Goal: Task Accomplishment & Management: Manage account settings

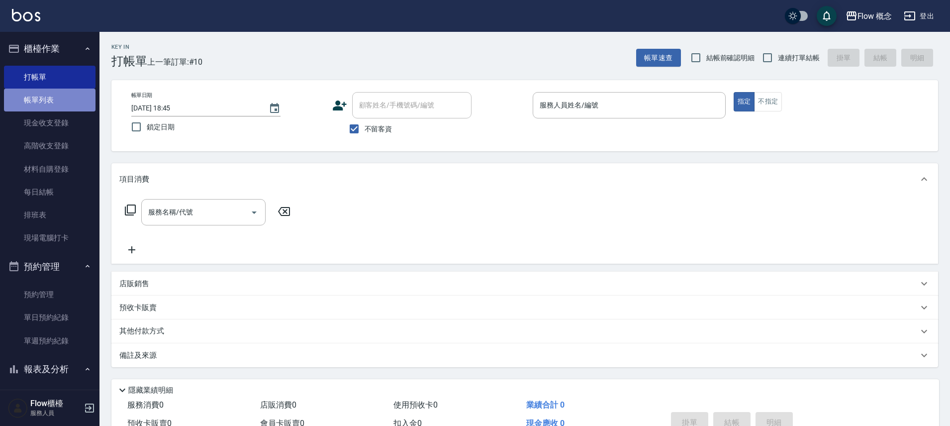
click at [52, 102] on link "帳單列表" at bounding box center [50, 100] width 92 height 23
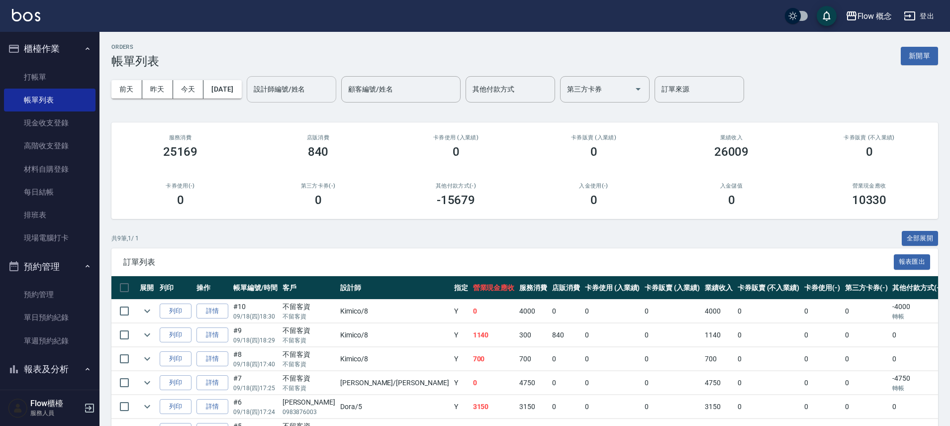
click at [291, 95] on input "設計師編號/姓名" at bounding box center [291, 89] width 81 height 17
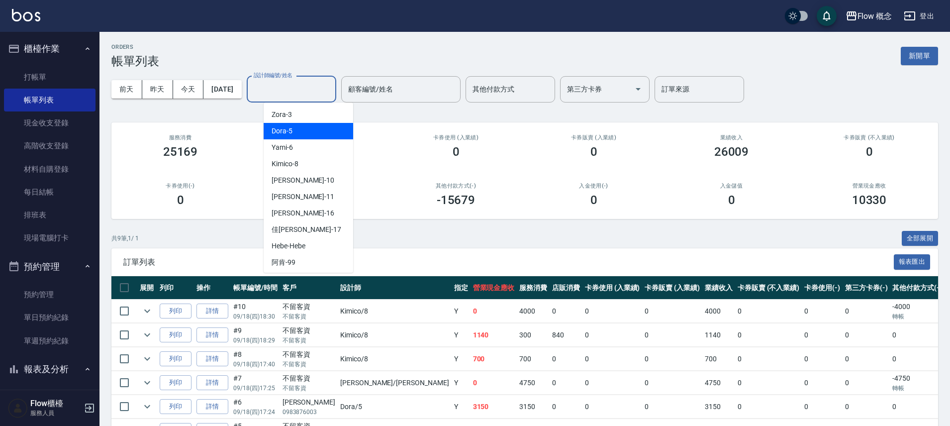
click at [281, 130] on span "Dora -5" at bounding box center [282, 131] width 21 height 10
type input "Dora-5"
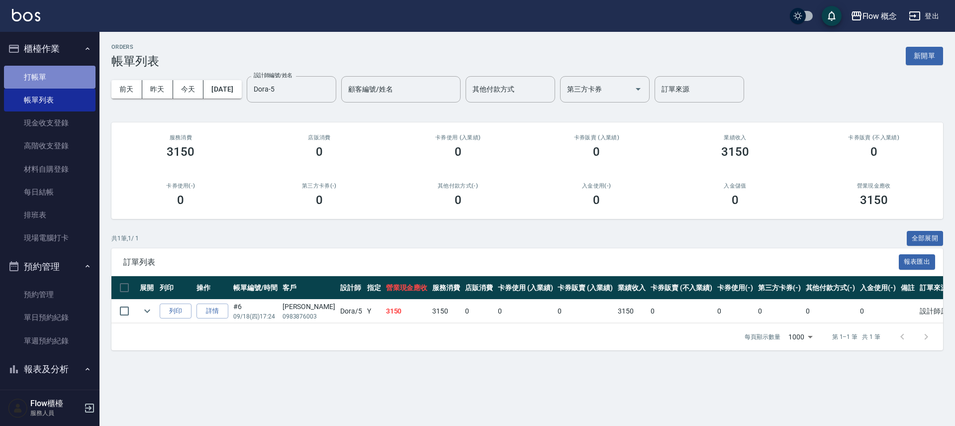
click at [61, 79] on link "打帳單" at bounding box center [50, 77] width 92 height 23
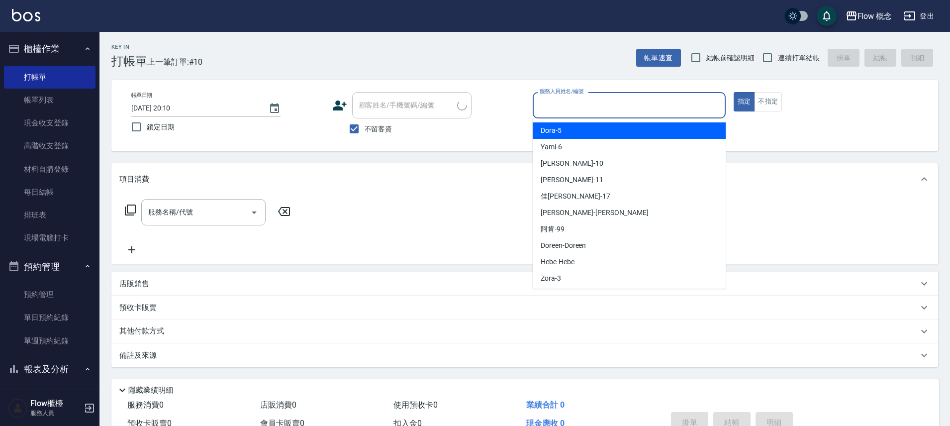
click at [557, 104] on input "服務人員姓名/編號" at bounding box center [629, 105] width 184 height 17
drag, startPoint x: 556, startPoint y: 128, endPoint x: 540, endPoint y: 128, distance: 15.9
click at [556, 128] on span "Dora -5" at bounding box center [551, 130] width 21 height 10
type input "Dora-5"
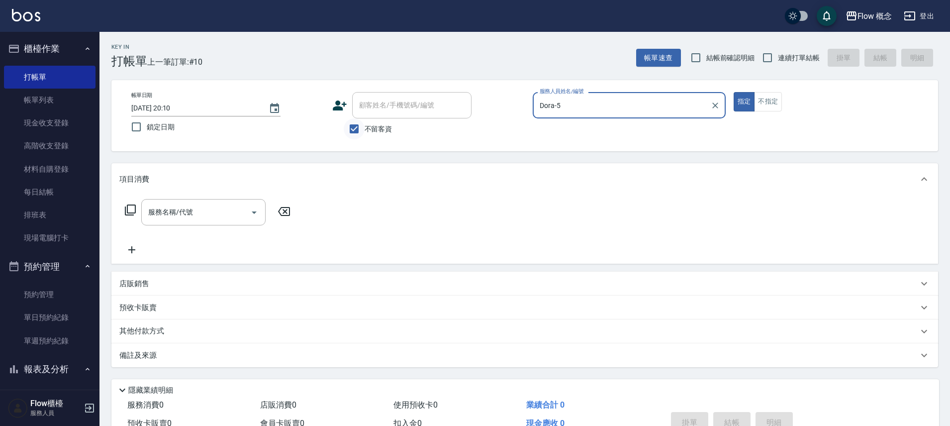
click at [348, 129] on input "不留客資" at bounding box center [354, 128] width 21 height 21
checkbox input "false"
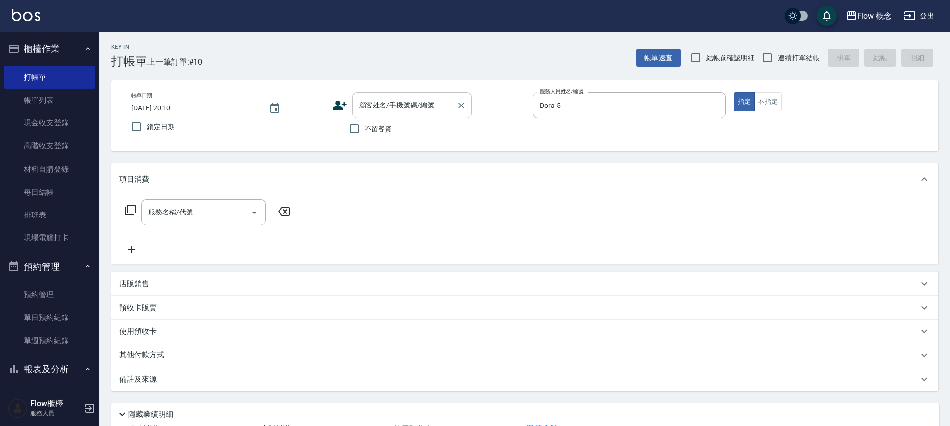
click at [373, 111] on input "顧客姓名/手機號碼/編號" at bounding box center [405, 105] width 96 height 17
paste input "洗剪[PERSON_NAME] 0975463192"
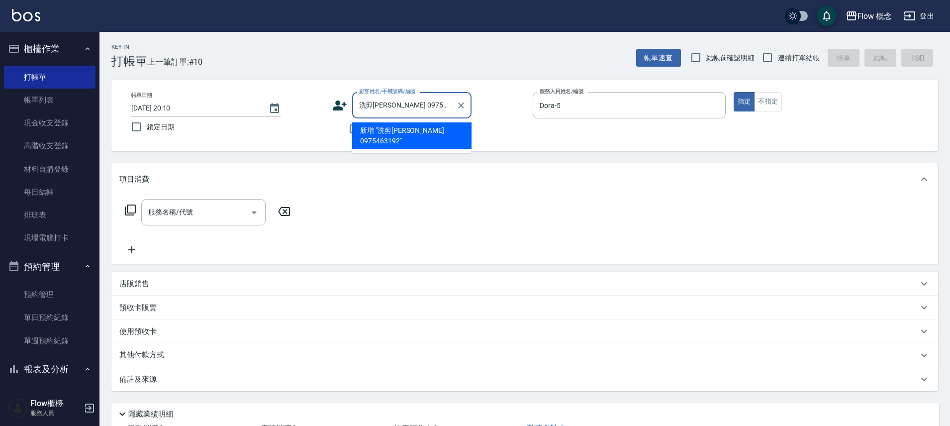
drag, startPoint x: 373, startPoint y: 104, endPoint x: 353, endPoint y: 104, distance: 19.9
click at [353, 104] on div "洗剪[PERSON_NAME] 0975463192 顧客姓名/手機號碼/編號" at bounding box center [411, 105] width 119 height 26
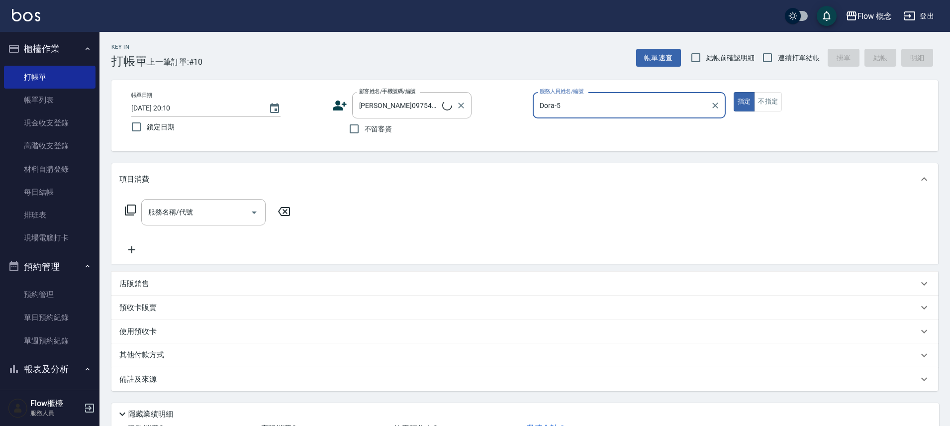
type input "[PERSON_NAME]0975463192"
click at [734, 92] on button "指定" at bounding box center [744, 101] width 21 height 19
type button "true"
click at [176, 218] on input "服務名稱/代號" at bounding box center [196, 212] width 101 height 17
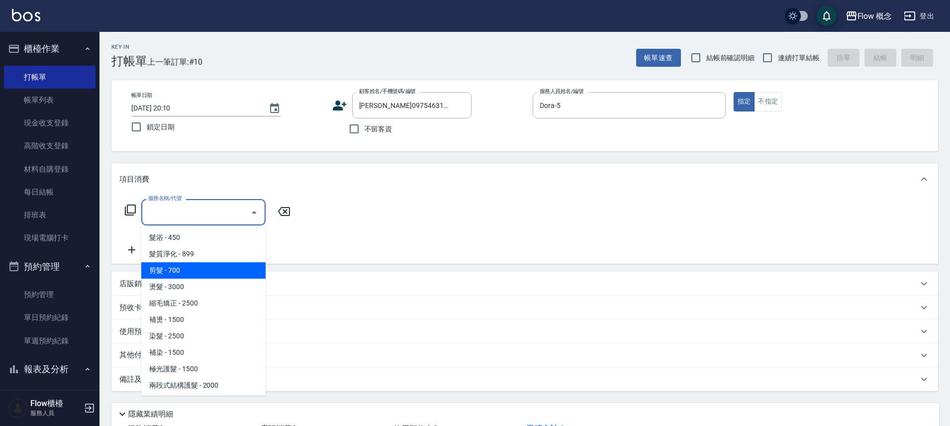
click at [184, 272] on span "剪髮 - 700" at bounding box center [203, 270] width 124 height 16
type input "剪髮(201)"
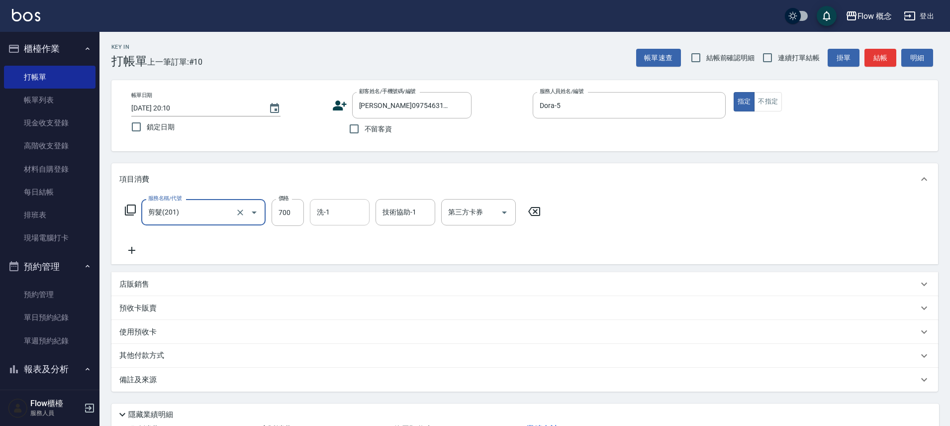
click at [340, 219] on input "洗-1" at bounding box center [339, 212] width 51 height 17
type input "１"
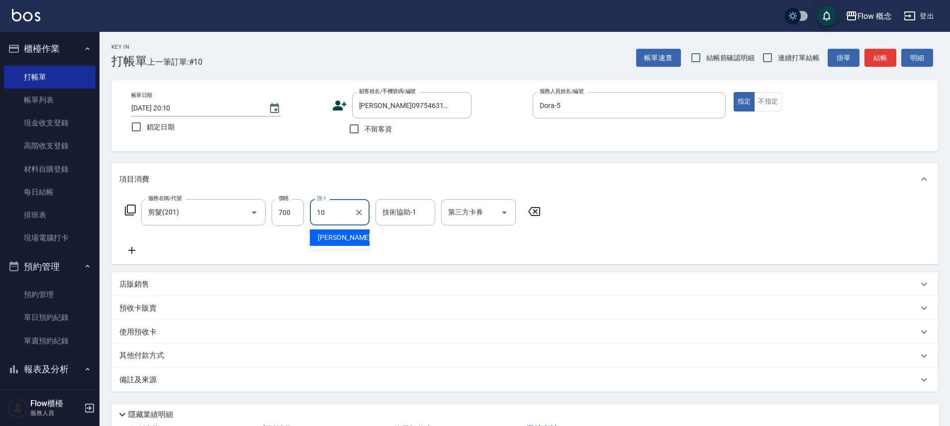
type input "[PERSON_NAME]-10"
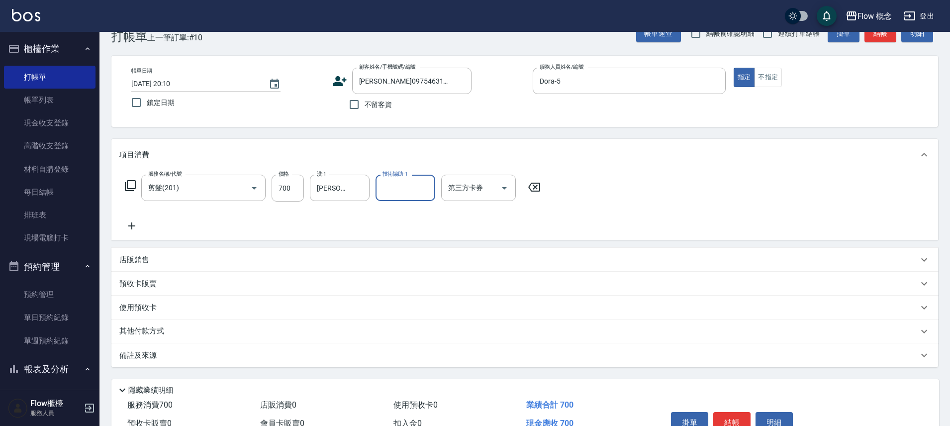
scroll to position [78, 0]
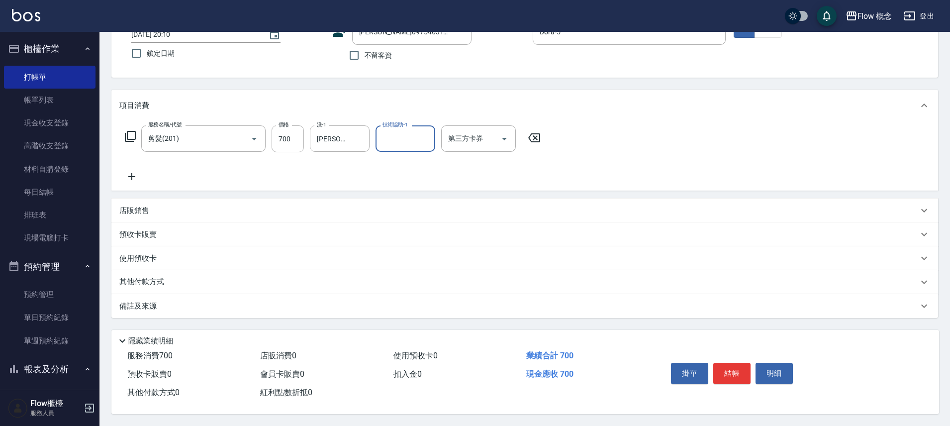
click at [214, 301] on div "備註及來源" at bounding box center [518, 306] width 799 height 10
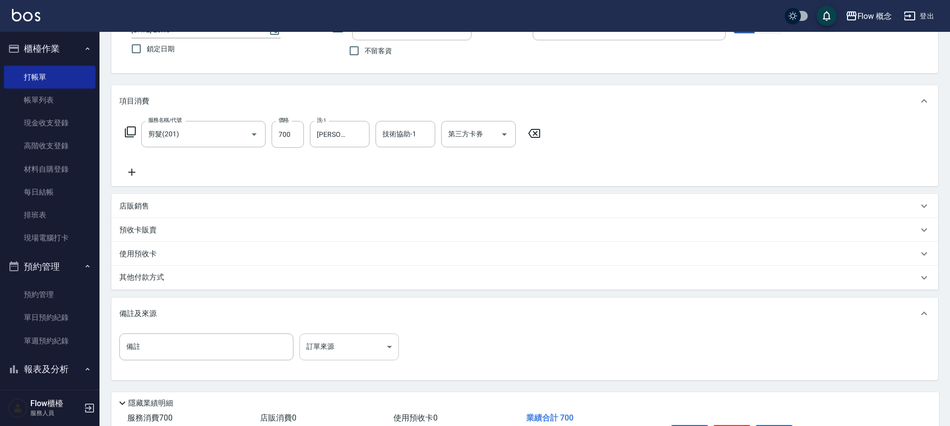
click at [375, 349] on body "Flow 概念 登出 櫃檯作業 打帳單 帳單列表 現金收支登錄 高階收支登錄 材料自購登錄 每日結帳 排班表 現場電腦打卡 預約管理 預約管理 單日預約紀錄 …" at bounding box center [475, 205] width 950 height 566
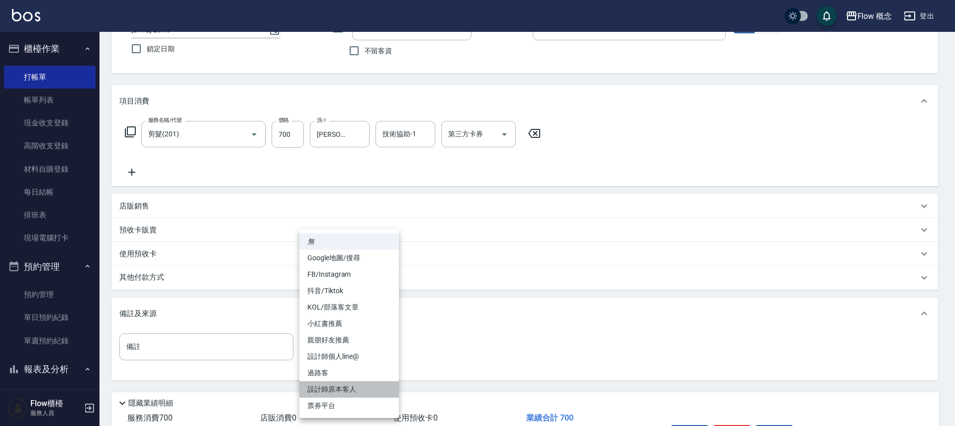
click at [377, 385] on li "設計師原本客人" at bounding box center [350, 389] width 100 height 16
type input "設計師原本客人"
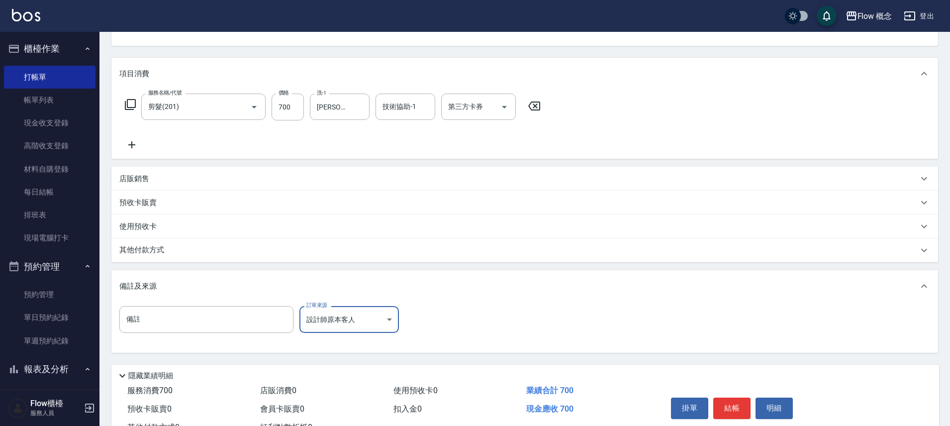
scroll to position [145, 0]
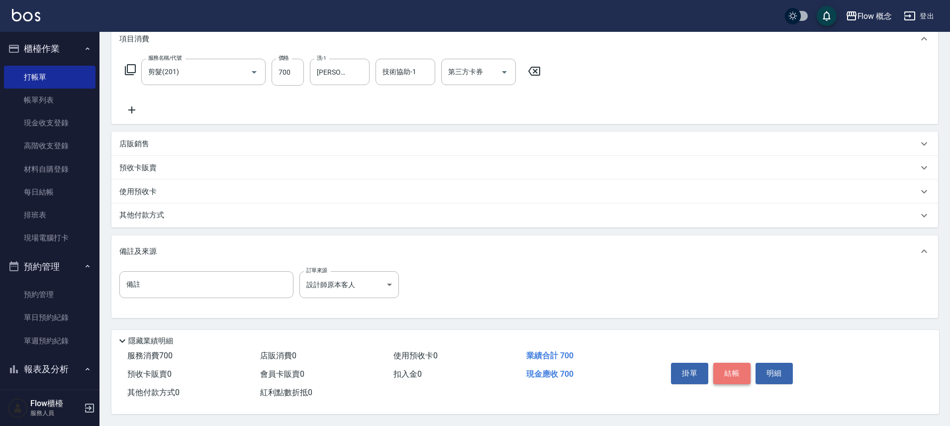
click at [736, 369] on button "結帳" at bounding box center [732, 373] width 37 height 21
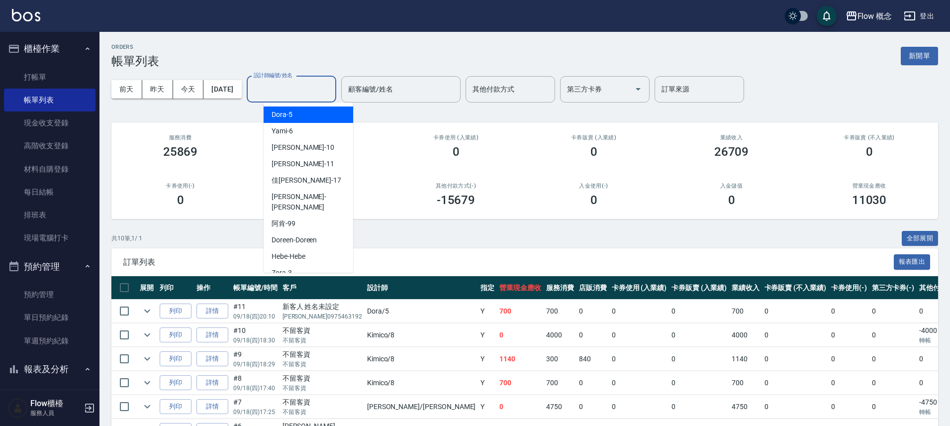
click at [289, 94] on input "設計師編號/姓名" at bounding box center [291, 89] width 81 height 17
click at [292, 117] on div "Dora -5" at bounding box center [309, 114] width 90 height 16
click at [292, 117] on div "ORDERS 帳單列表 新開單 [DATE] [DATE] [DATE] [DATE] 設計師編號/姓名 設計師編號/姓名 顧客編號/姓名 顧客編號/姓名 其…" at bounding box center [525, 304] width 851 height 545
type input "Dora-5"
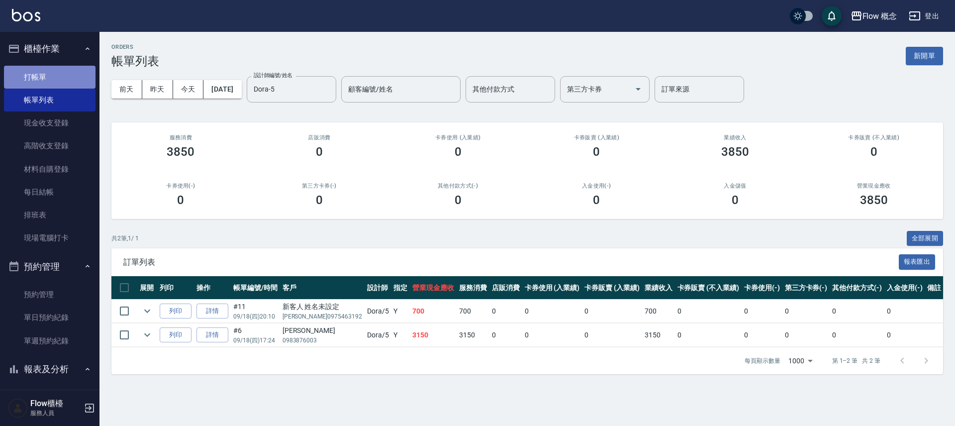
click at [64, 67] on link "打帳單" at bounding box center [50, 77] width 92 height 23
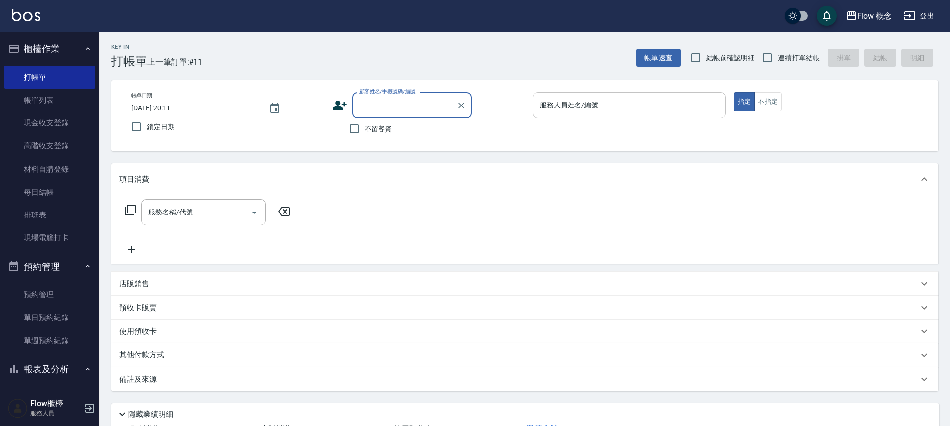
click at [589, 111] on input "服務人員姓名/編號" at bounding box center [629, 105] width 184 height 17
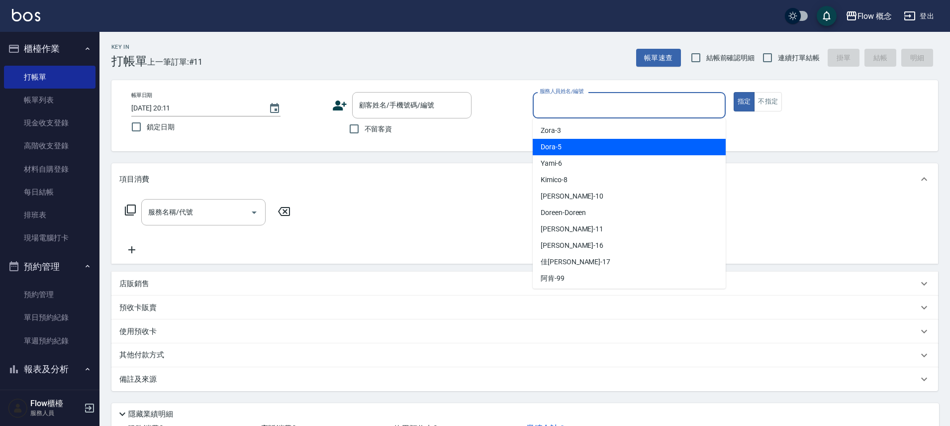
click at [567, 151] on div "Dora -5" at bounding box center [629, 147] width 193 height 16
type input "Dora-5"
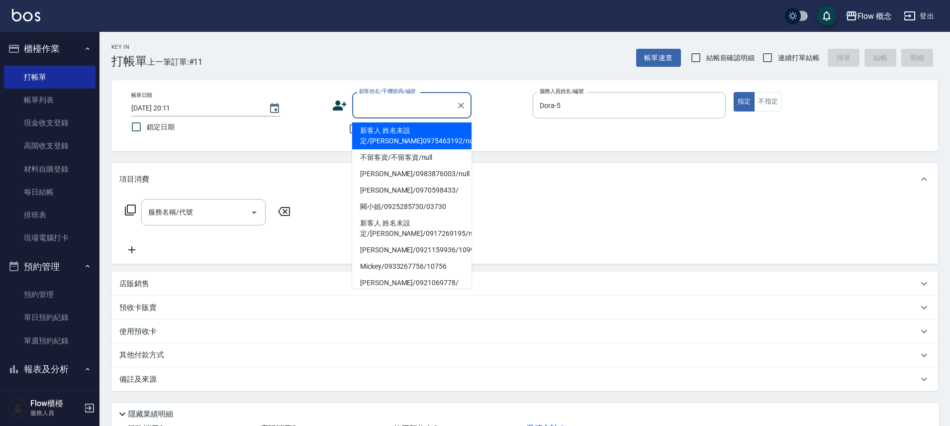
click at [384, 111] on input "顧客姓名/手機號碼/編號" at bounding box center [405, 105] width 96 height 17
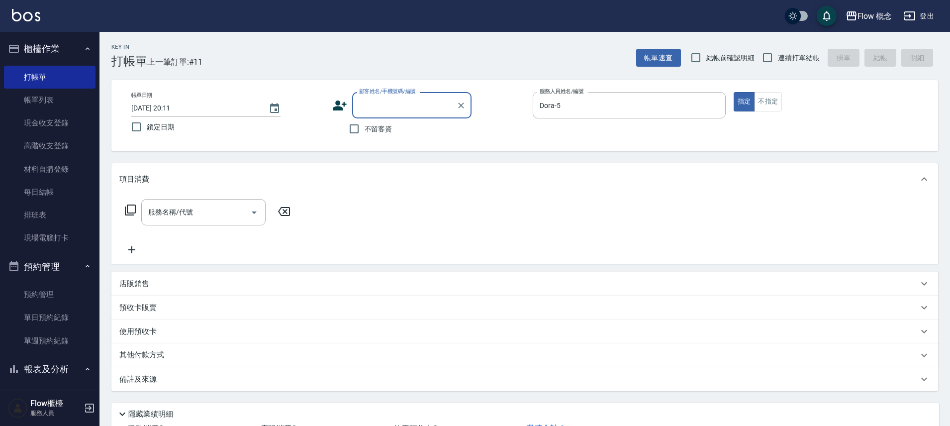
paste input "[PERSON_NAME]"
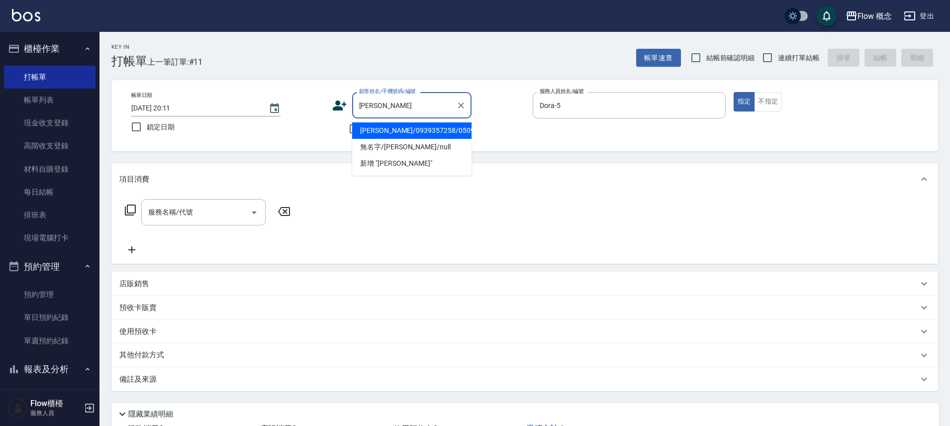
click at [411, 133] on li "[PERSON_NAME]/0939357258/050917" at bounding box center [411, 130] width 119 height 16
type input "[PERSON_NAME]/0939357258/050917"
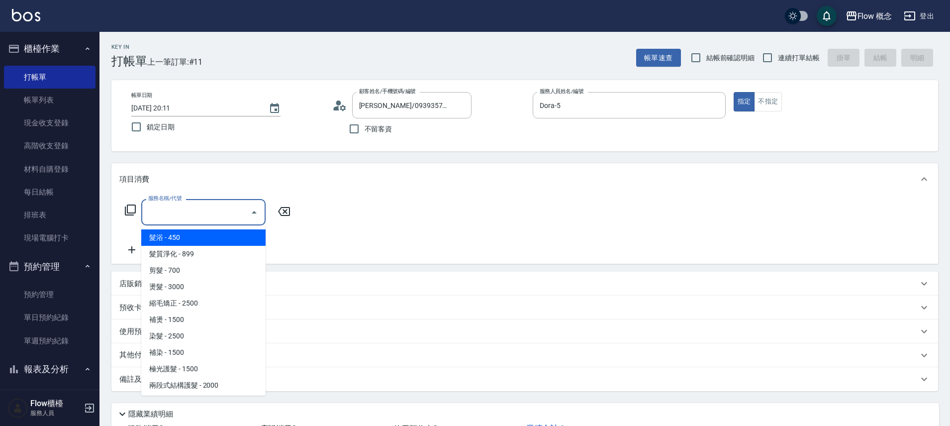
click at [192, 205] on input "服務名稱/代號" at bounding box center [196, 212] width 101 height 17
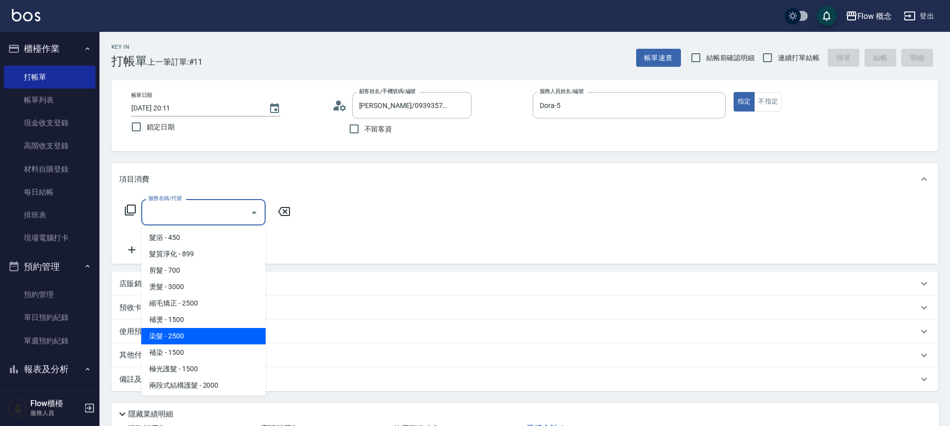
click at [189, 330] on span "染髮 - 2500" at bounding box center [203, 336] width 124 height 16
click at [189, 330] on div "使用預收卡" at bounding box center [518, 331] width 799 height 10
type input "染髮(401)"
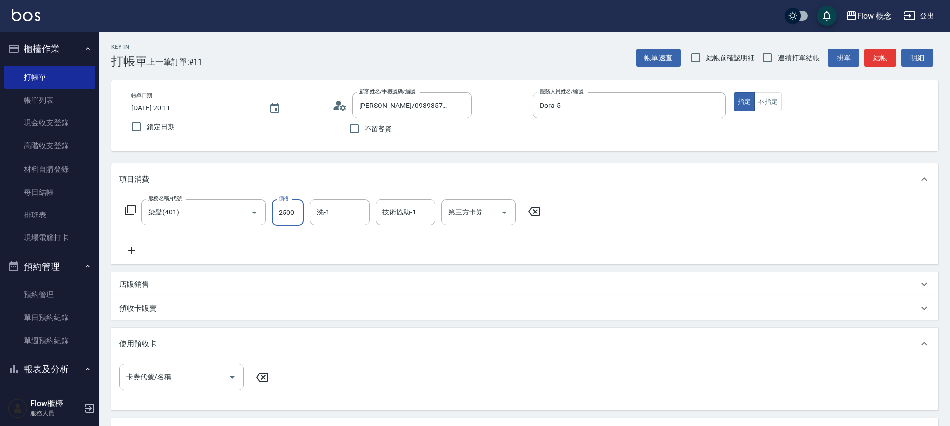
click at [288, 211] on input "2500" at bounding box center [288, 212] width 32 height 27
type input "1800"
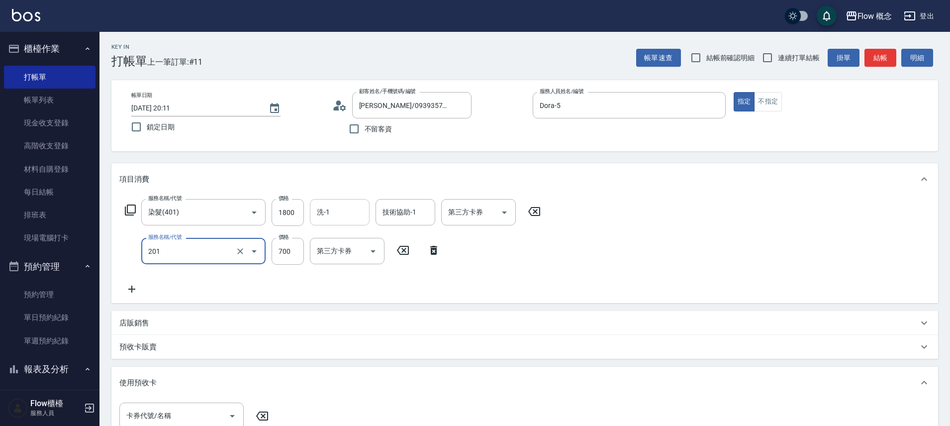
type input "剪髮(201)"
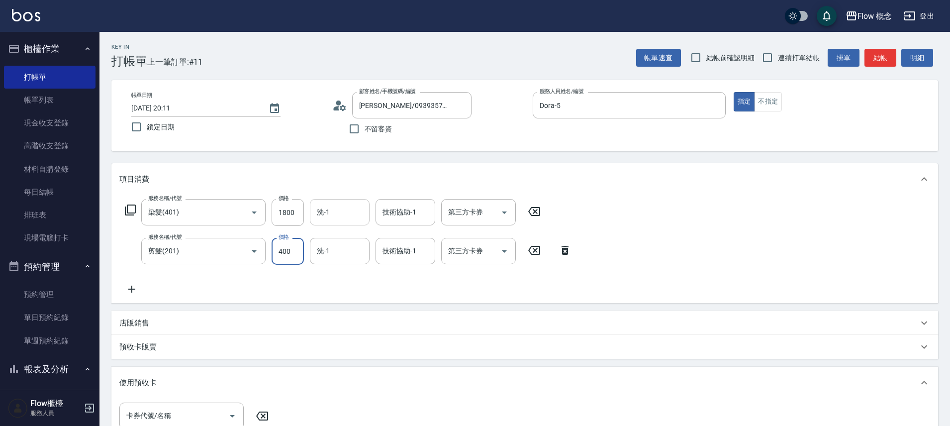
type input "400"
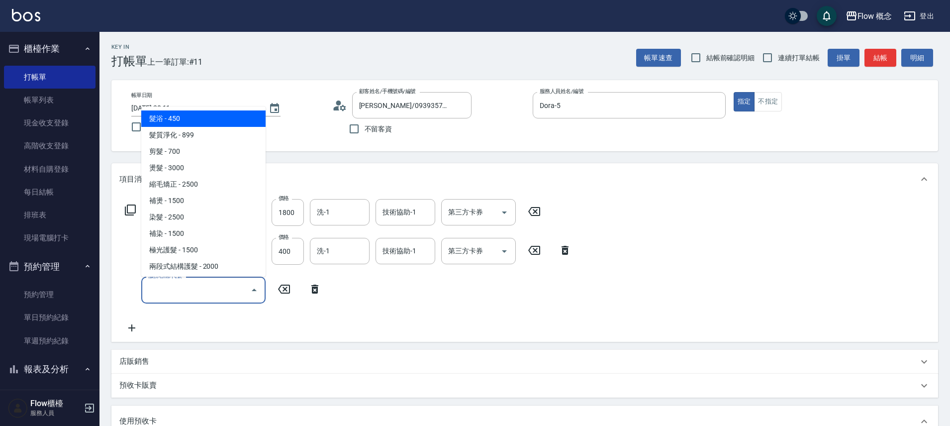
click at [162, 293] on input "服務名稱/代號" at bounding box center [196, 289] width 101 height 17
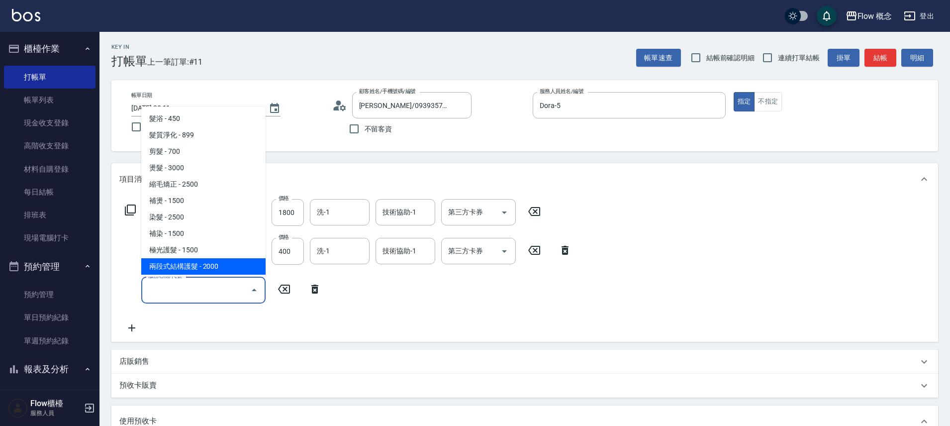
click at [159, 260] on span "兩段式結構護髮 - 2000" at bounding box center [203, 266] width 124 height 16
type input "兩段式結構護髮(502)"
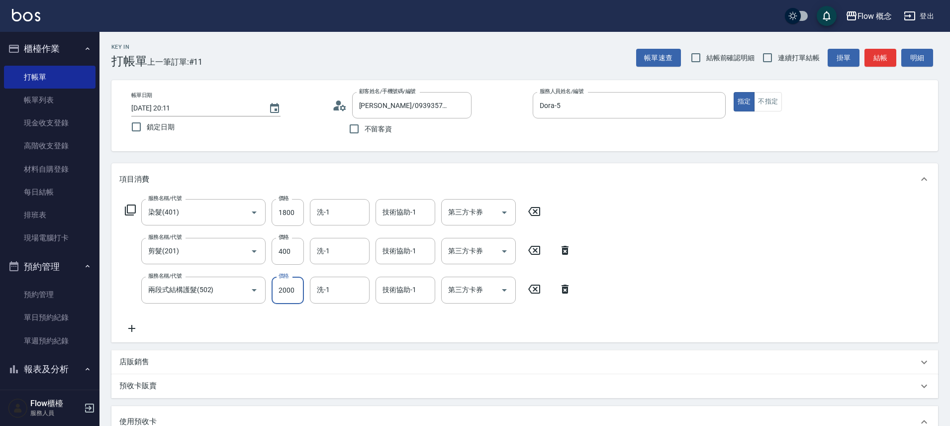
click at [280, 292] on input "2000" at bounding box center [288, 290] width 32 height 27
type input "1200"
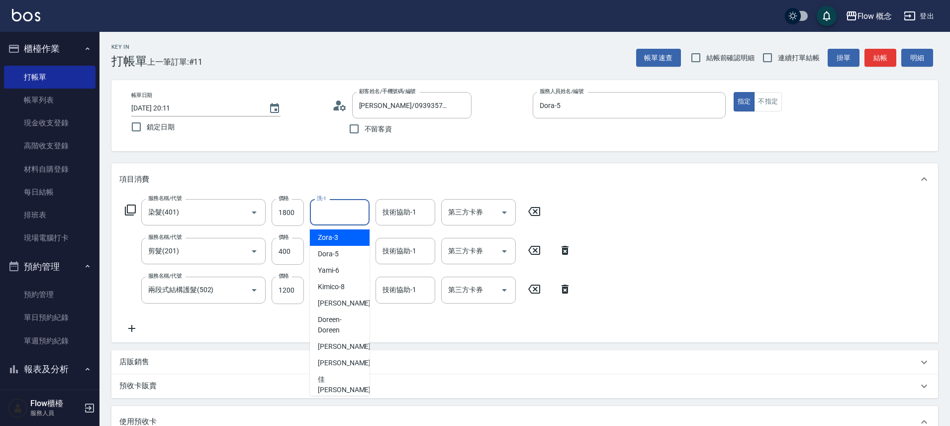
click at [338, 220] on input "洗-1" at bounding box center [339, 212] width 51 height 17
type input "[PERSON_NAME]-10"
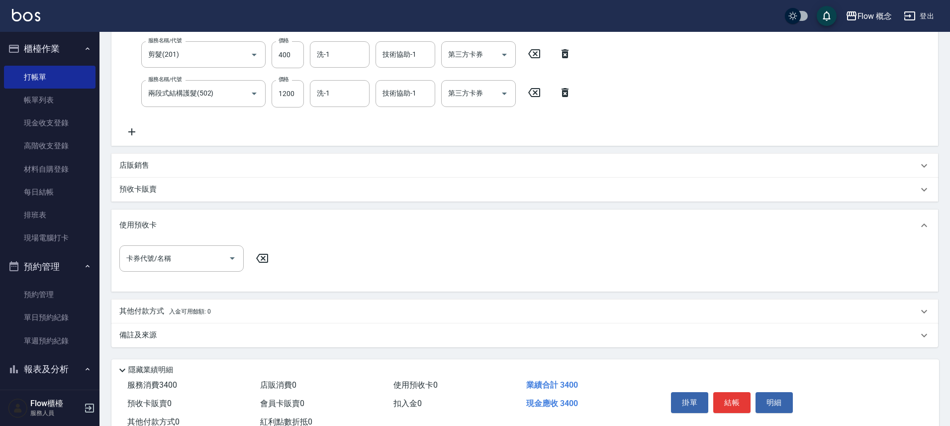
scroll to position [230, 0]
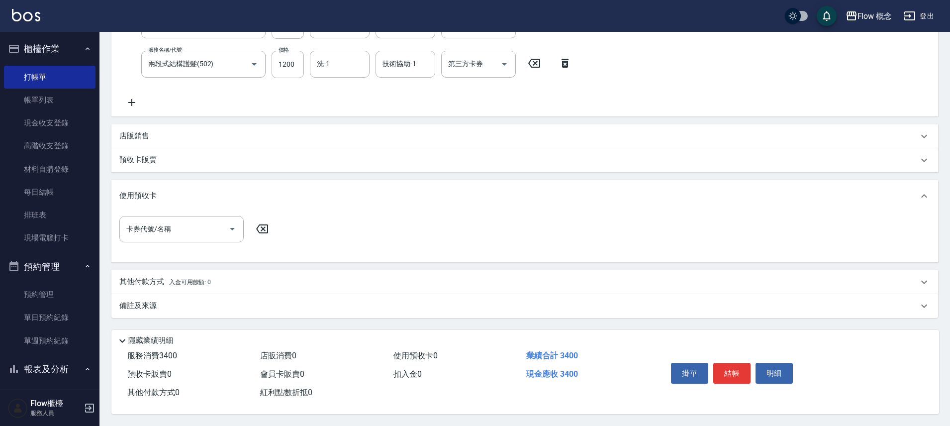
click at [212, 301] on div "備註及來源" at bounding box center [518, 306] width 799 height 10
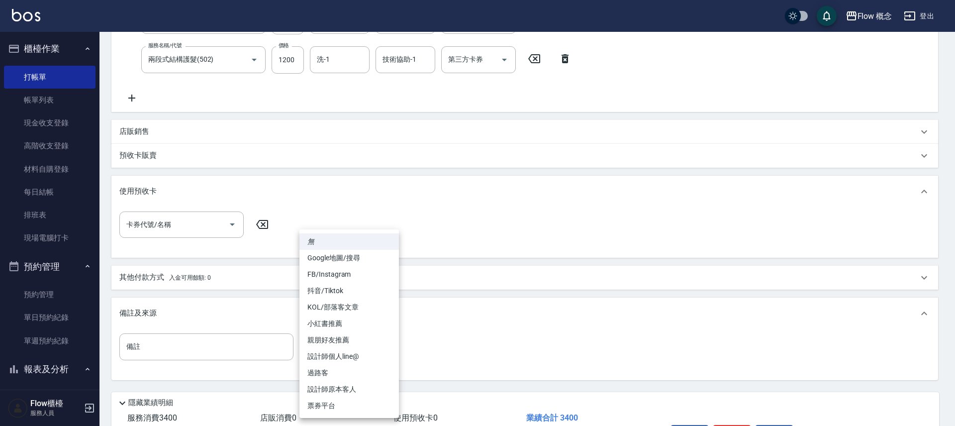
click at [315, 344] on body "Flow 概念 登出 櫃檯作業 打帳單 帳單列表 現金收支登錄 高階收支登錄 材料自購登錄 每日結帳 排班表 現場電腦打卡 預約管理 預約管理 單日預約紀錄 …" at bounding box center [477, 129] width 955 height 719
click at [352, 393] on li "設計師原本客人" at bounding box center [350, 389] width 100 height 16
type input "設計師原本客人"
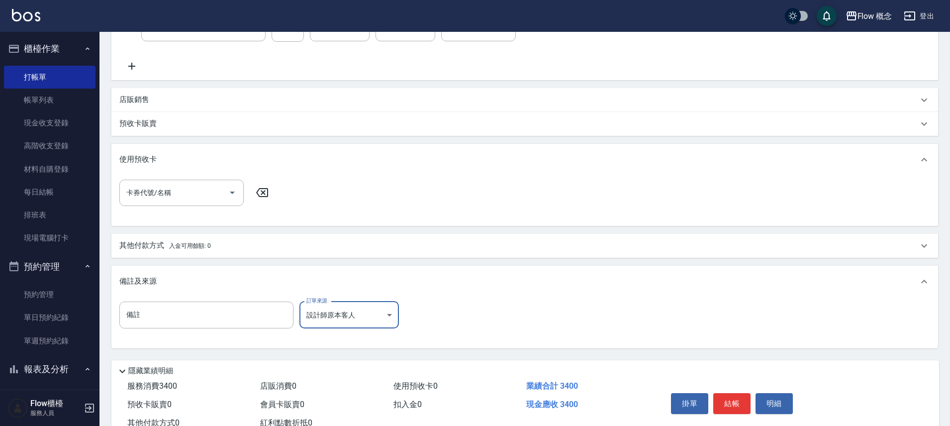
scroll to position [297, 0]
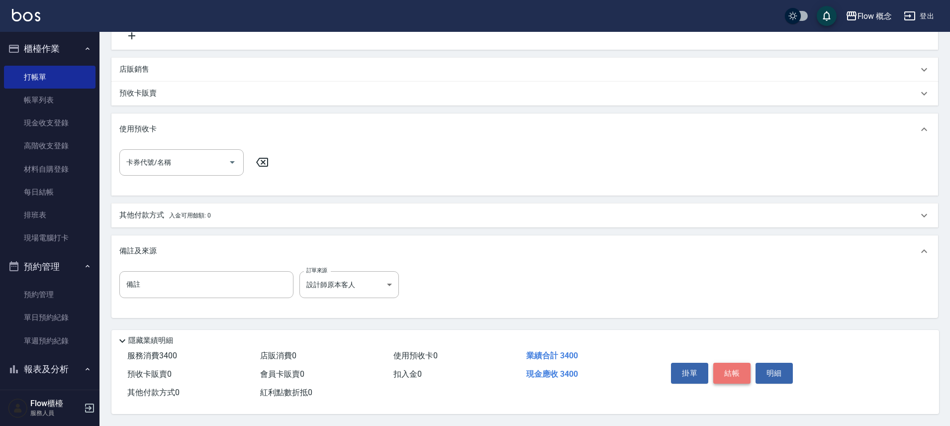
click at [727, 368] on button "結帳" at bounding box center [732, 373] width 37 height 21
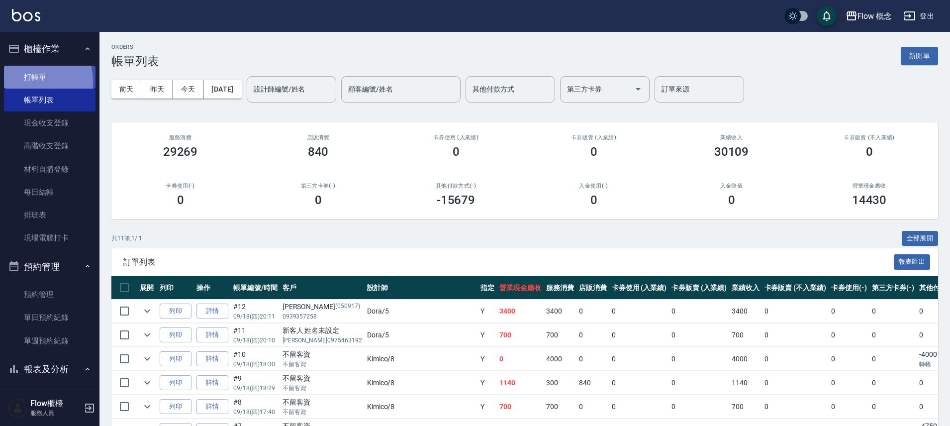
click at [18, 81] on link "打帳單" at bounding box center [50, 77] width 92 height 23
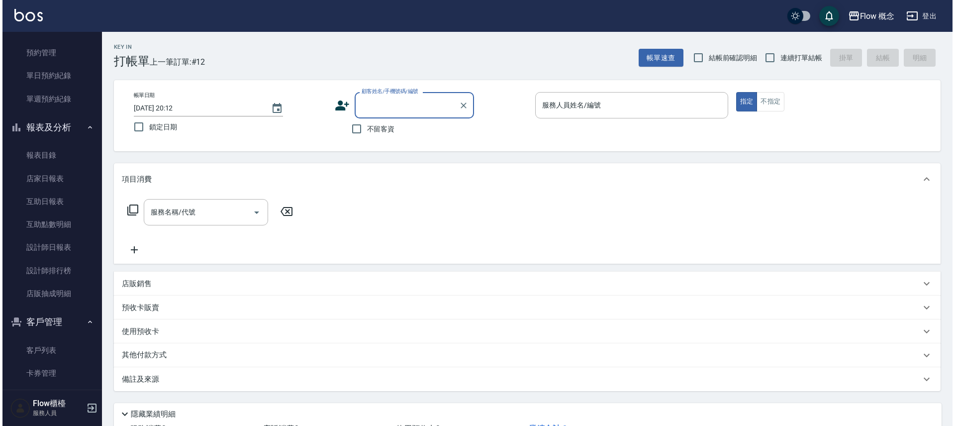
scroll to position [244, 0]
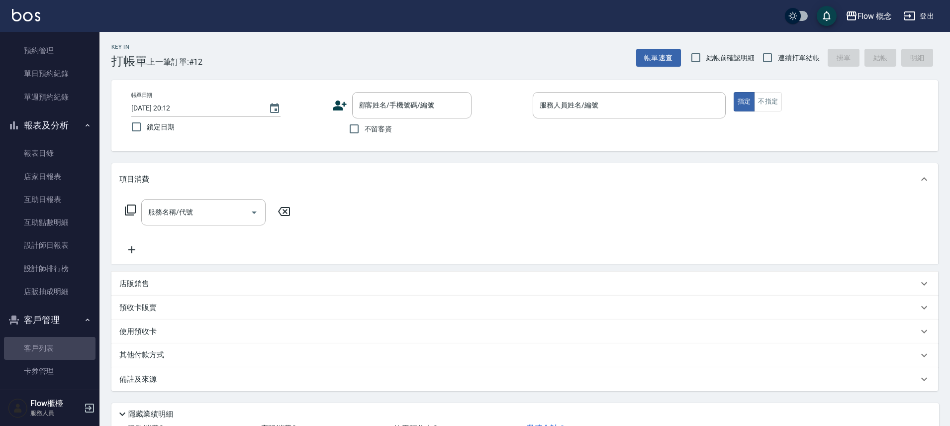
drag, startPoint x: 49, startPoint y: 340, endPoint x: 53, endPoint y: 333, distance: 8.0
click at [49, 341] on link "客戶列表" at bounding box center [50, 348] width 92 height 23
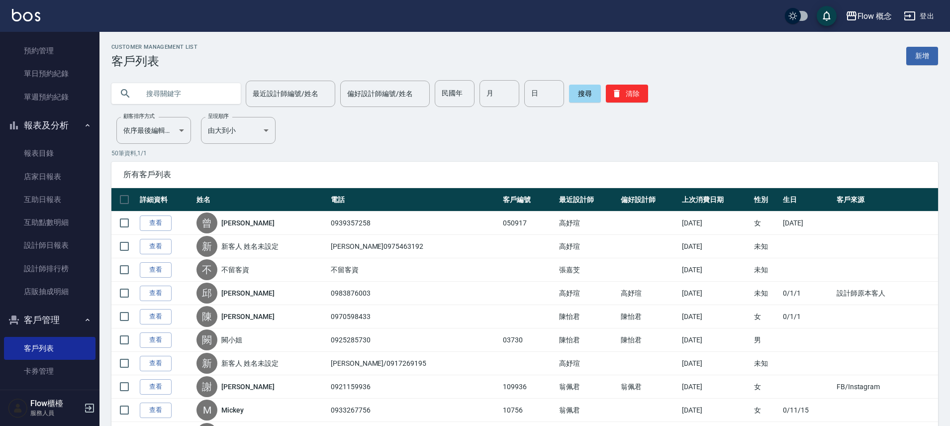
click at [171, 93] on input "text" at bounding box center [186, 93] width 94 height 27
paste input "[PERSON_NAME]"
type input "[PERSON_NAME]"
click at [580, 93] on button "搜尋" at bounding box center [585, 94] width 32 height 18
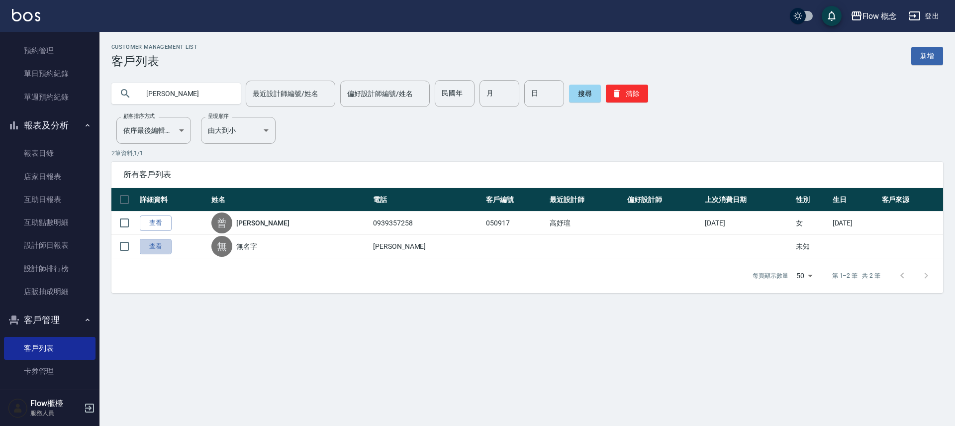
click at [154, 248] on link "查看" at bounding box center [156, 246] width 32 height 15
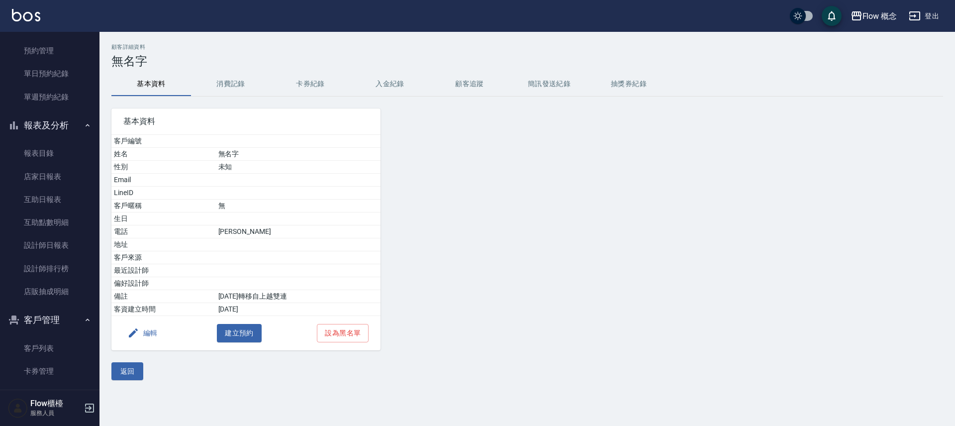
click at [238, 86] on button "消費記錄" at bounding box center [231, 84] width 80 height 24
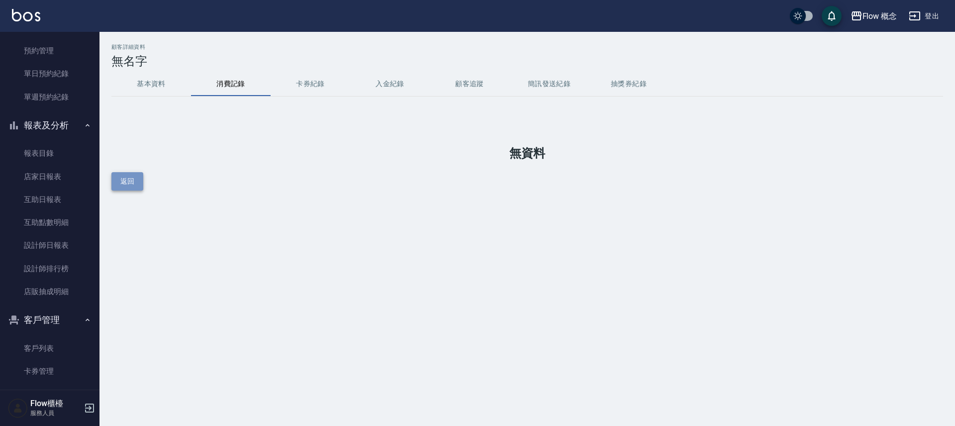
click at [134, 188] on button "返回" at bounding box center [127, 181] width 32 height 18
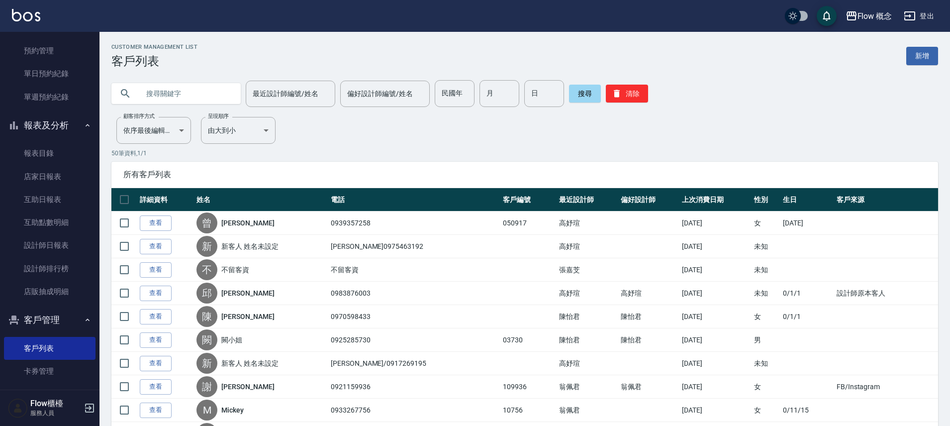
click at [193, 97] on input "text" at bounding box center [186, 93] width 94 height 27
paste input "[PERSON_NAME]"
type input "[PERSON_NAME]"
click at [582, 98] on button "搜尋" at bounding box center [585, 94] width 32 height 18
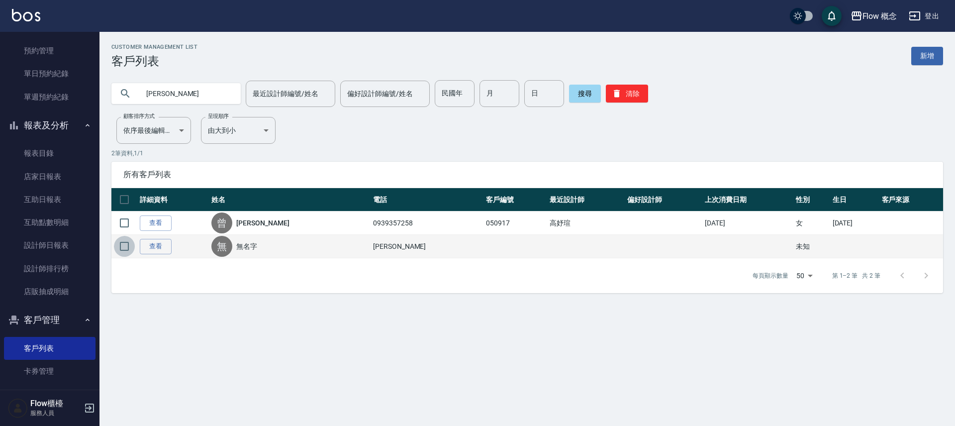
click at [127, 248] on input "checkbox" at bounding box center [124, 246] width 21 height 21
checkbox input "true"
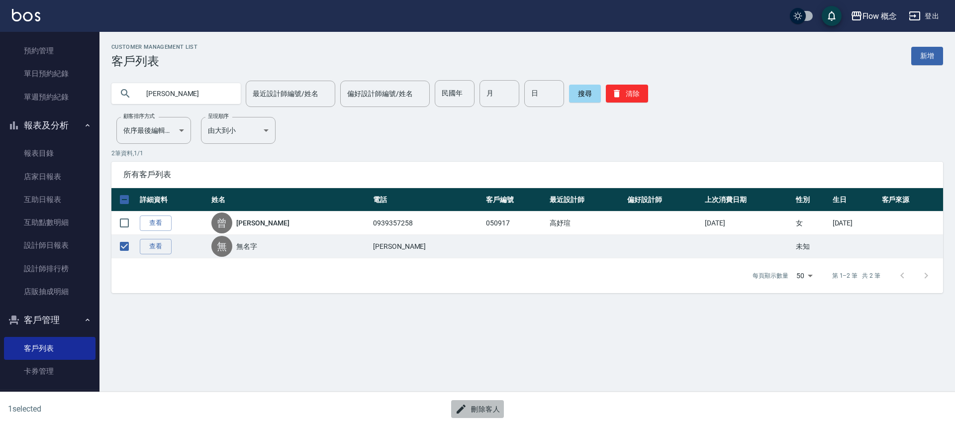
click at [472, 409] on button "刪除客人" at bounding box center [477, 409] width 53 height 18
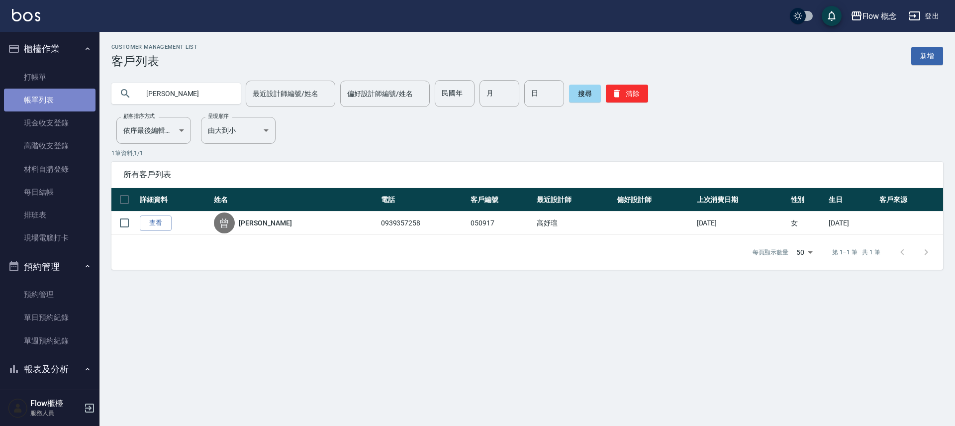
click at [56, 94] on link "帳單列表" at bounding box center [50, 100] width 92 height 23
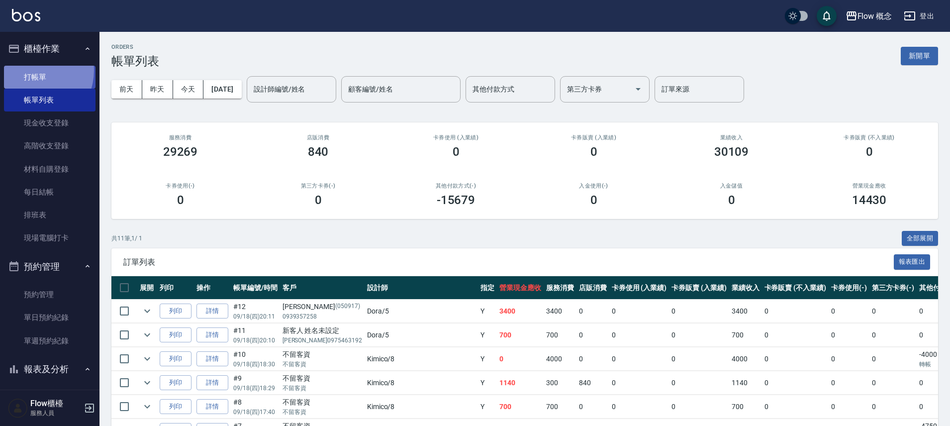
click at [32, 71] on link "打帳單" at bounding box center [50, 77] width 92 height 23
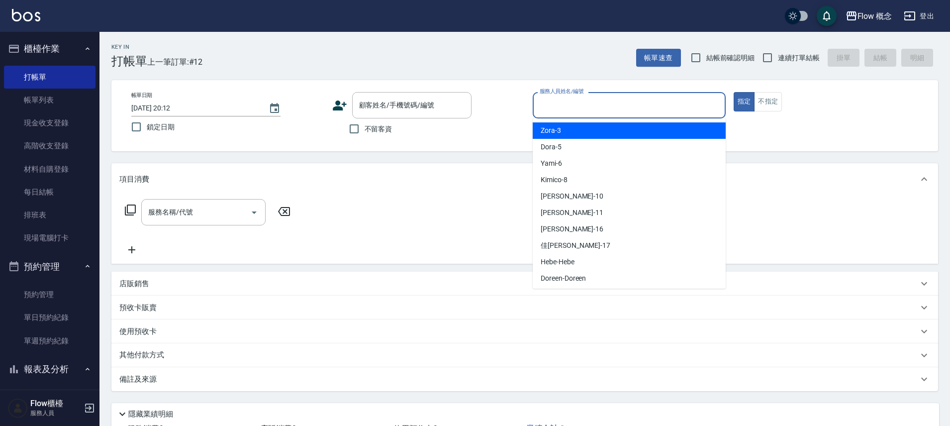
click at [569, 107] on input "服務人員姓名/編號" at bounding box center [629, 105] width 184 height 17
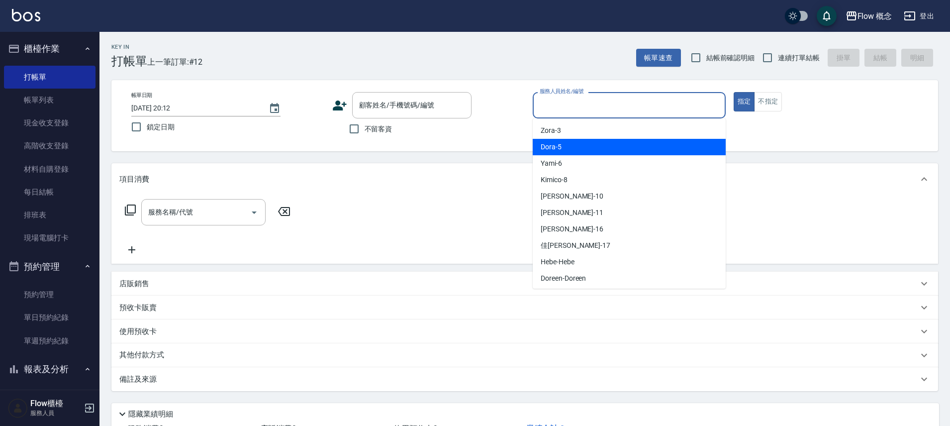
click at [567, 149] on div "Dora -5" at bounding box center [629, 147] width 193 height 16
type input "Dora-5"
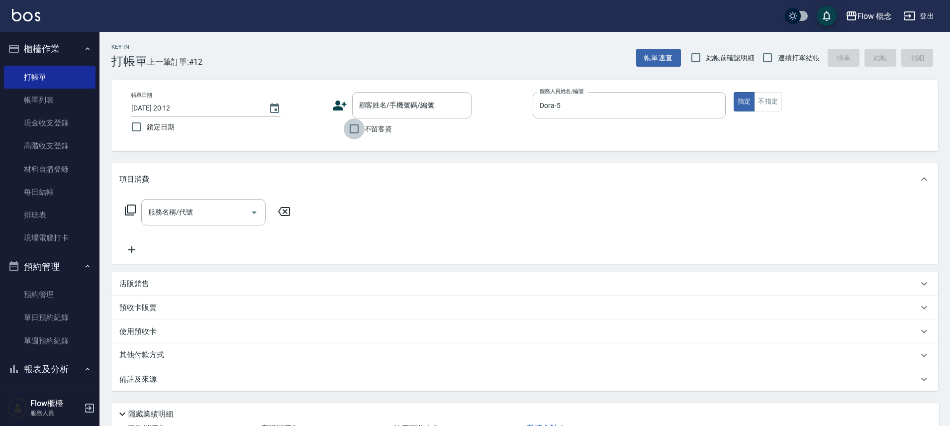
click at [357, 125] on input "不留客資" at bounding box center [354, 128] width 21 height 21
checkbox input "true"
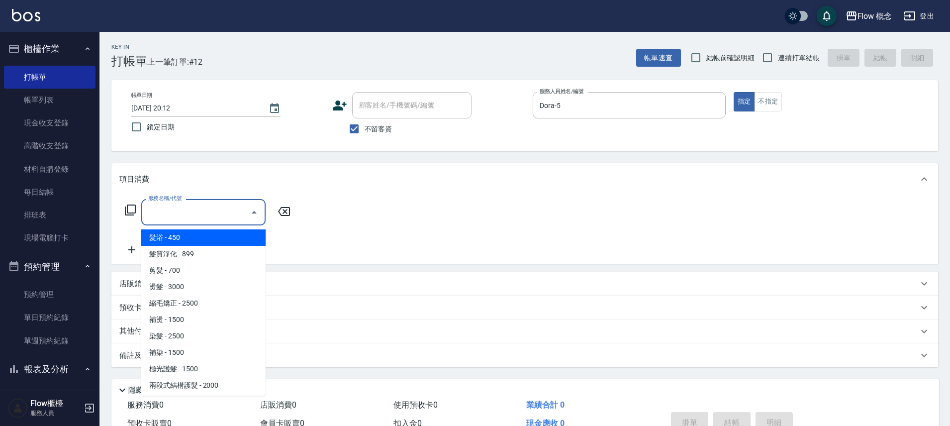
click at [212, 210] on input "服務名稱/代號" at bounding box center [196, 212] width 101 height 17
click at [193, 217] on input "服務名稱/代號" at bounding box center [196, 212] width 101 height 17
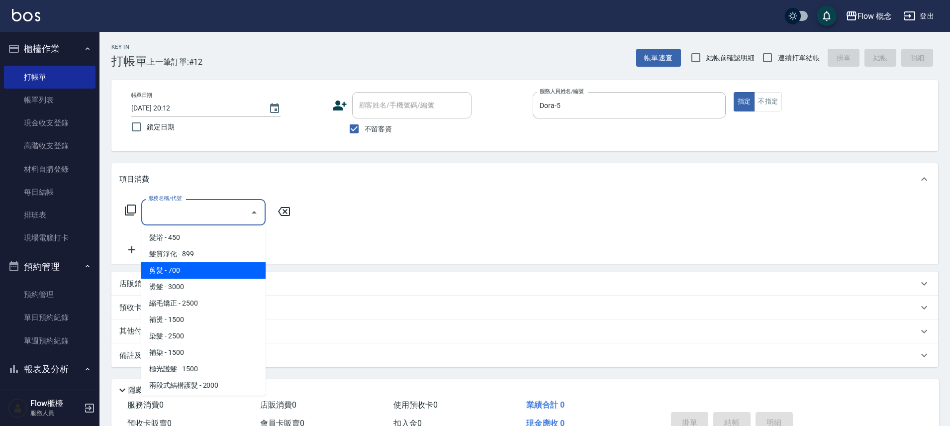
click at [183, 267] on span "剪髮 - 700" at bounding box center [203, 270] width 124 height 16
type input "剪髮(201)"
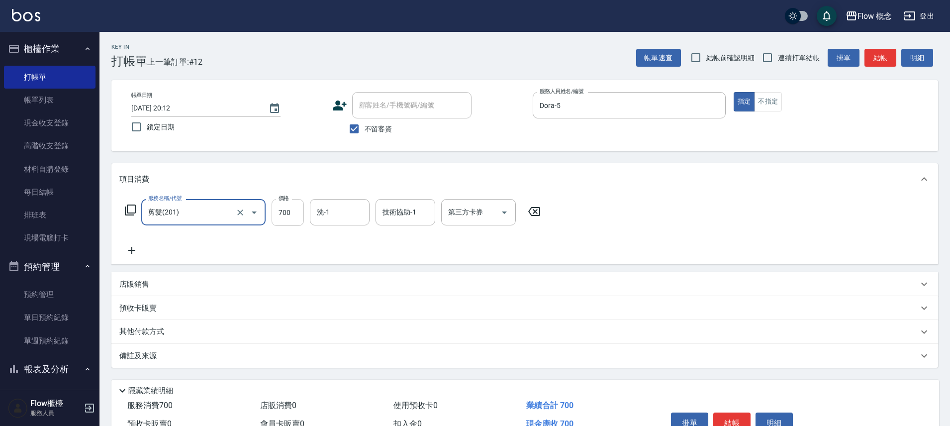
click at [288, 215] on input "700" at bounding box center [288, 212] width 32 height 27
type input "1300"
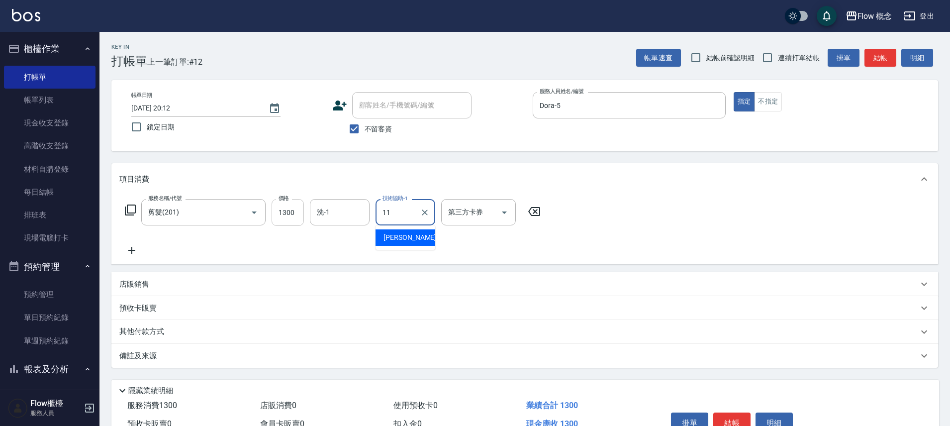
type input "[PERSON_NAME]-11"
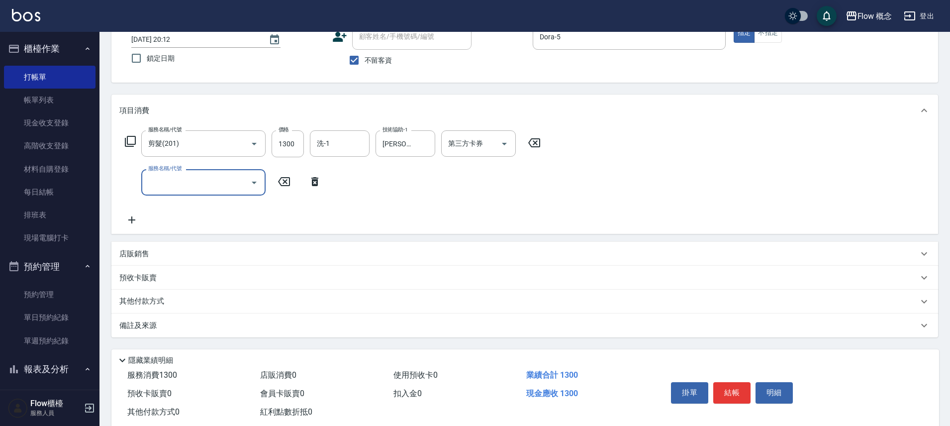
scroll to position [71, 0]
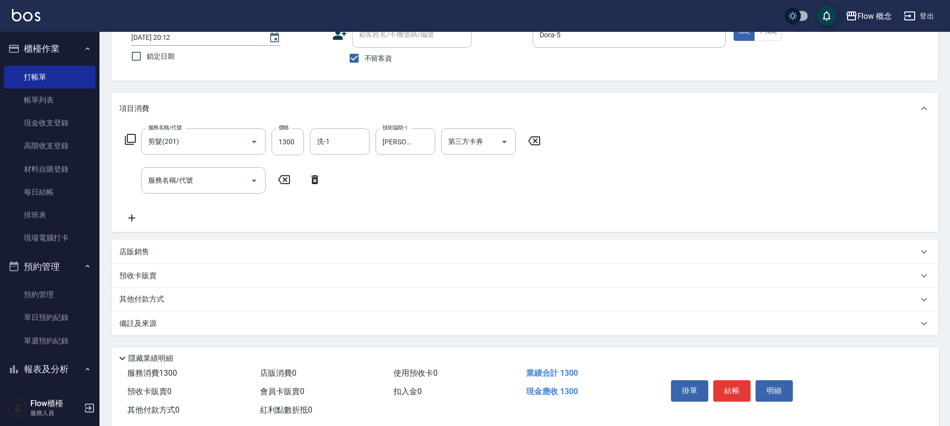
click at [271, 335] on div "備註及來源" at bounding box center [524, 324] width 827 height 24
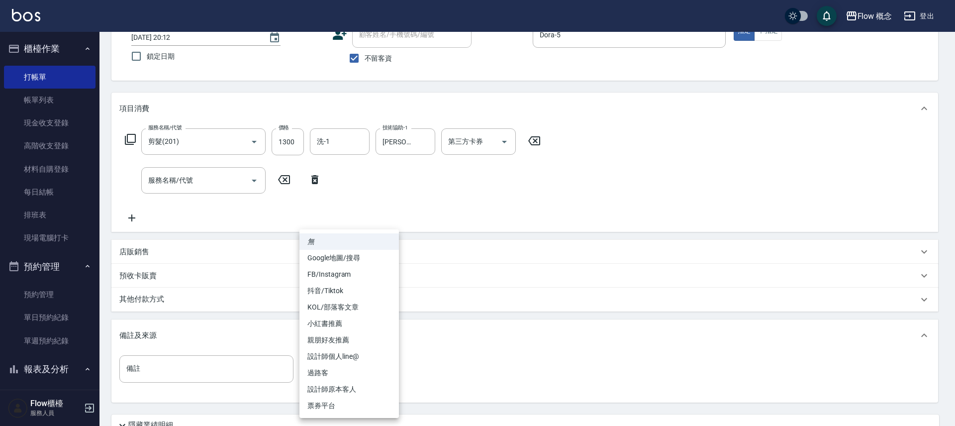
click at [314, 369] on body "Flow 概念 登出 櫃檯作業 打帳單 帳單列表 現金收支登錄 高階收支登錄 材料自購登錄 每日結帳 排班表 現場電腦打卡 預約管理 預約管理 單日預約紀錄 …" at bounding box center [477, 219] width 955 height 581
click at [331, 390] on li "設計師原本客人" at bounding box center [350, 389] width 100 height 16
type input "設計師原本客人"
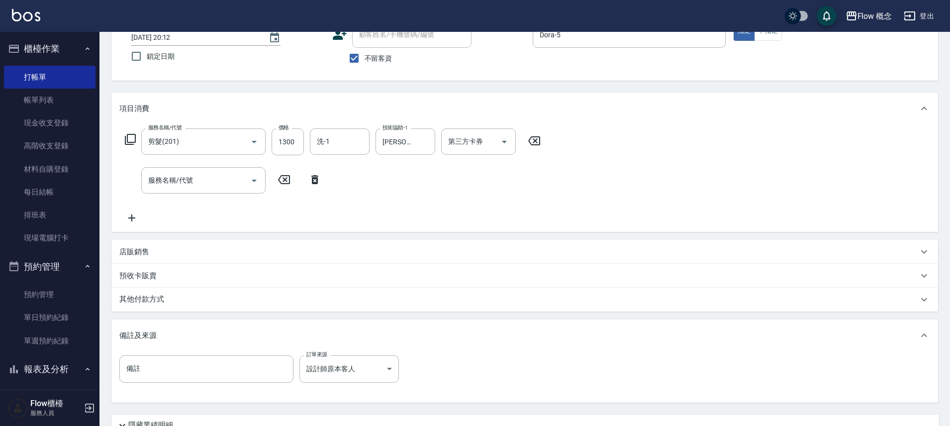
click at [142, 304] on p "其他付款方式" at bounding box center [144, 299] width 50 height 11
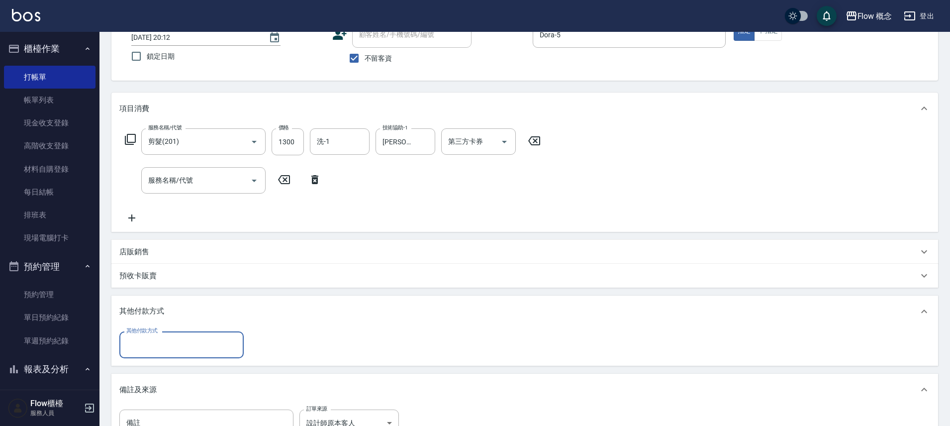
scroll to position [0, 0]
click at [168, 339] on input "其他付款方式" at bounding box center [181, 344] width 115 height 17
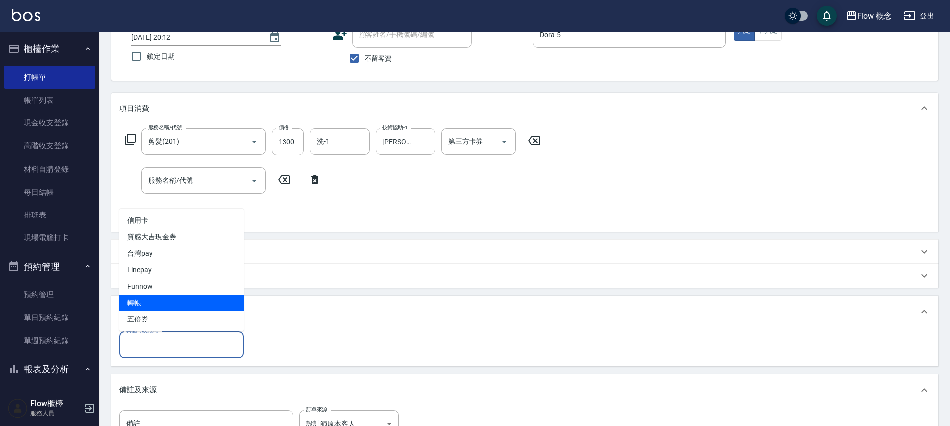
click at [166, 300] on span "轉帳" at bounding box center [181, 303] width 124 height 16
type input "轉帳"
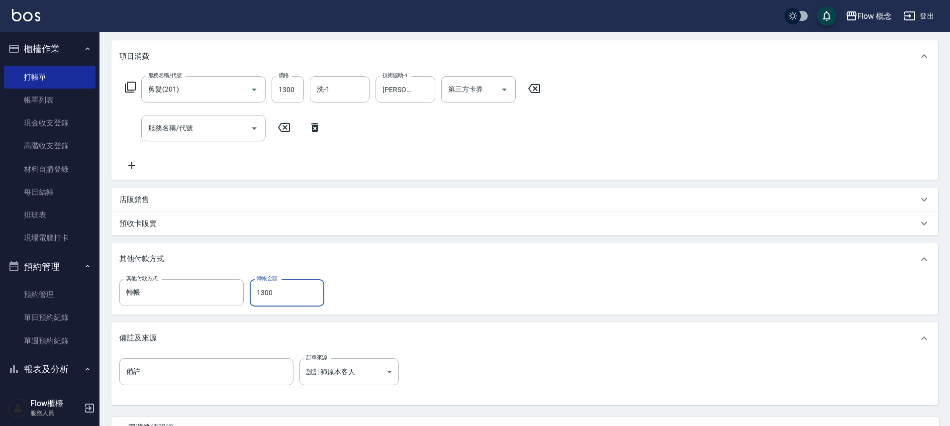
scroll to position [214, 0]
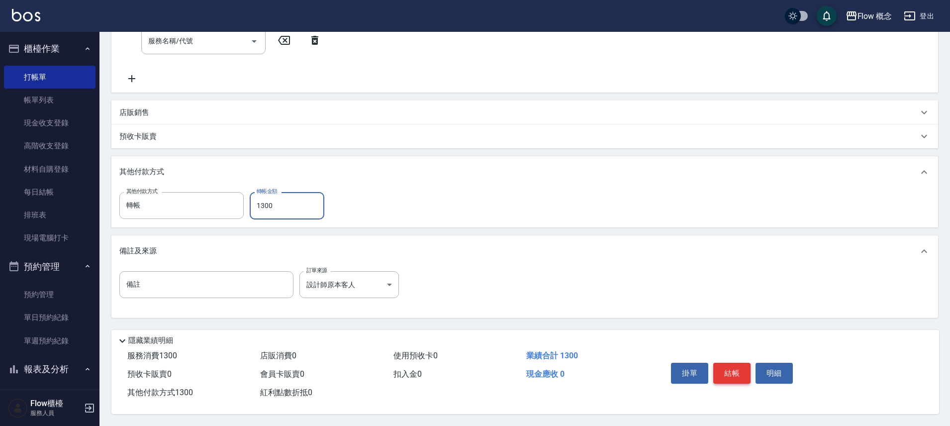
type input "1300"
click at [742, 373] on button "結帳" at bounding box center [732, 373] width 37 height 21
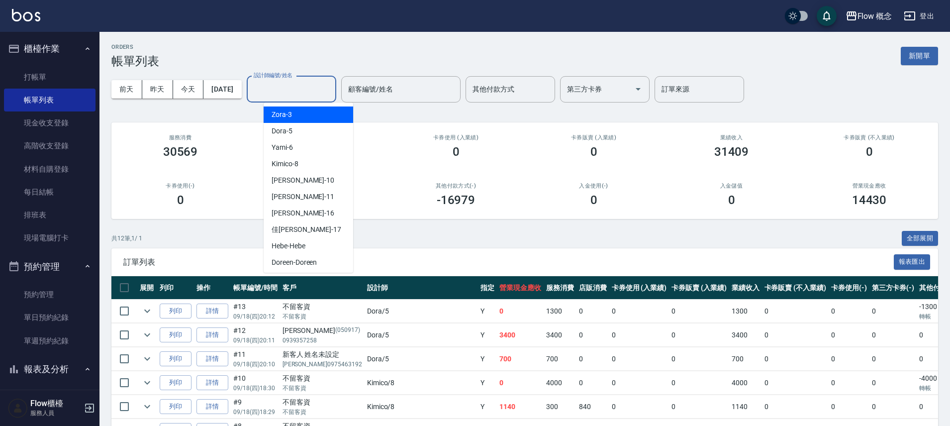
click at [318, 84] on input "設計師編號/姓名" at bounding box center [291, 89] width 81 height 17
click at [292, 126] on div "Dora -5" at bounding box center [309, 131] width 90 height 16
type input "Dora-5"
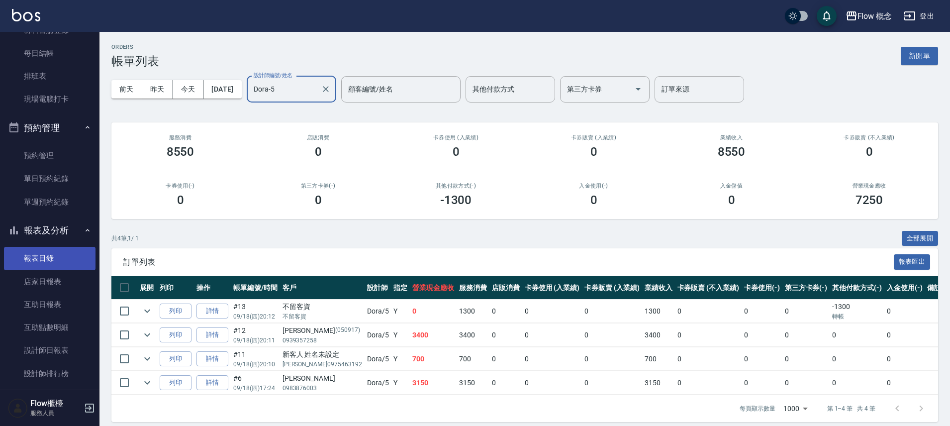
scroll to position [230, 0]
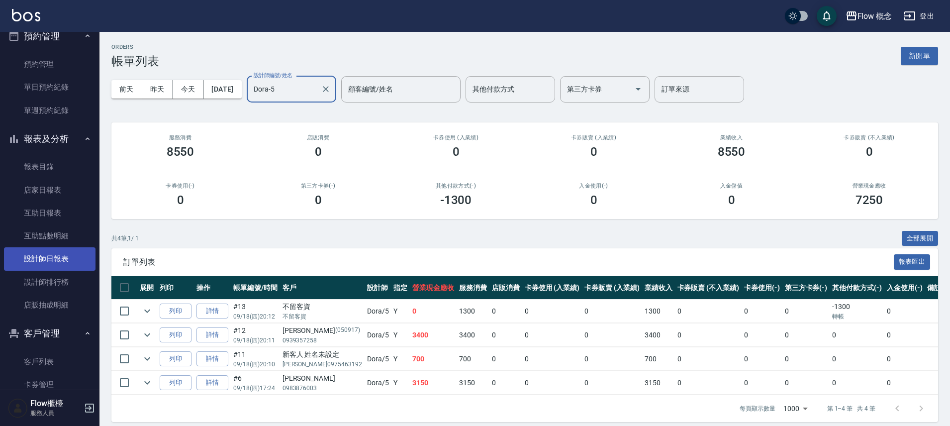
click at [76, 260] on link "設計師日報表" at bounding box center [50, 258] width 92 height 23
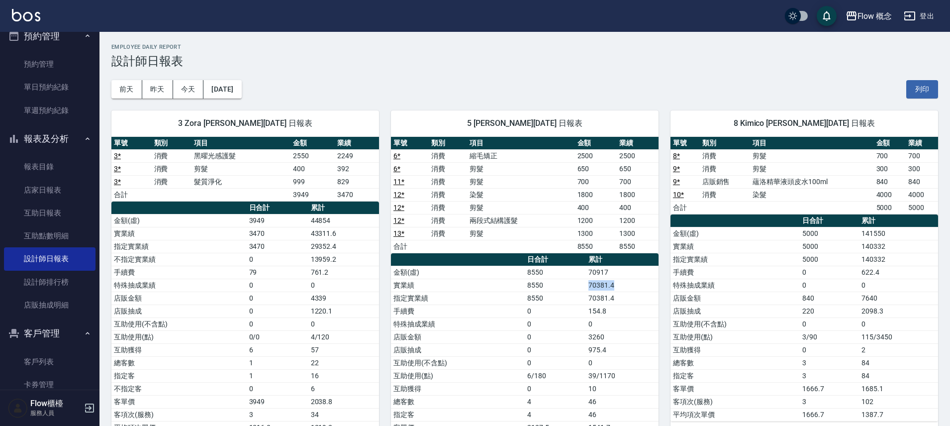
drag, startPoint x: 622, startPoint y: 282, endPoint x: 581, endPoint y: 284, distance: 40.9
click at [581, 284] on tr "實業績 8550 70381.4" at bounding box center [525, 285] width 268 height 13
drag, startPoint x: 362, startPoint y: 224, endPoint x: 347, endPoint y: 229, distance: 16.1
click at [347, 229] on tbody "金額(虛) 3949 44854 實業績 3470 43311.6 指定實業績 3470 29352.4 不指定實業績 0 13959.2 手續費 79 76…" at bounding box center [245, 324] width 268 height 220
click at [419, 214] on td "12 *" at bounding box center [410, 220] width 38 height 13
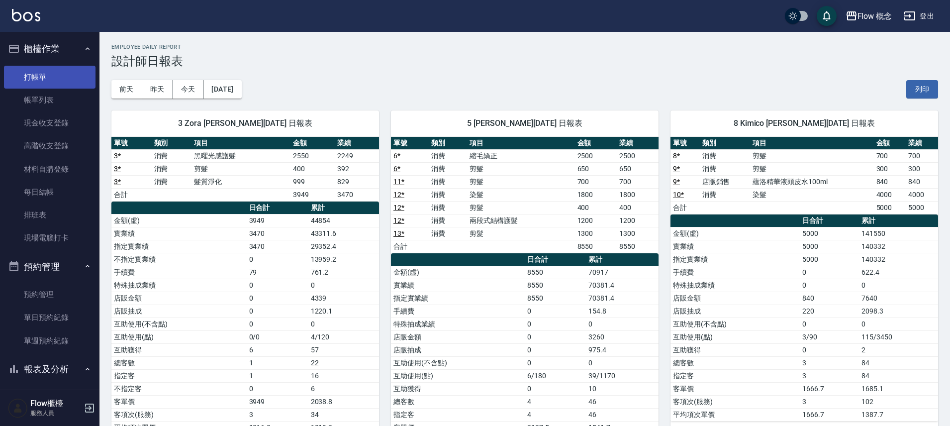
click at [48, 75] on link "打帳單" at bounding box center [50, 77] width 92 height 23
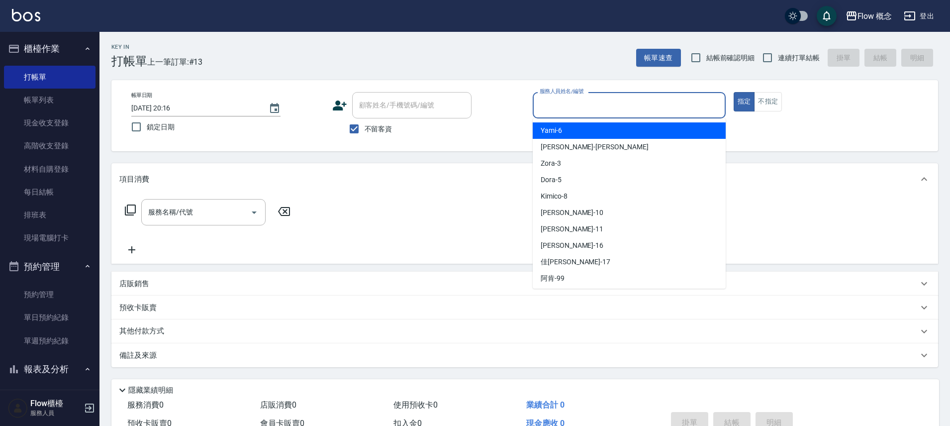
click at [608, 110] on input "服務人員姓名/編號" at bounding box center [629, 105] width 184 height 17
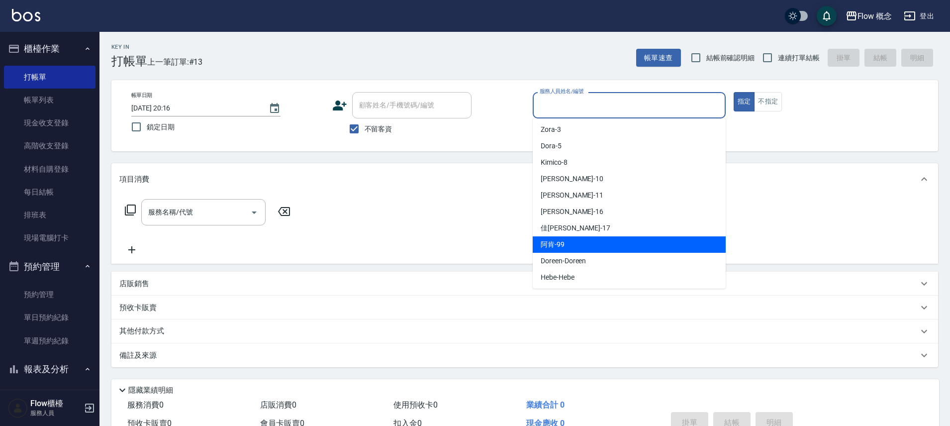
scroll to position [35, 0]
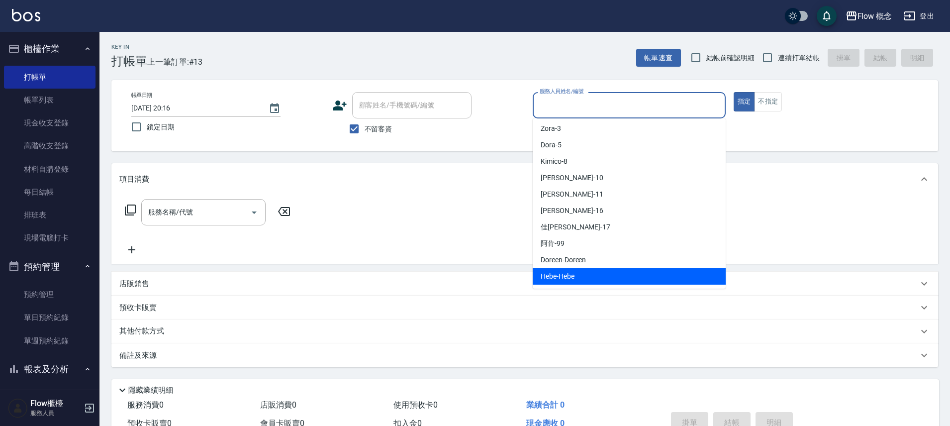
click at [578, 271] on div "Hebe -Hebe" at bounding box center [629, 276] width 193 height 16
click at [578, 272] on div "店販銷售" at bounding box center [524, 284] width 827 height 24
type input "Hebe-Hebe"
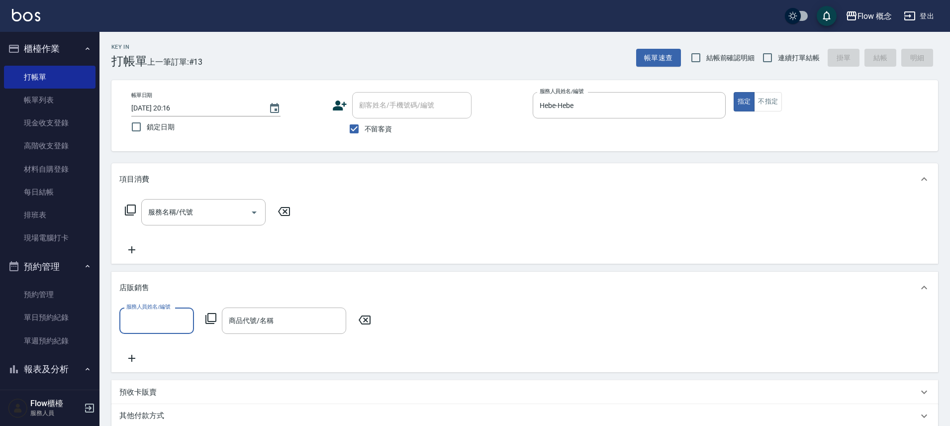
scroll to position [0, 0]
click at [259, 213] on icon "Open" at bounding box center [254, 213] width 12 height 12
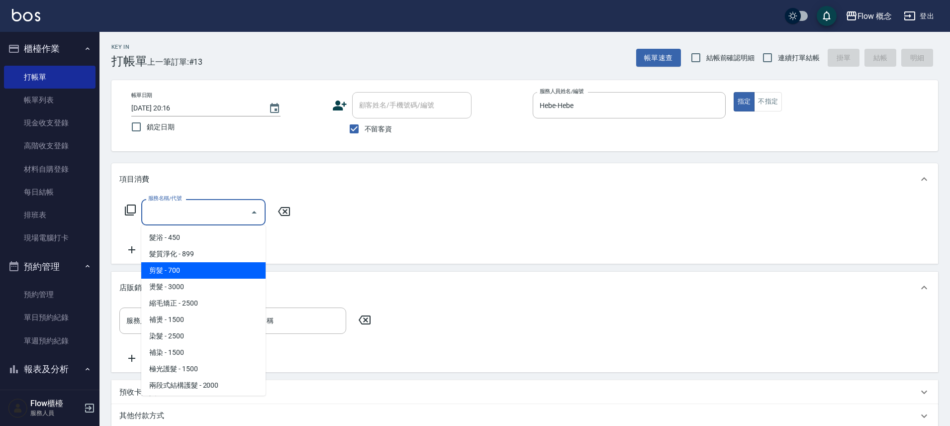
drag, startPoint x: 215, startPoint y: 271, endPoint x: 223, endPoint y: 265, distance: 10.0
click at [216, 272] on span "剪髮 - 700" at bounding box center [203, 270] width 124 height 16
type input "剪髮(201)"
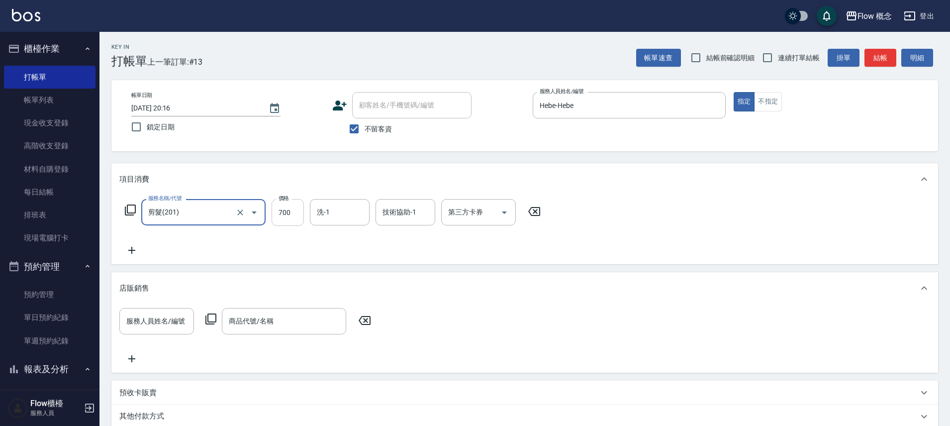
click at [287, 217] on input "700" at bounding box center [288, 212] width 32 height 27
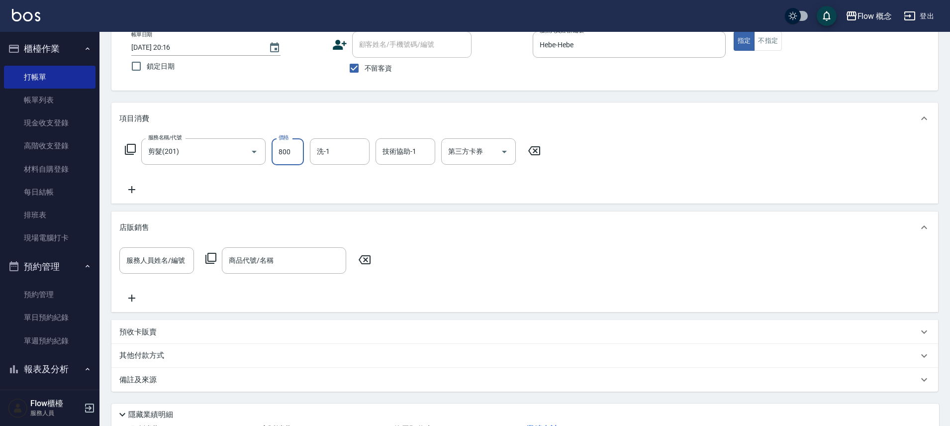
scroll to position [139, 0]
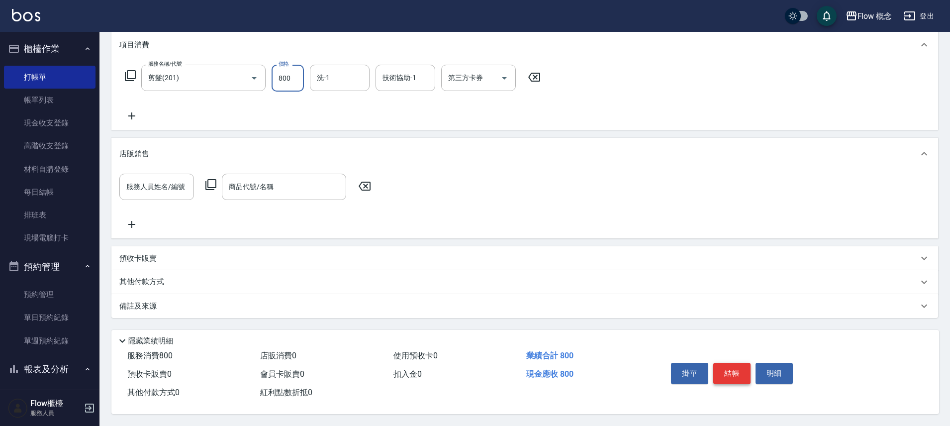
type input "800"
click at [732, 373] on button "結帳" at bounding box center [732, 373] width 37 height 21
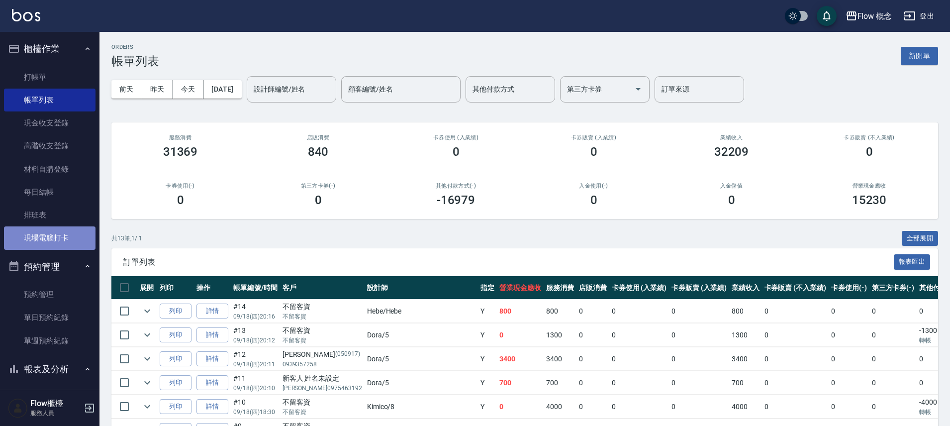
click at [76, 240] on link "現場電腦打卡" at bounding box center [50, 237] width 92 height 23
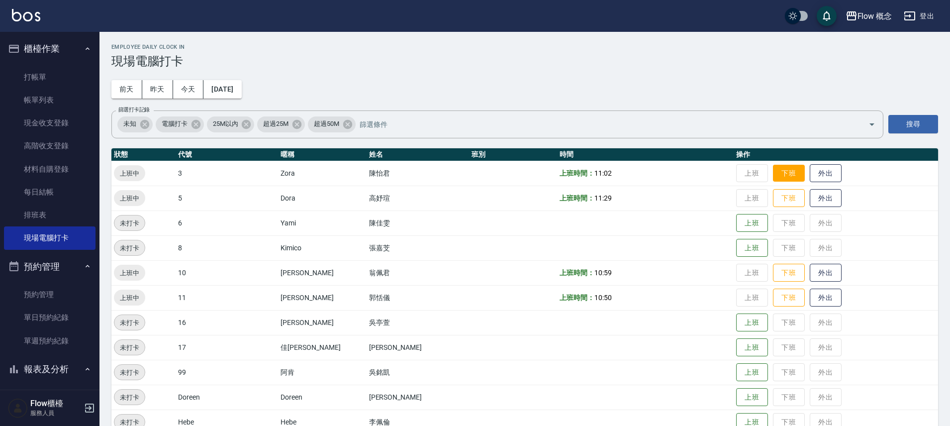
click at [773, 179] on button "下班" at bounding box center [789, 173] width 32 height 17
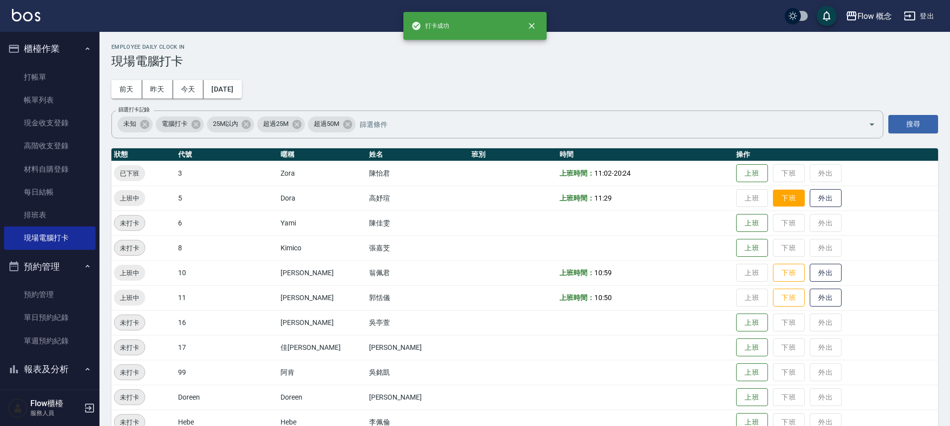
click at [773, 196] on button "下班" at bounding box center [789, 198] width 32 height 17
click at [773, 273] on button "下班" at bounding box center [789, 272] width 32 height 17
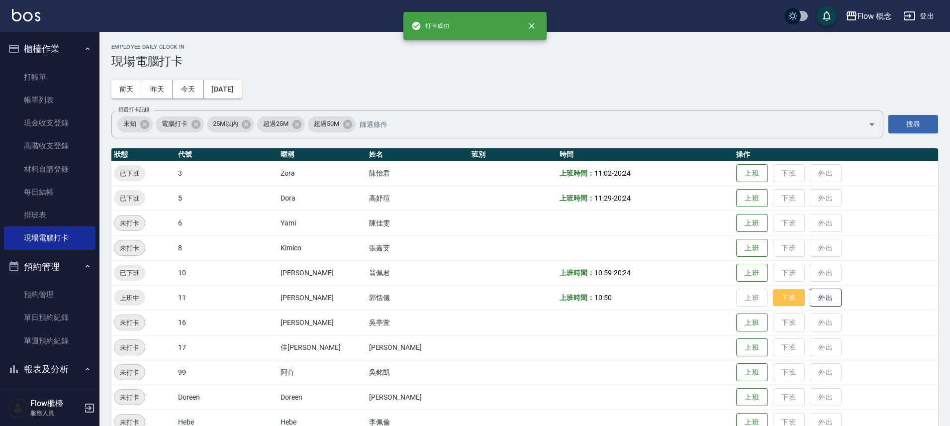
click at [773, 302] on button "下班" at bounding box center [789, 297] width 32 height 17
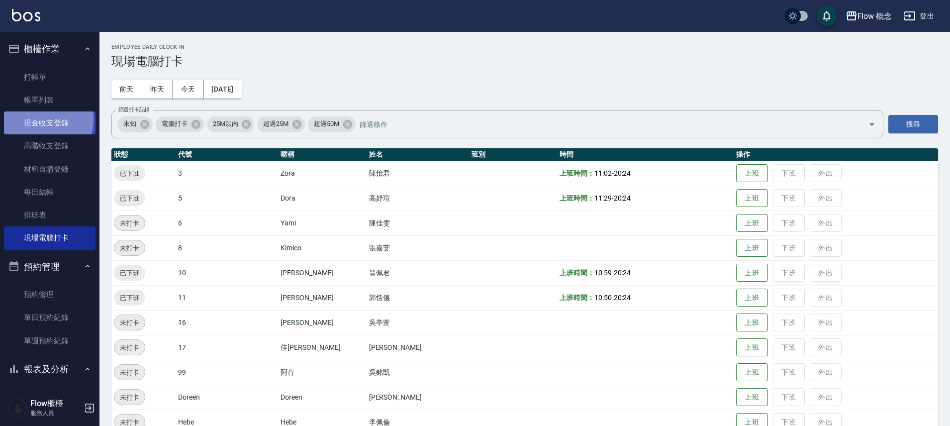
click at [40, 119] on link "現金收支登錄" at bounding box center [50, 122] width 92 height 23
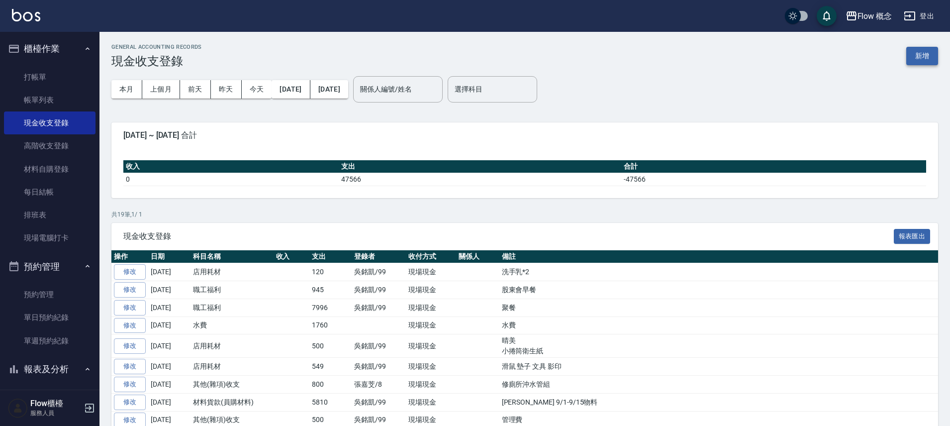
click at [921, 59] on button "新增" at bounding box center [923, 56] width 32 height 18
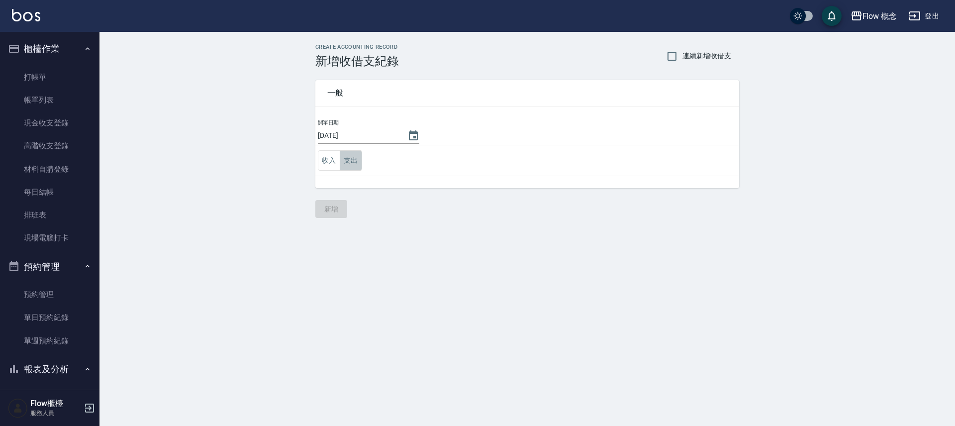
click at [354, 161] on button "支出" at bounding box center [351, 160] width 22 height 20
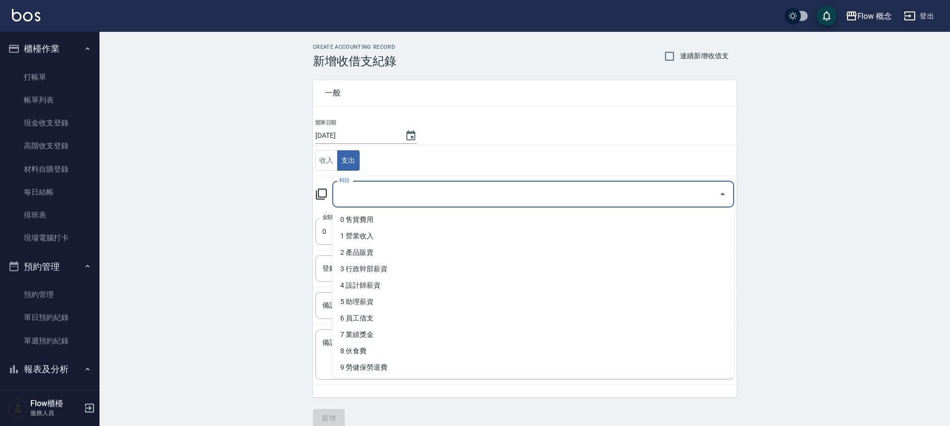
click at [363, 197] on input "科目" at bounding box center [526, 194] width 378 height 17
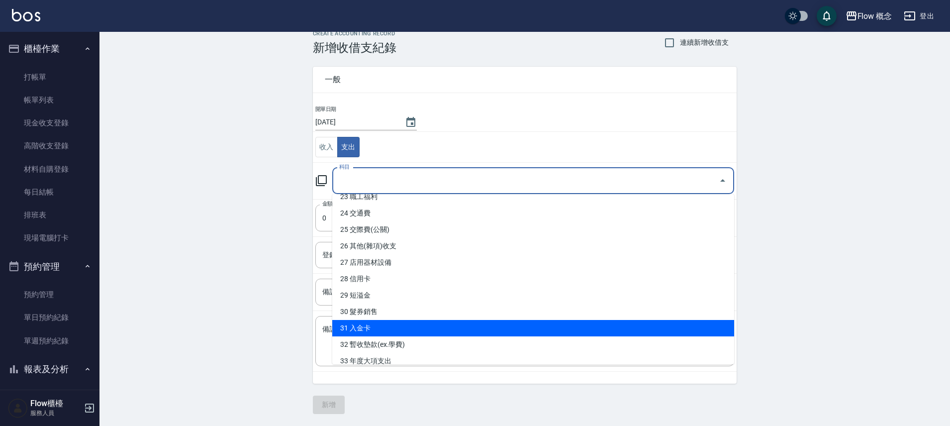
scroll to position [385, 0]
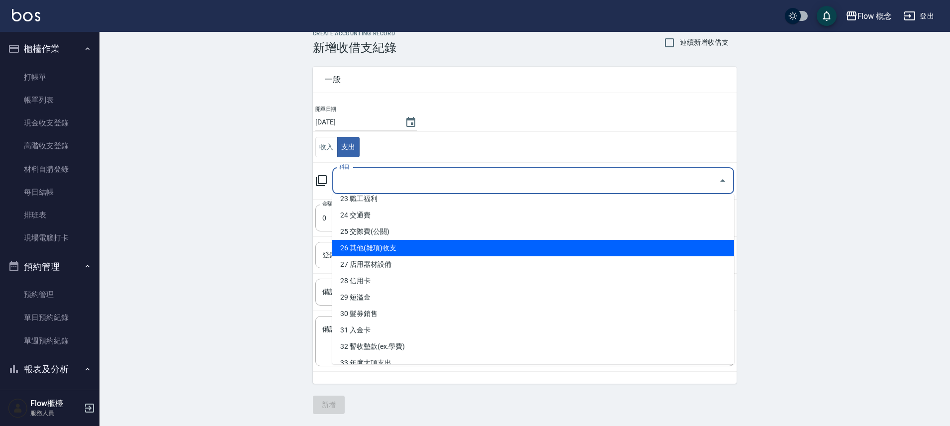
click at [407, 248] on li "26 其他(雜項)收支" at bounding box center [533, 248] width 402 height 16
type input "26 其他(雜項)收支"
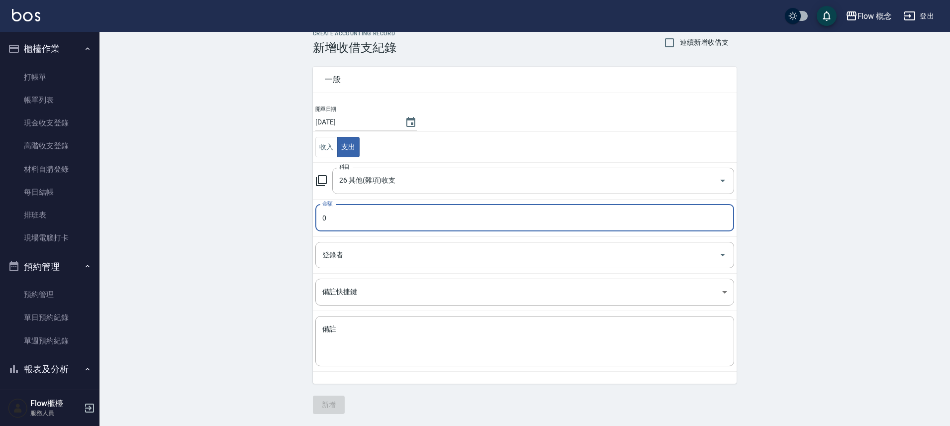
click at [383, 213] on input "0" at bounding box center [524, 218] width 419 height 27
click at [384, 220] on input "0" at bounding box center [524, 218] width 419 height 27
type input "0800"
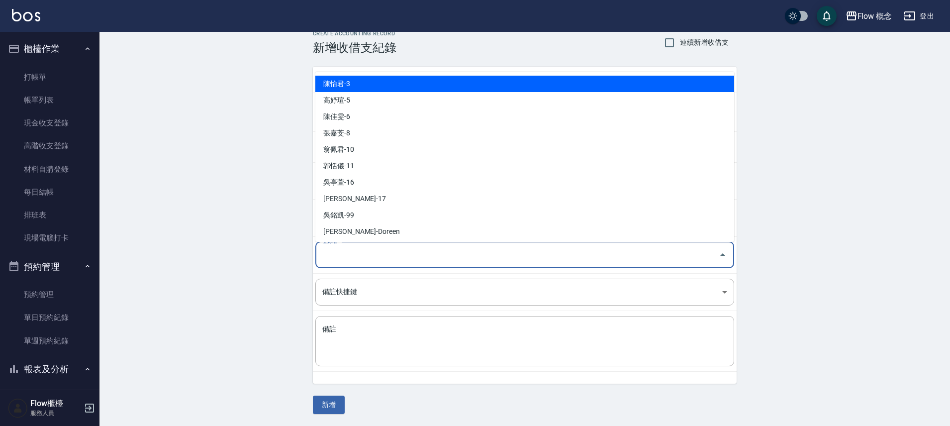
click at [391, 251] on input "登錄者" at bounding box center [517, 254] width 395 height 17
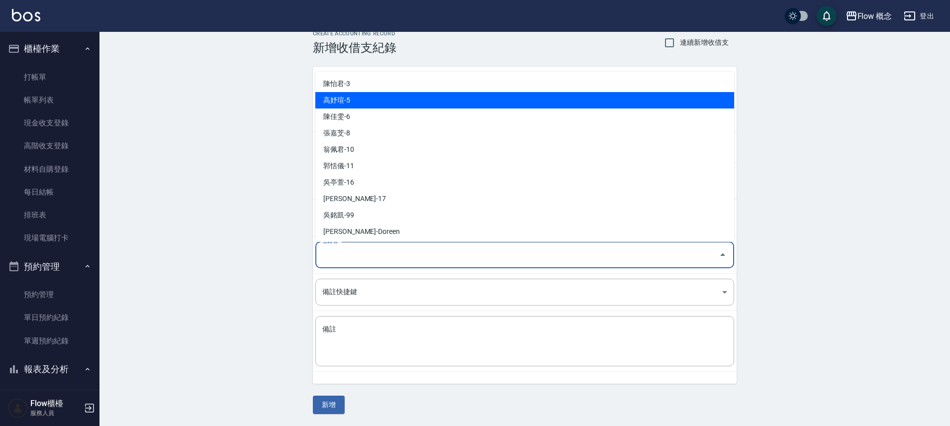
click at [358, 98] on li "高妤瑄-5" at bounding box center [524, 100] width 419 height 16
type input "高妤瑄-5"
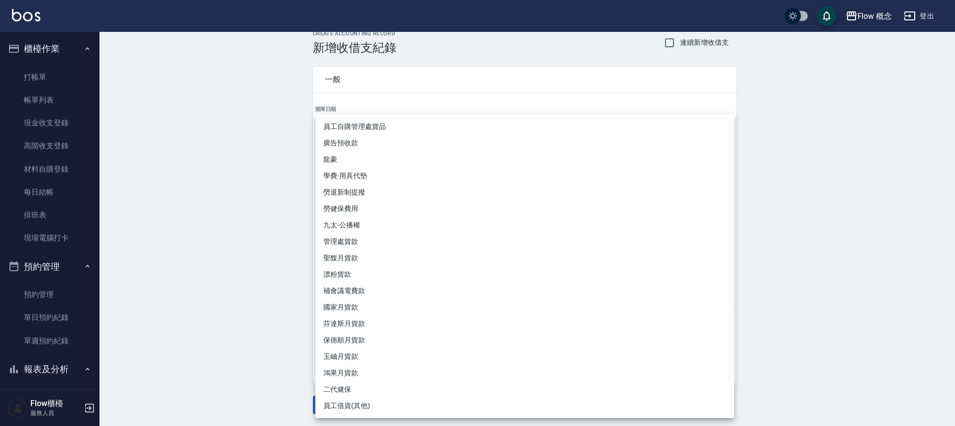
click at [346, 295] on body "Flow 概念 登出 櫃檯作業 打帳單 帳單列表 現金收支登錄 高階收支登錄 材料自購登錄 每日結帳 排班表 現場電腦打卡 預約管理 預約管理 單日預約紀錄 …" at bounding box center [477, 206] width 955 height 439
click at [217, 324] on div at bounding box center [477, 213] width 955 height 426
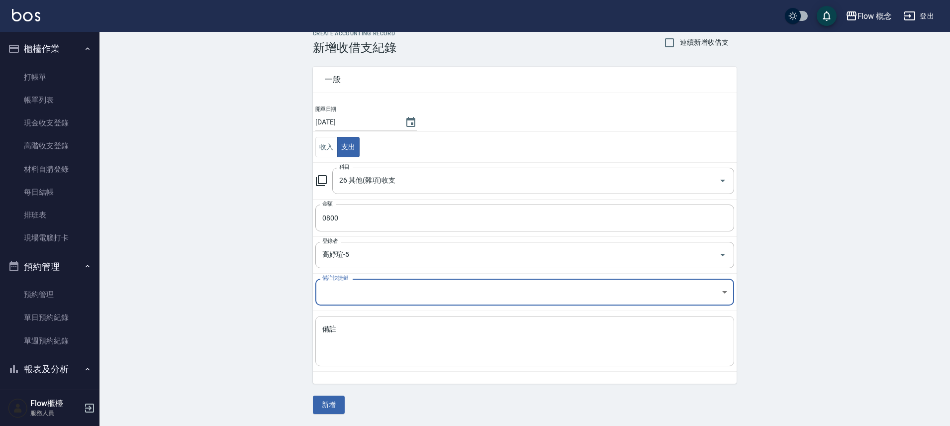
click at [379, 347] on textarea "備註" at bounding box center [524, 341] width 405 height 34
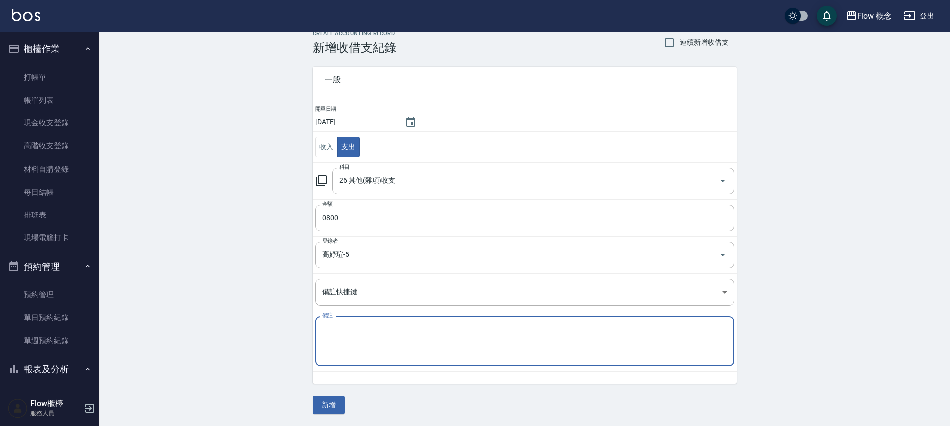
type textarea "x"
type textarea "垃圾"
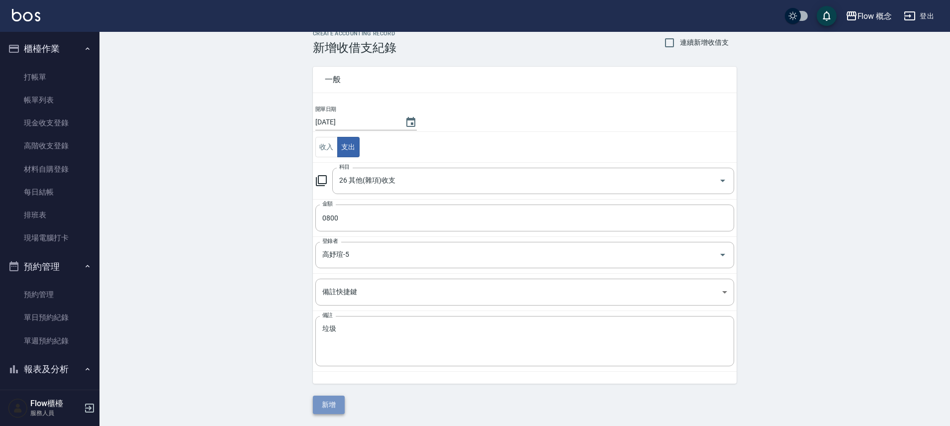
click at [324, 411] on button "新增" at bounding box center [329, 405] width 32 height 18
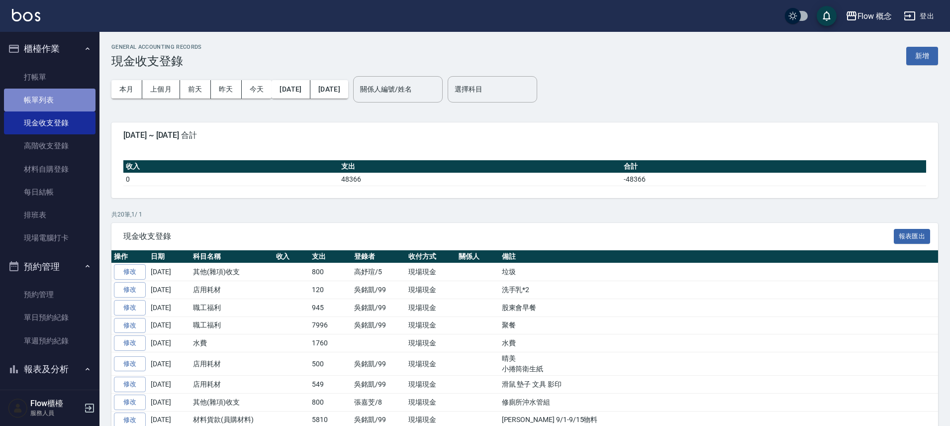
click at [84, 106] on link "帳單列表" at bounding box center [50, 100] width 92 height 23
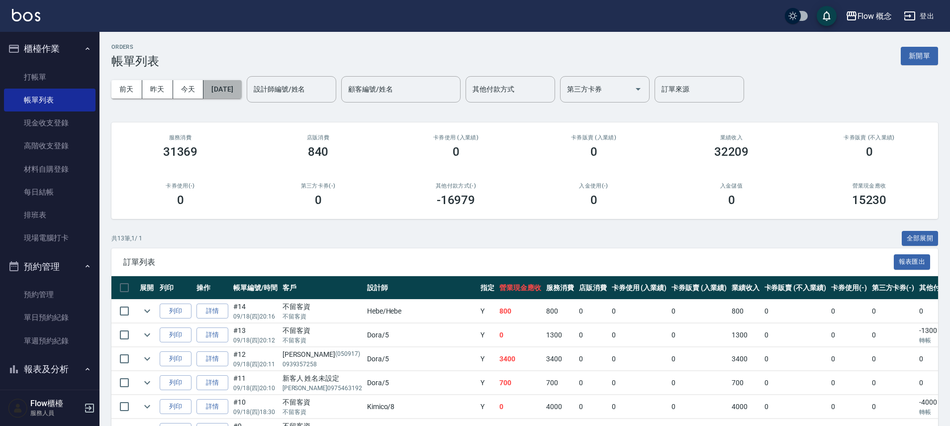
click at [241, 84] on button "[DATE]" at bounding box center [223, 89] width 38 height 18
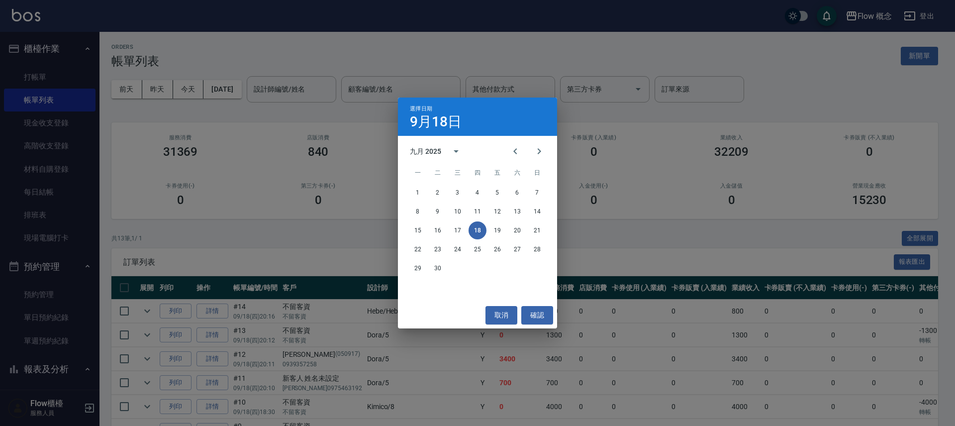
click at [341, 95] on div "選擇日期 [DATE] 九月 2025 一 二 三 四 五 六 日 1 2 3 4 5 6 7 8 9 10 11 12 13 14 15 16 17 18 …" at bounding box center [477, 213] width 955 height 426
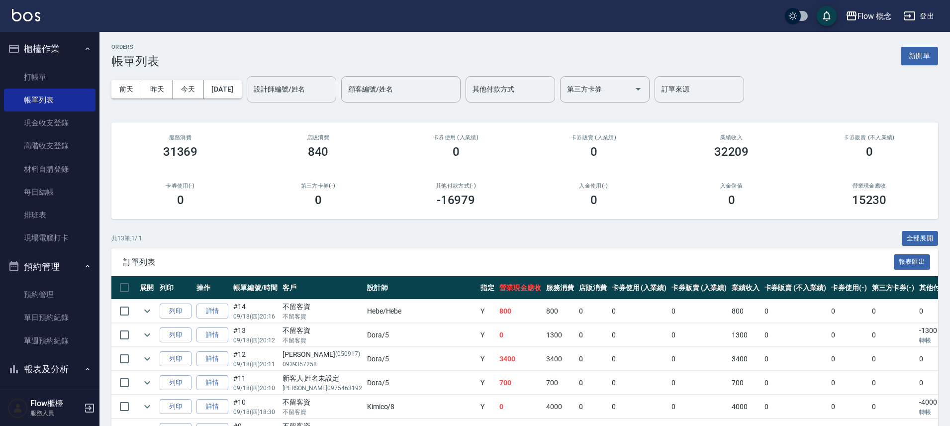
click at [309, 95] on input "設計師編號/姓名" at bounding box center [291, 89] width 81 height 17
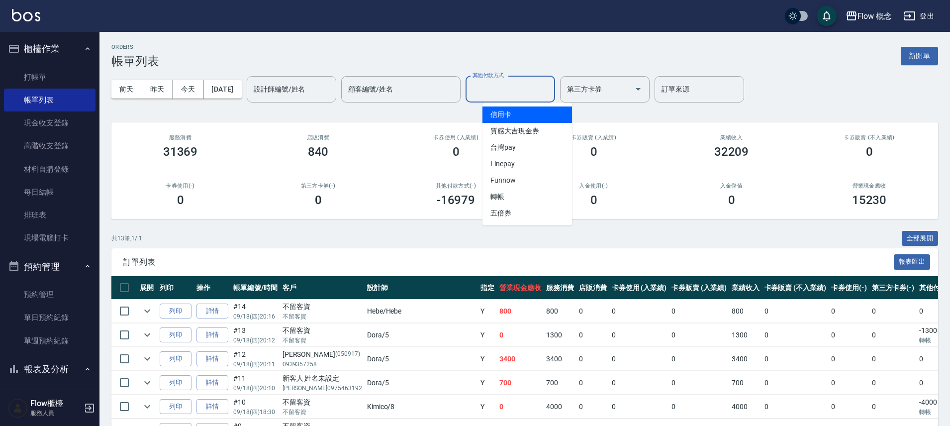
click at [504, 90] on input "其他付款方式" at bounding box center [510, 89] width 81 height 17
click at [498, 112] on span "信用卡" at bounding box center [528, 114] width 90 height 16
type input "信用卡"
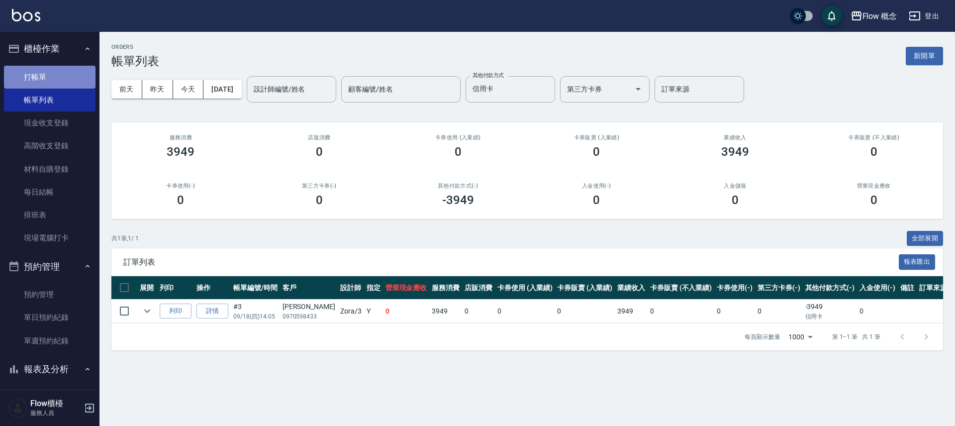
click at [49, 81] on link "打帳單" at bounding box center [50, 77] width 92 height 23
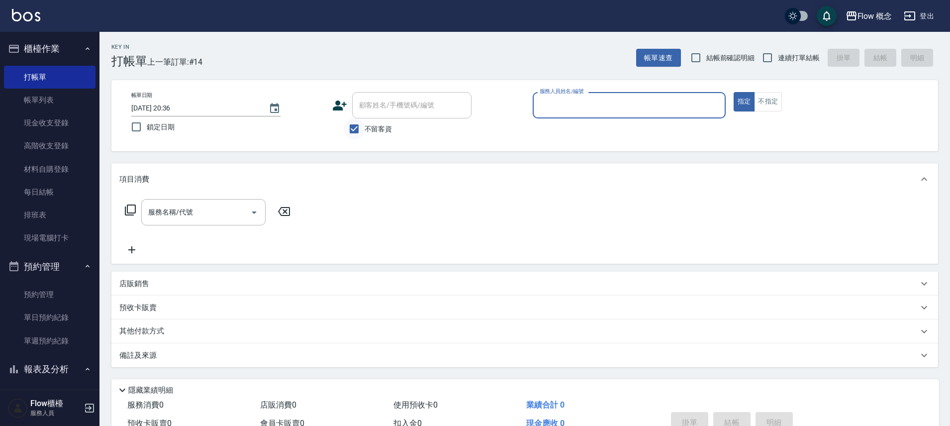
click at [355, 129] on input "不留客資" at bounding box center [354, 128] width 21 height 21
checkbox input "false"
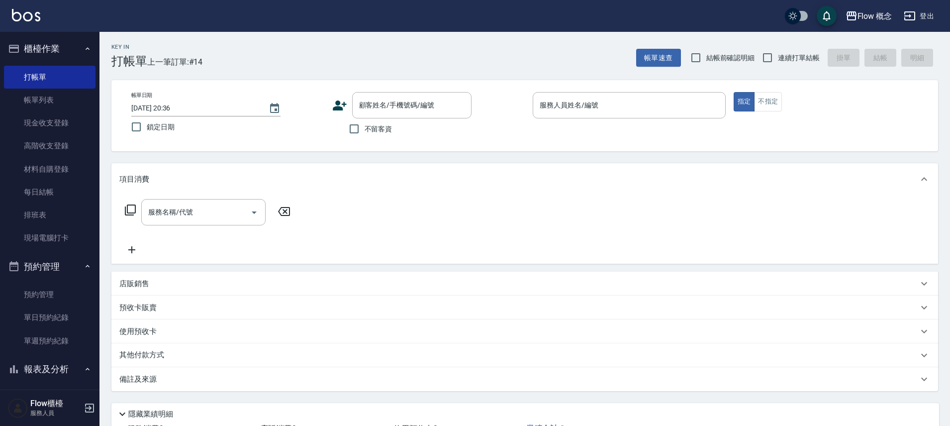
click at [339, 104] on icon at bounding box center [339, 105] width 15 height 15
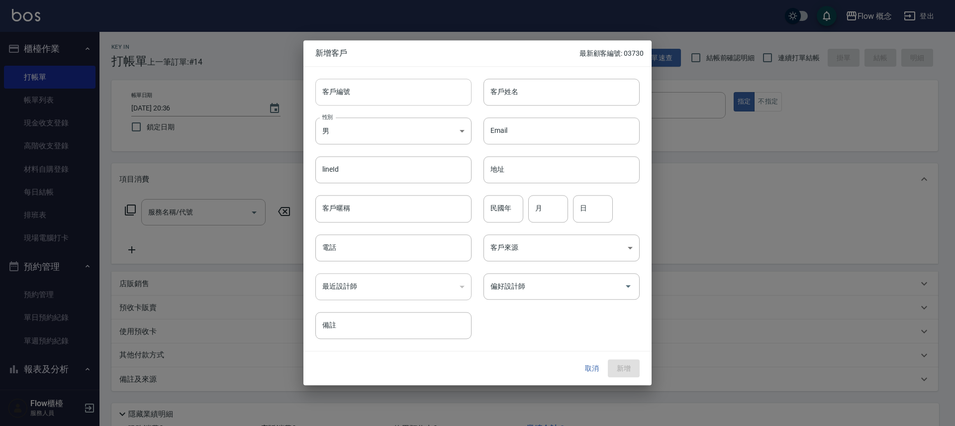
click at [345, 97] on input "客戶編號" at bounding box center [393, 92] width 156 height 27
click at [352, 92] on input "客戶編號" at bounding box center [393, 92] width 156 height 27
type input "１"
type input "105217"
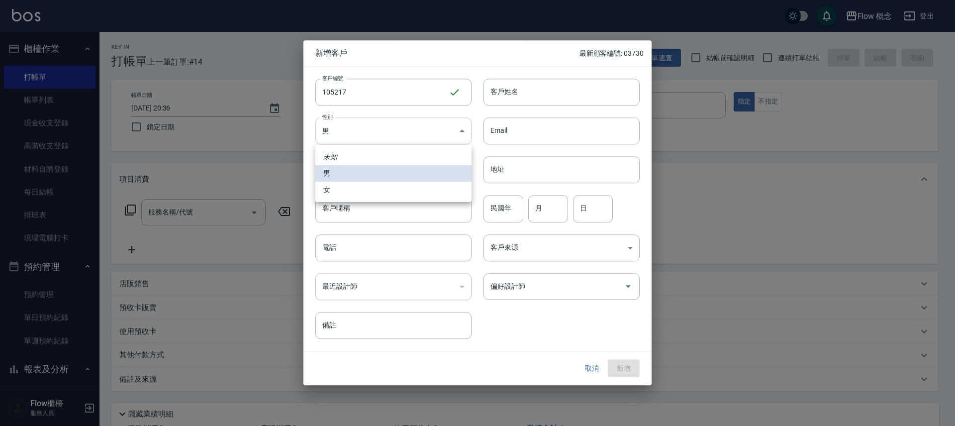
click at [384, 134] on body "Flow 概念 登出 櫃檯作業 打帳單 帳單列表 現金收支登錄 高階收支登錄 材料自購登錄 每日結帳 排班表 現場電腦打卡 預約管理 預約管理 單日預約紀錄 …" at bounding box center [477, 249] width 955 height 499
click at [325, 192] on li "女" at bounding box center [393, 190] width 156 height 16
type input "[DEMOGRAPHIC_DATA]"
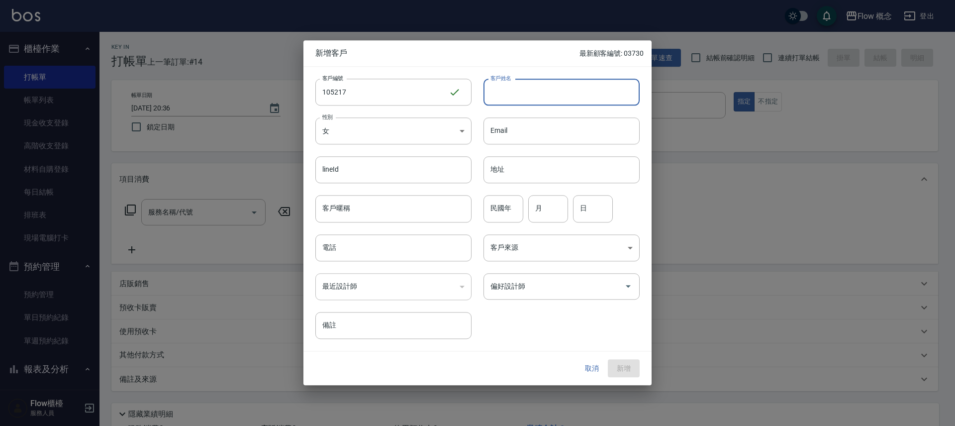
click at [524, 102] on input "客戶姓名" at bounding box center [562, 92] width 156 height 27
type input "x"
click at [351, 244] on input "電話" at bounding box center [393, 247] width 156 height 27
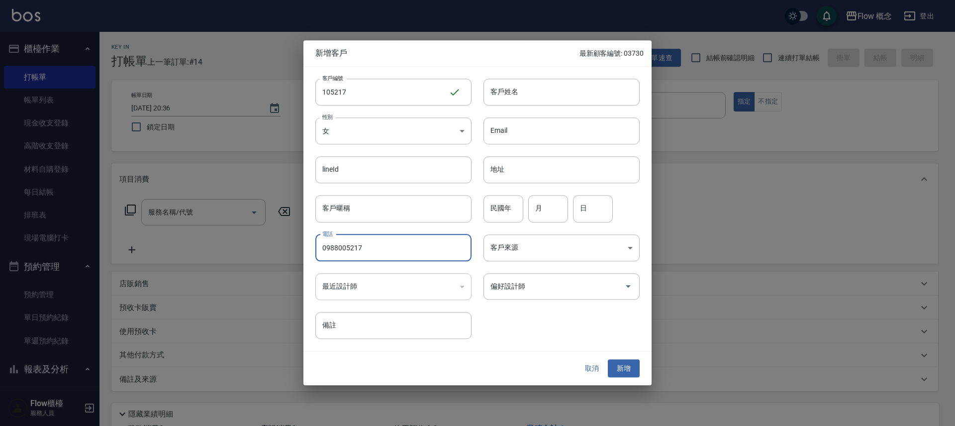
type input "0988005217"
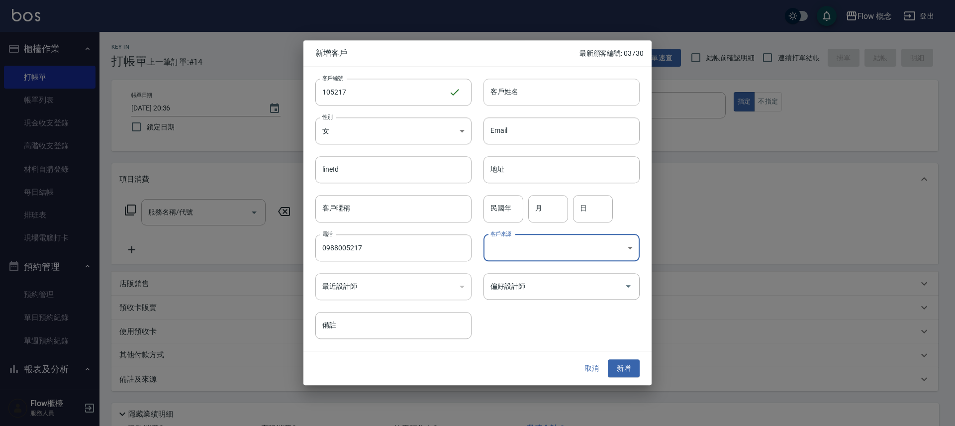
click at [499, 96] on input "客戶姓名" at bounding box center [562, 92] width 156 height 27
type input "[PERSON_NAME]"
click at [521, 254] on body "Flow 概念 登出 櫃檯作業 打帳單 帳單列表 現金收支登錄 高階收支登錄 材料自購登錄 每日結帳 排班表 現場電腦打卡 預約管理 預約管理 單日預約紀錄 …" at bounding box center [477, 249] width 955 height 499
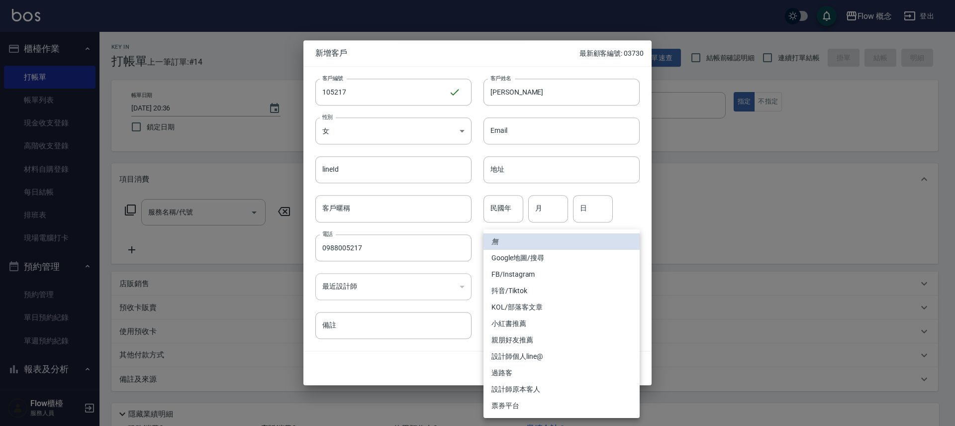
click at [516, 271] on li "FB/Instagram" at bounding box center [562, 274] width 156 height 16
type input "FB/Instagram"
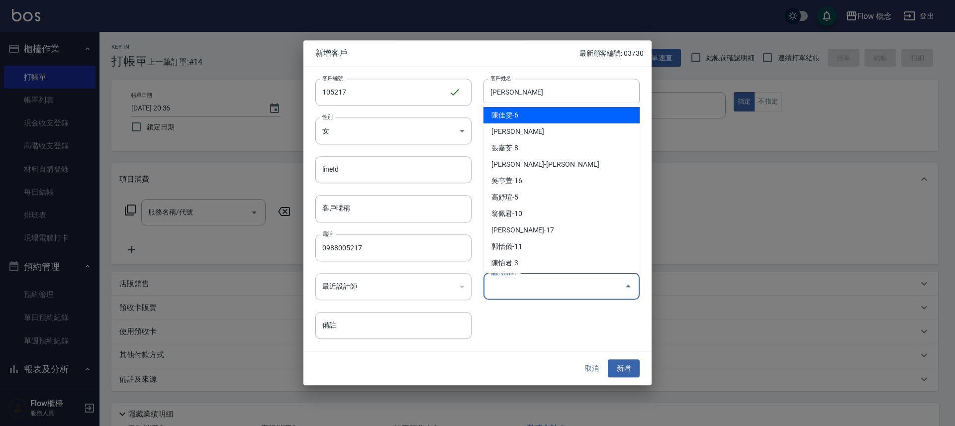
click at [512, 281] on input "偏好設計師" at bounding box center [554, 286] width 132 height 17
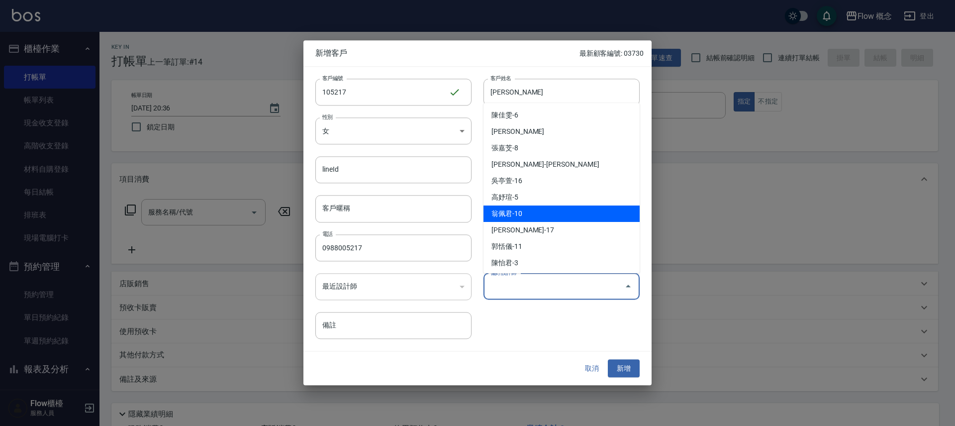
click at [530, 217] on li "翁佩君-10" at bounding box center [562, 214] width 156 height 16
type input "翁佩君"
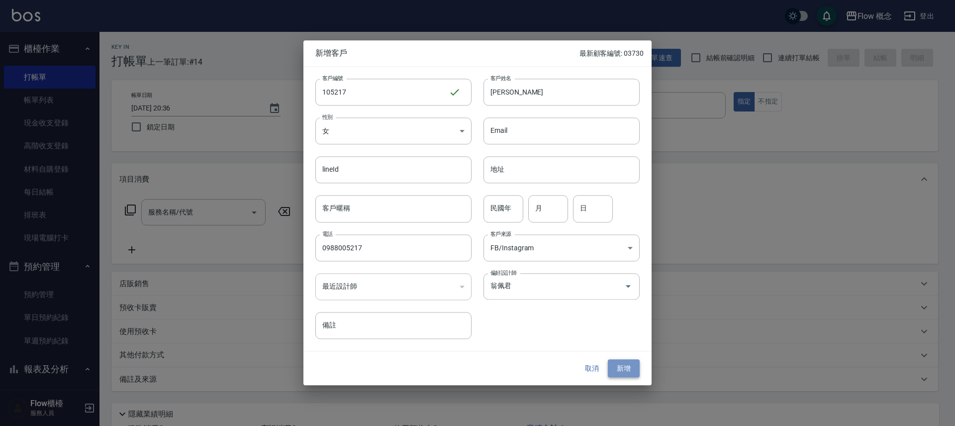
click at [625, 365] on button "新增" at bounding box center [624, 368] width 32 height 18
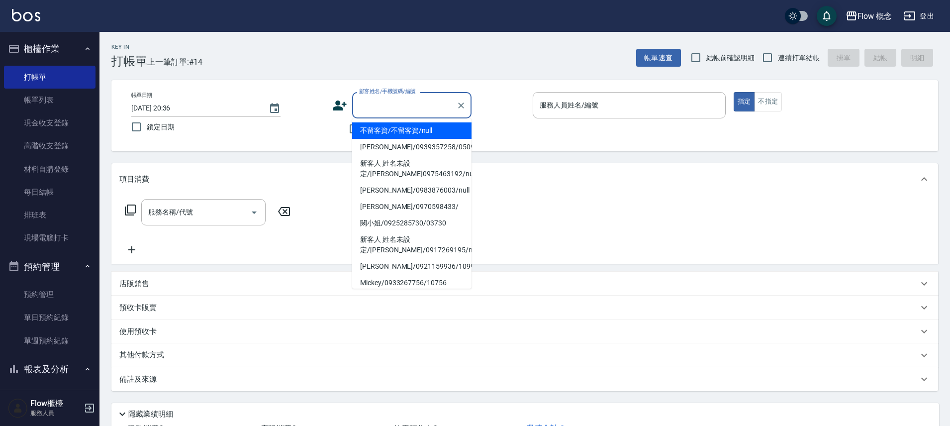
click at [431, 102] on input "顧客姓名/手機號碼/編號" at bounding box center [405, 105] width 96 height 17
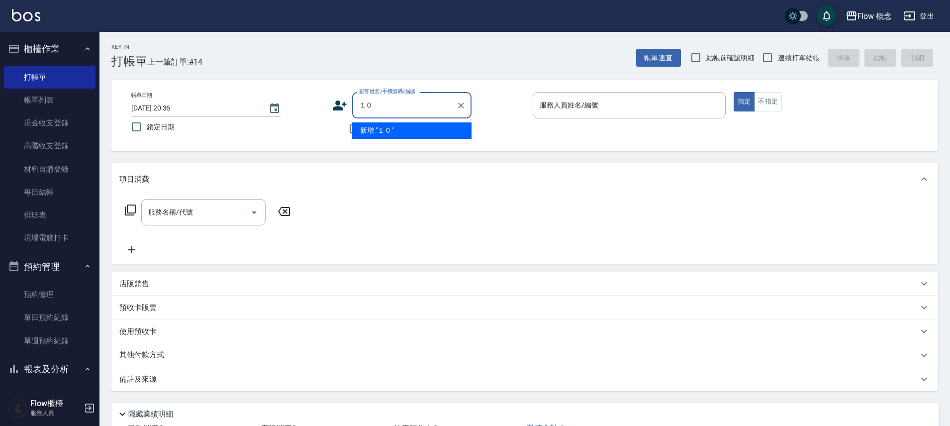
type input "１"
type input "[PERSON_NAME]/0988005217/105217"
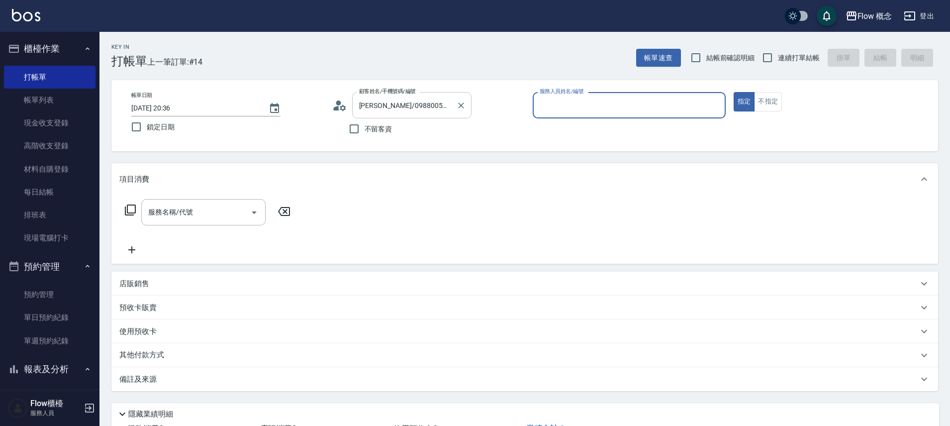
type input "[PERSON_NAME]-10"
click at [190, 214] on input "服務名稱/代號" at bounding box center [196, 212] width 101 height 17
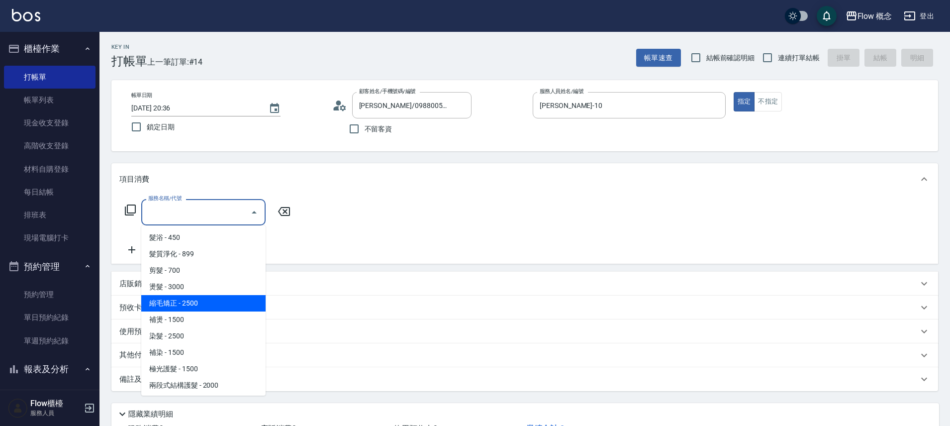
click at [185, 303] on span "縮毛矯正 - 2500" at bounding box center [203, 303] width 124 height 16
type input "縮毛矯正 (302)"
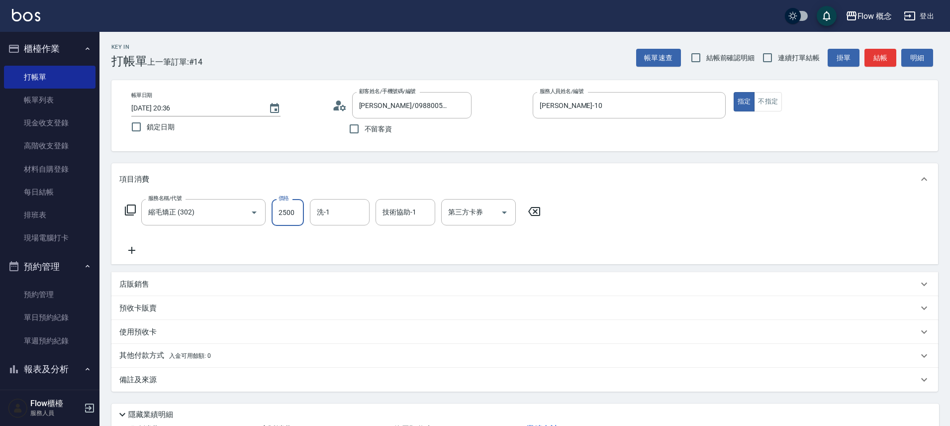
click at [285, 213] on input "2500" at bounding box center [288, 212] width 32 height 27
type input "1480"
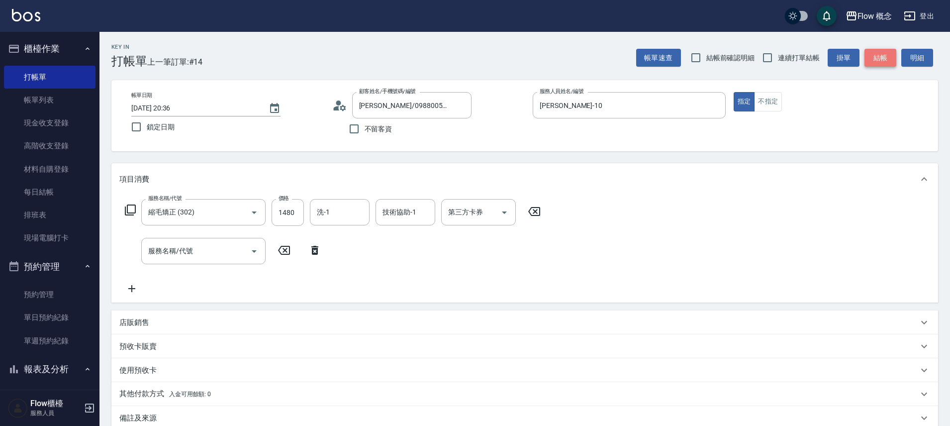
click at [882, 55] on button "結帳" at bounding box center [881, 58] width 32 height 18
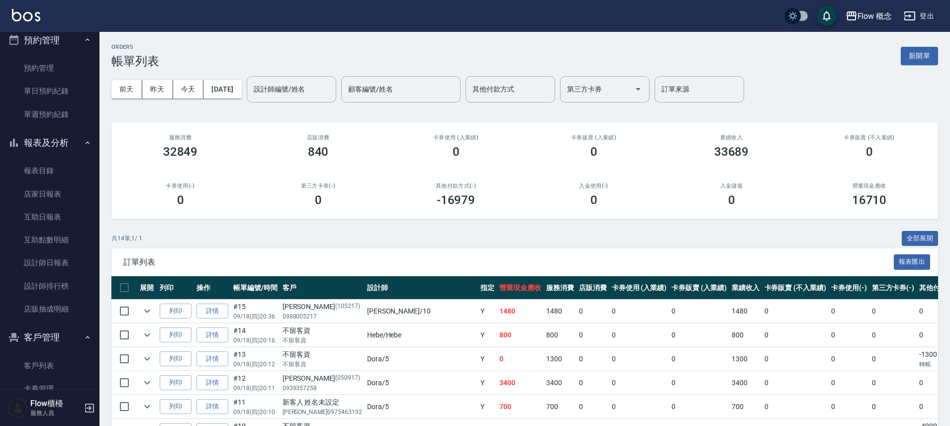
scroll to position [227, 0]
click at [62, 235] on link "互助點數明細" at bounding box center [50, 238] width 92 height 23
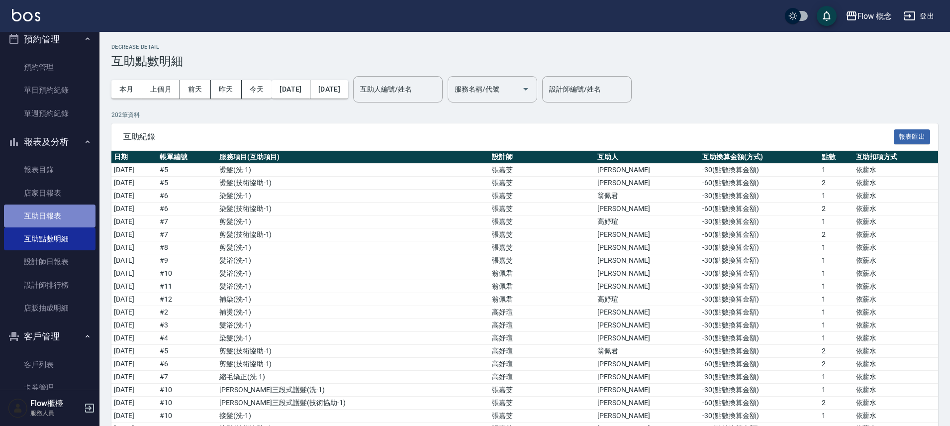
click at [59, 212] on link "互助日報表" at bounding box center [50, 216] width 92 height 23
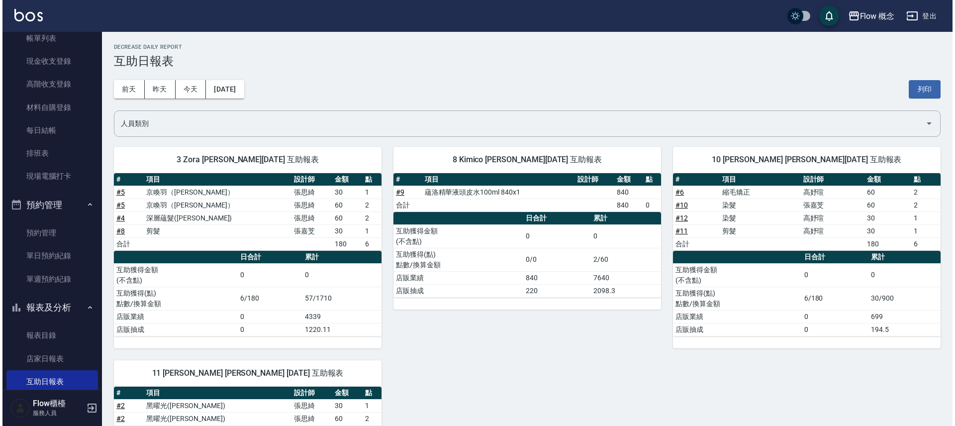
scroll to position [17, 0]
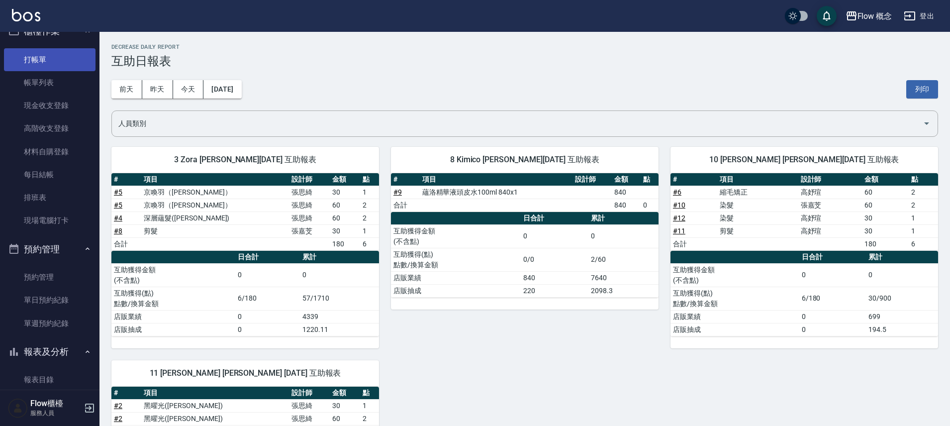
click at [42, 61] on link "打帳單" at bounding box center [50, 59] width 92 height 23
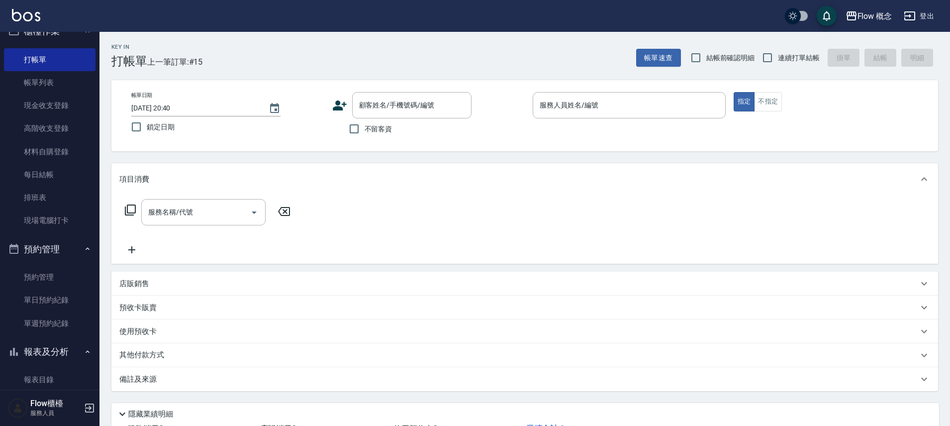
click at [343, 108] on icon at bounding box center [339, 105] width 15 height 15
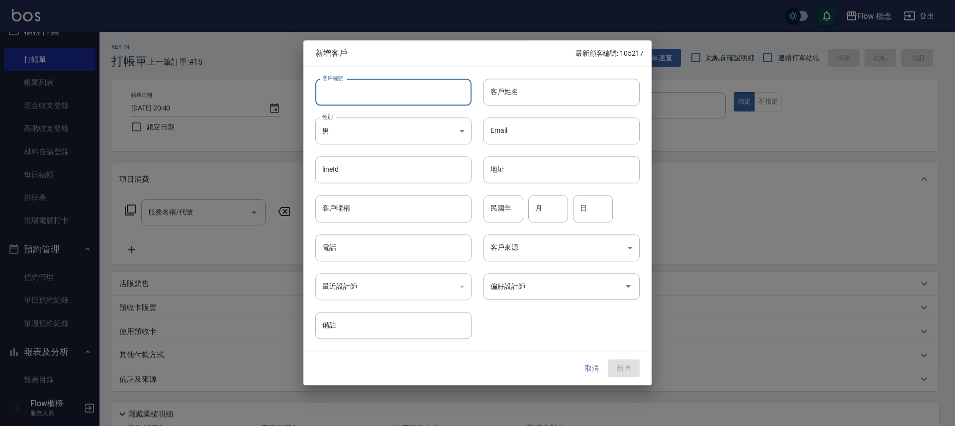
click at [359, 98] on input "客戶編號" at bounding box center [393, 92] width 156 height 27
click at [328, 249] on div "電話 電話" at bounding box center [393, 247] width 156 height 27
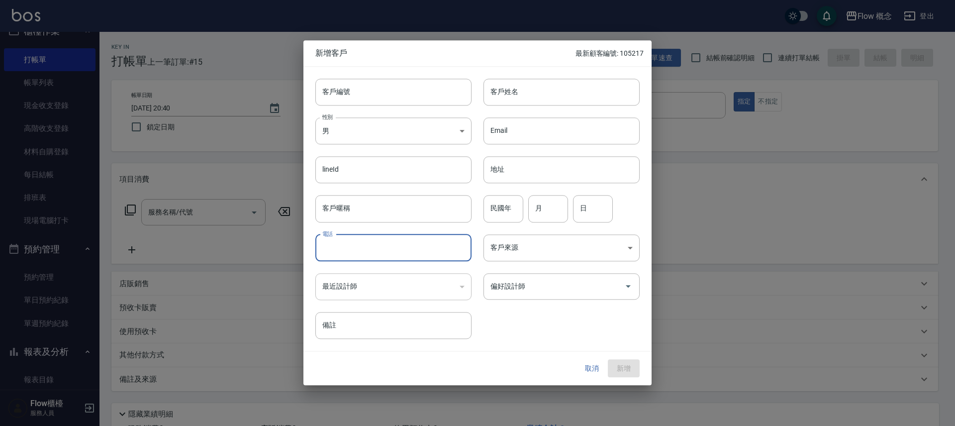
paste input "0909094356"
type input "0909094356"
click at [394, 99] on input "客戶編號" at bounding box center [393, 92] width 156 height 27
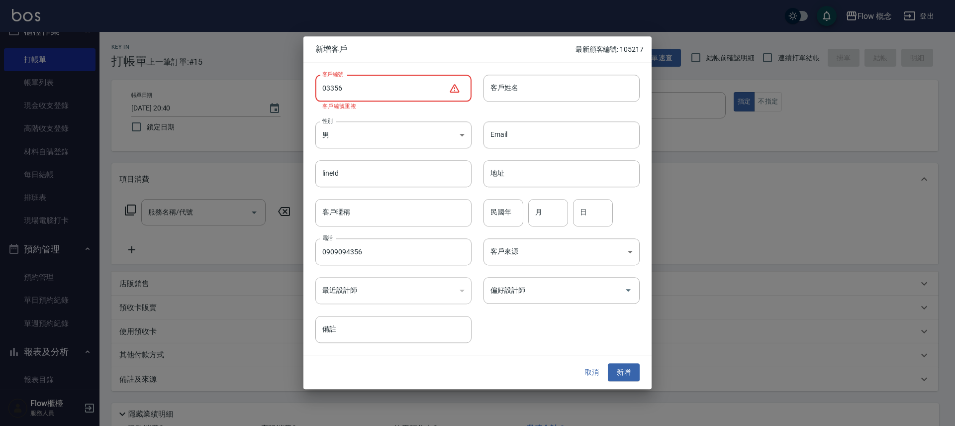
click at [331, 86] on input "03356" at bounding box center [381, 88] width 133 height 27
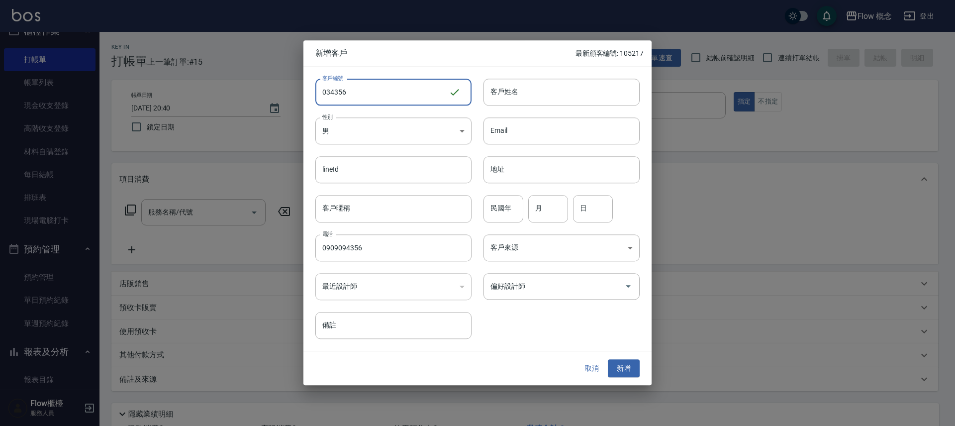
type input "034356"
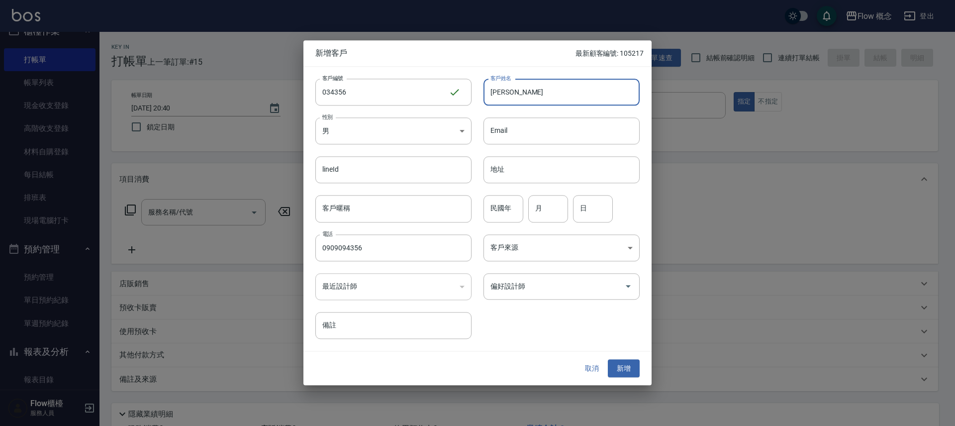
type input "[PERSON_NAME]"
click at [435, 135] on body "Flow 概念 登出 櫃檯作業 打帳單 帳單列表 現金收支登錄 高階收支登錄 材料自購登錄 每日結帳 排班表 現場電腦打卡 預約管理 預約管理 單日預約紀錄 …" at bounding box center [477, 249] width 955 height 499
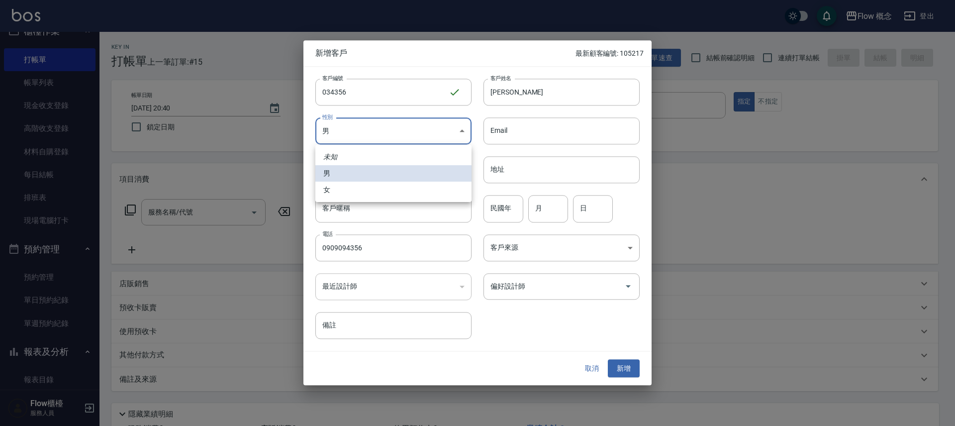
click at [410, 188] on li "女" at bounding box center [393, 190] width 156 height 16
type input "[DEMOGRAPHIC_DATA]"
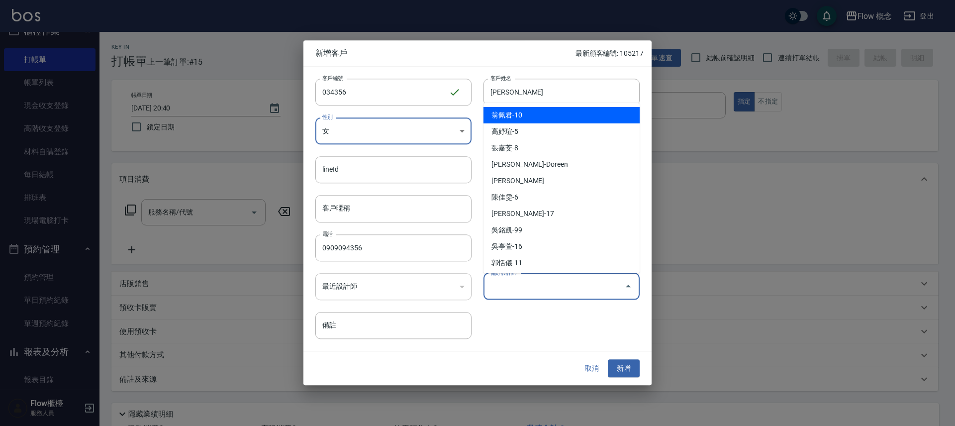
click at [524, 293] on input "偏好設計師" at bounding box center [554, 286] width 132 height 17
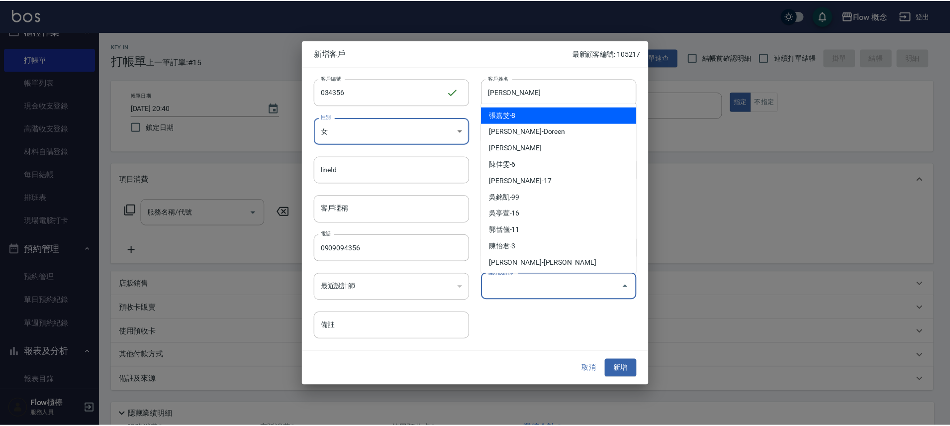
scroll to position [35, 0]
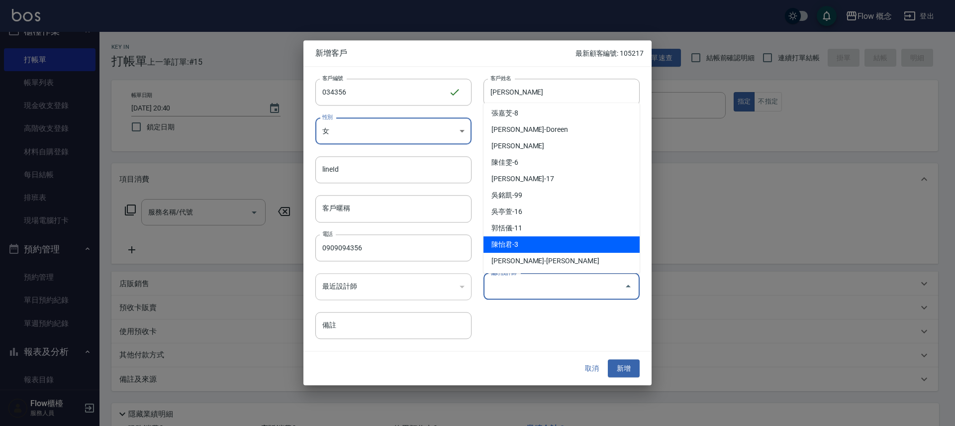
click at [557, 244] on li "陳怡君-3" at bounding box center [562, 244] width 156 height 16
type input "陳怡君"
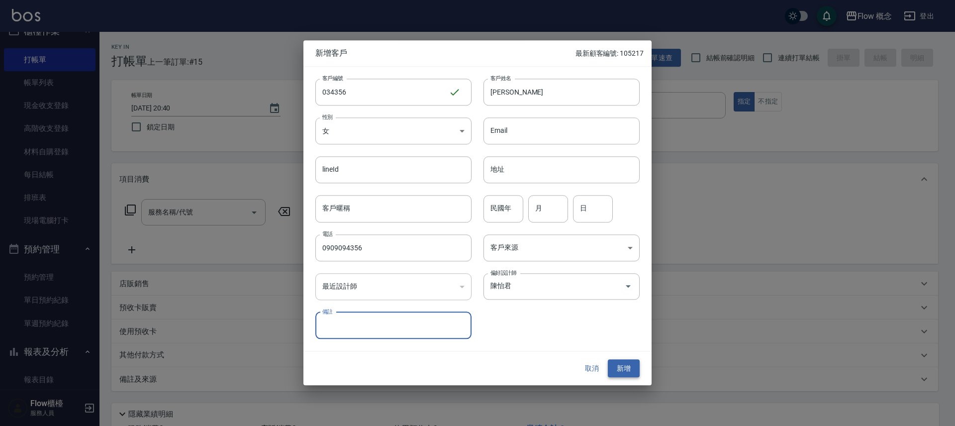
click at [628, 365] on button "新增" at bounding box center [624, 368] width 32 height 18
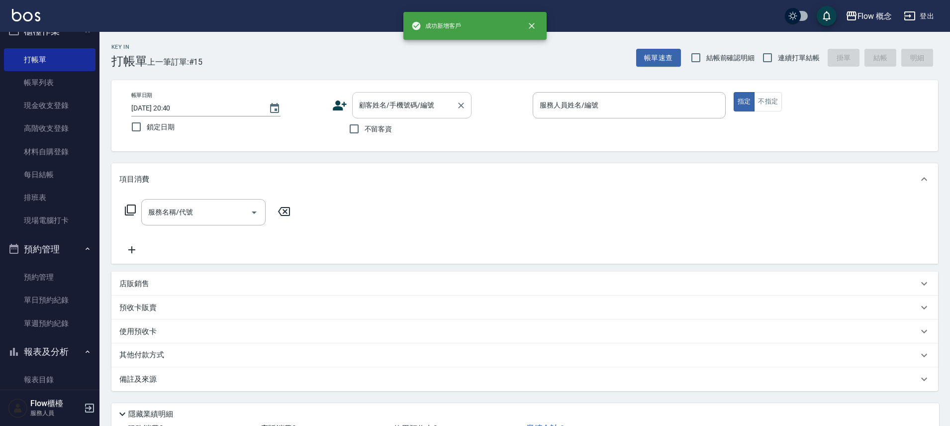
click at [434, 117] on div "顧客姓名/手機號碼/編號" at bounding box center [411, 105] width 119 height 26
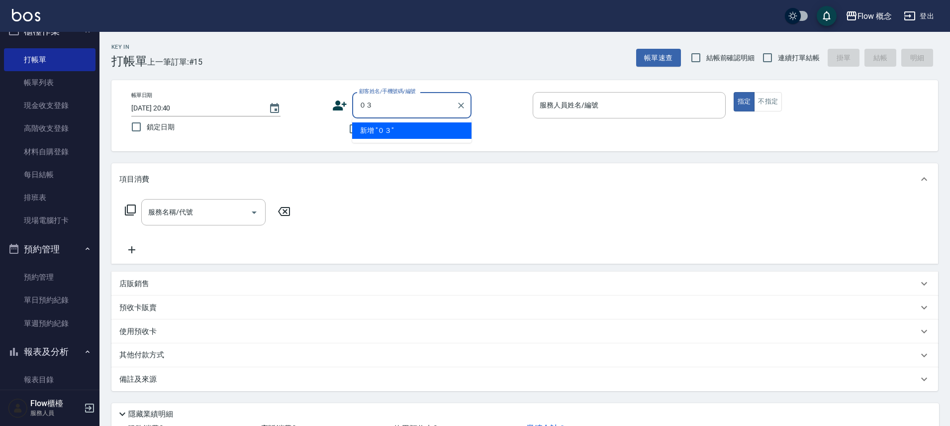
type input "０"
click at [387, 137] on li "[PERSON_NAME]/0909094356/034356" at bounding box center [411, 130] width 119 height 16
type input "[PERSON_NAME]/0909094356/034356"
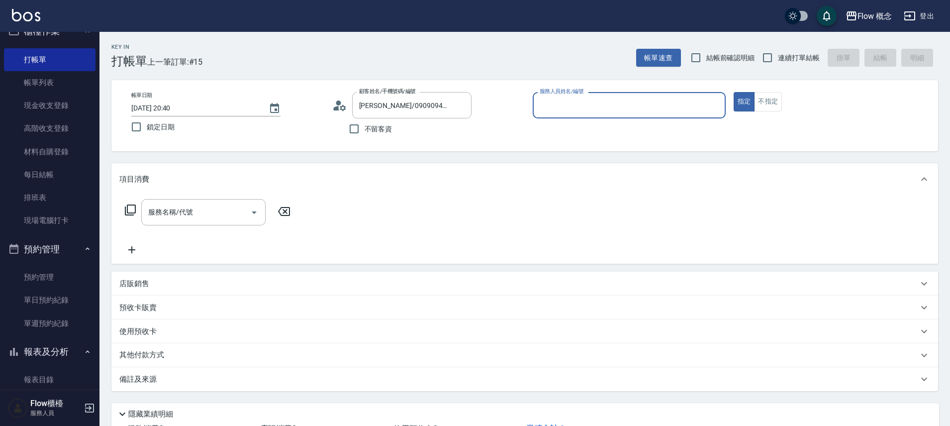
type input "Zora-3"
click at [734, 92] on button "指定" at bounding box center [744, 101] width 21 height 19
type button "true"
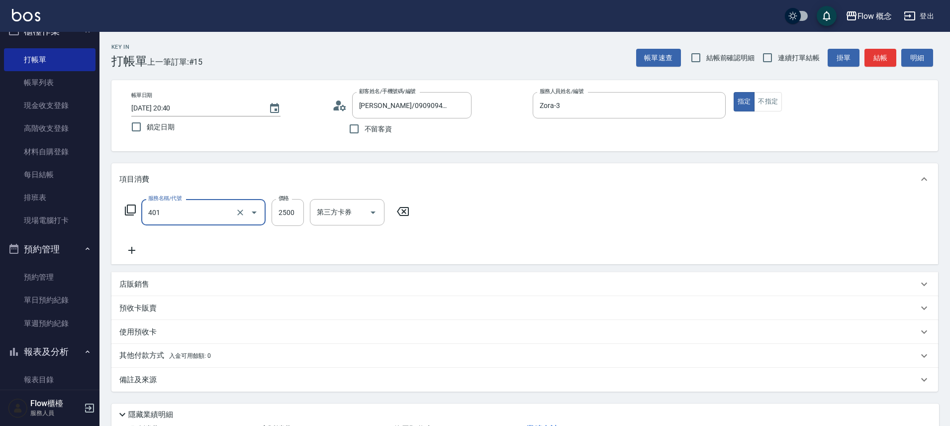
type input "染髮(401)"
type input "1380"
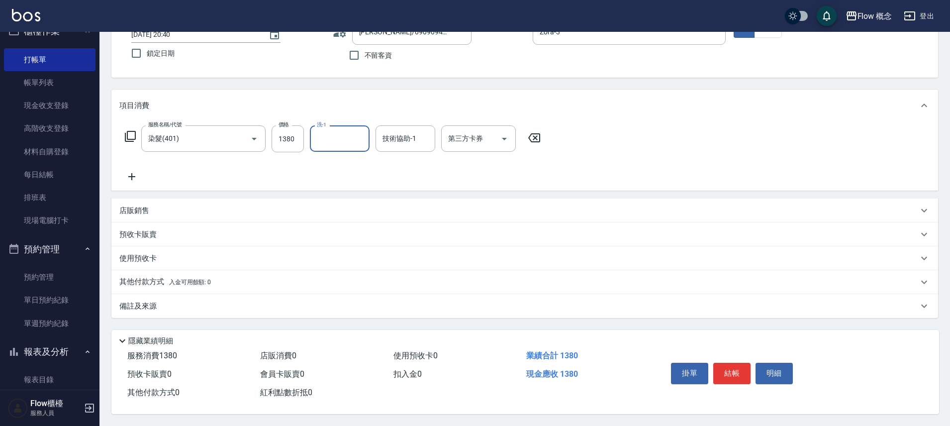
click at [177, 284] on div "其他付款方式 入金可用餘額: 0" at bounding box center [524, 282] width 827 height 24
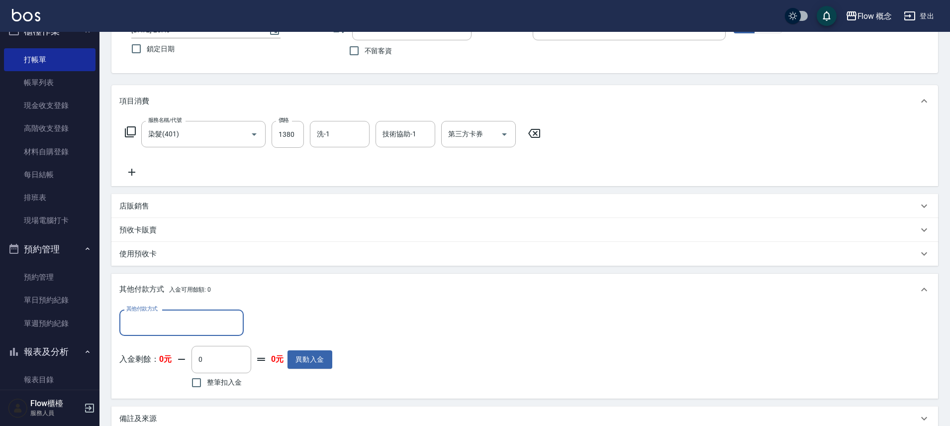
scroll to position [0, 0]
click at [169, 312] on div "其他付款方式" at bounding box center [181, 323] width 124 height 26
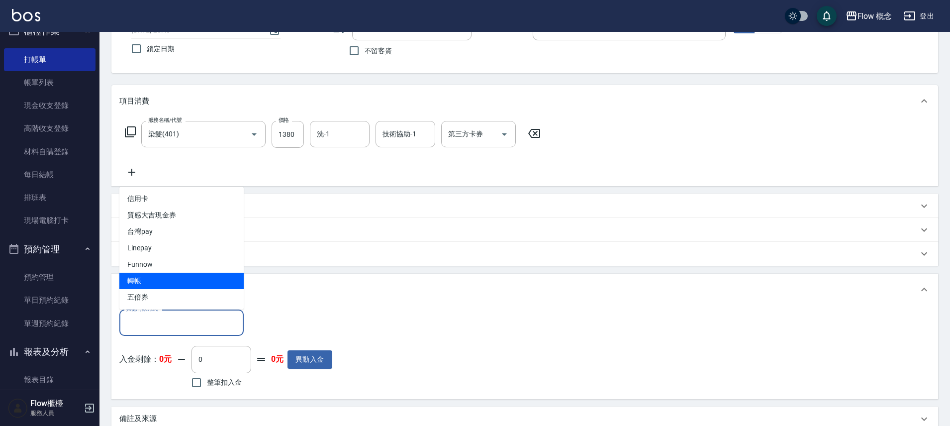
click at [183, 276] on span "轉帳" at bounding box center [181, 281] width 124 height 16
type input "轉帳"
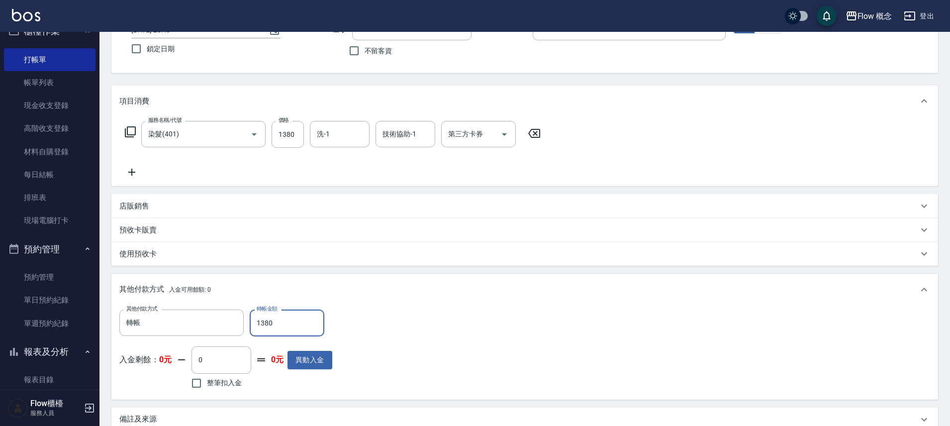
type input "1380"
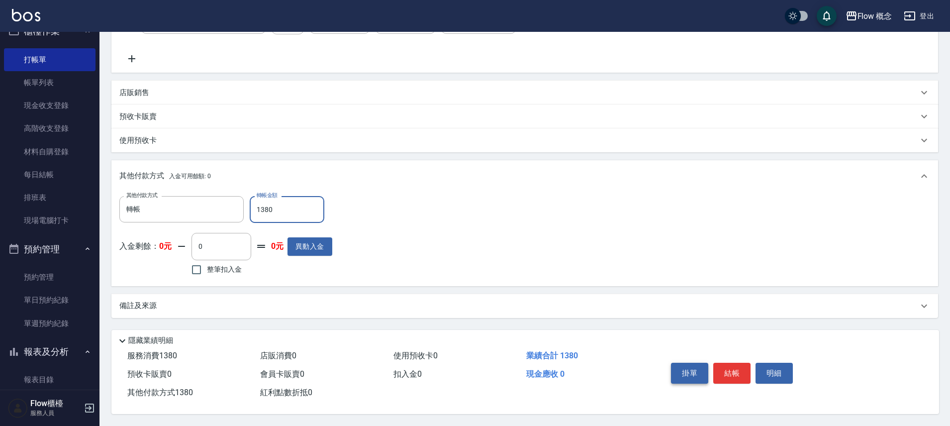
click at [703, 365] on button "掛單" at bounding box center [689, 373] width 37 height 21
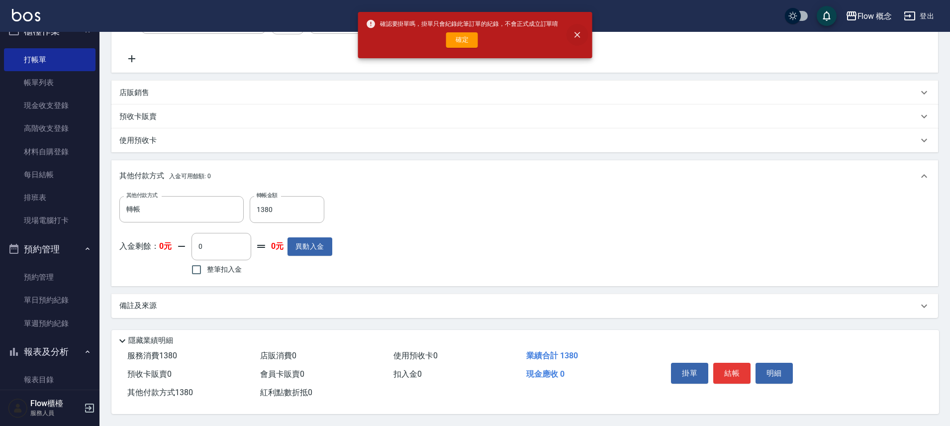
click at [577, 38] on icon "close" at bounding box center [577, 35] width 10 height 10
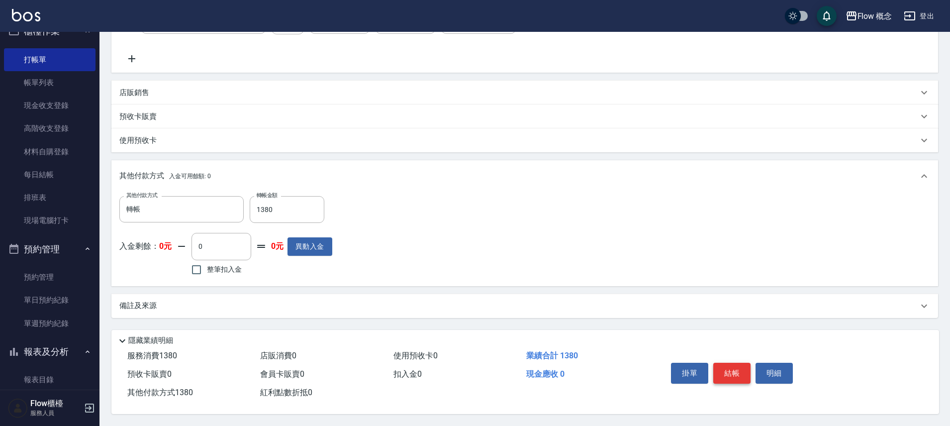
click at [730, 371] on button "結帳" at bounding box center [732, 373] width 37 height 21
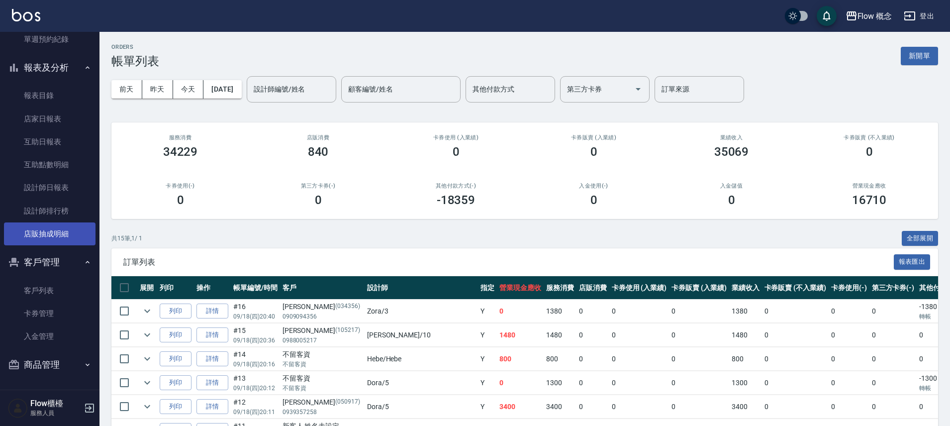
scroll to position [93, 0]
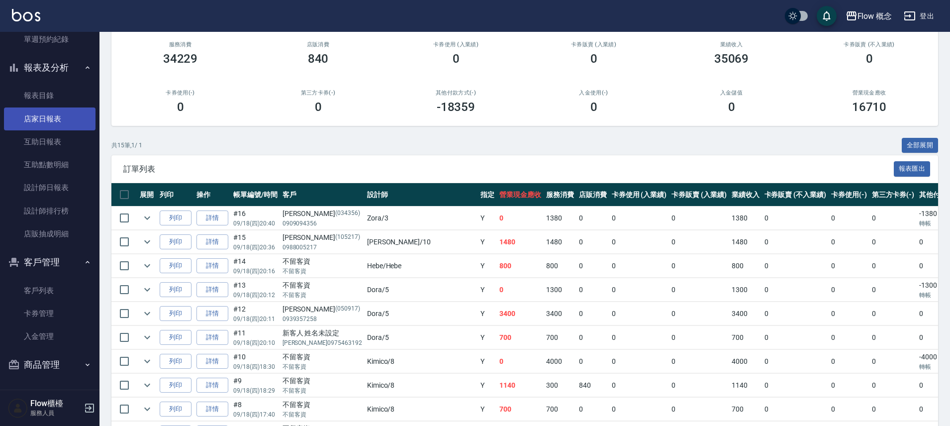
click at [67, 115] on link "店家日報表" at bounding box center [50, 118] width 92 height 23
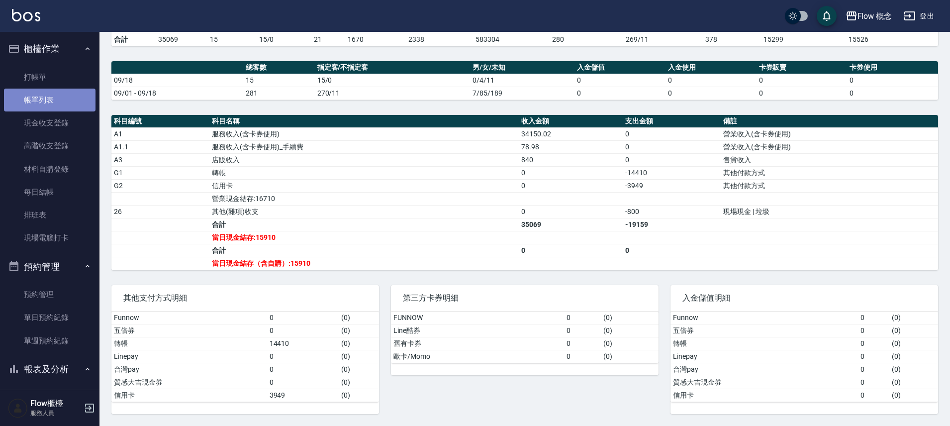
click at [52, 97] on link "帳單列表" at bounding box center [50, 100] width 92 height 23
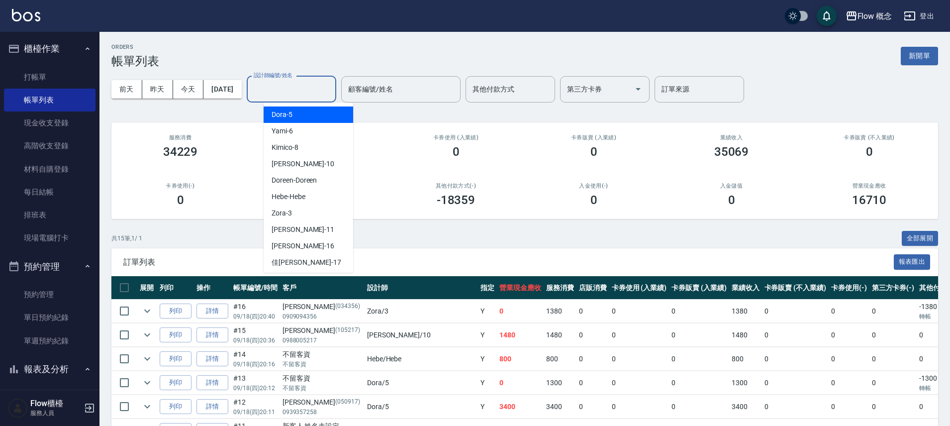
click at [311, 93] on input "設計師編號/姓名" at bounding box center [291, 89] width 81 height 17
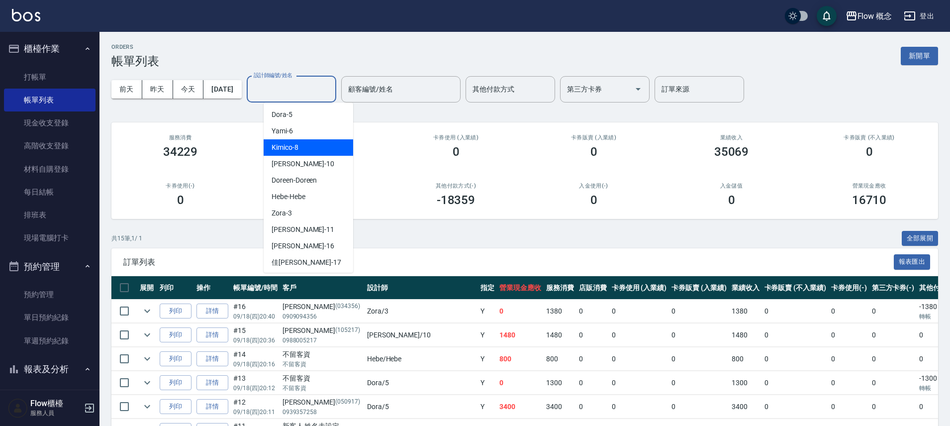
click at [316, 148] on div "Kimico -8" at bounding box center [309, 147] width 90 height 16
type input "Kimico-8"
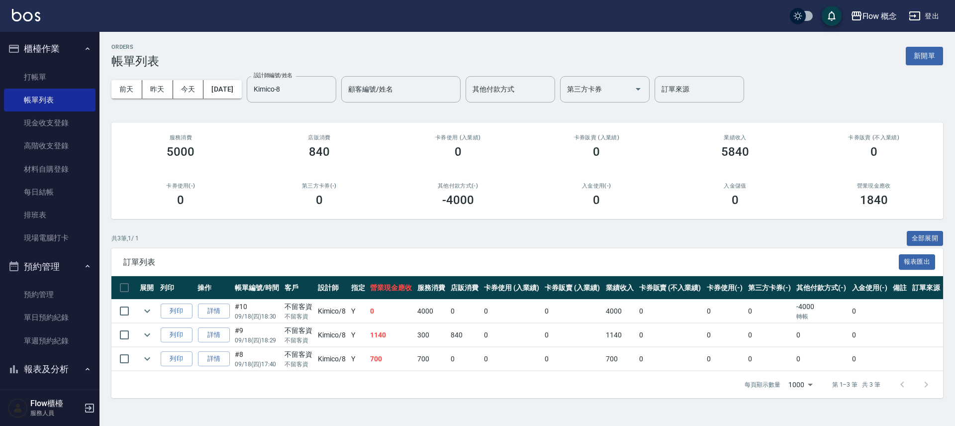
click at [155, 309] on td at bounding box center [147, 311] width 20 height 23
click at [146, 309] on icon "expand row" at bounding box center [147, 311] width 12 height 12
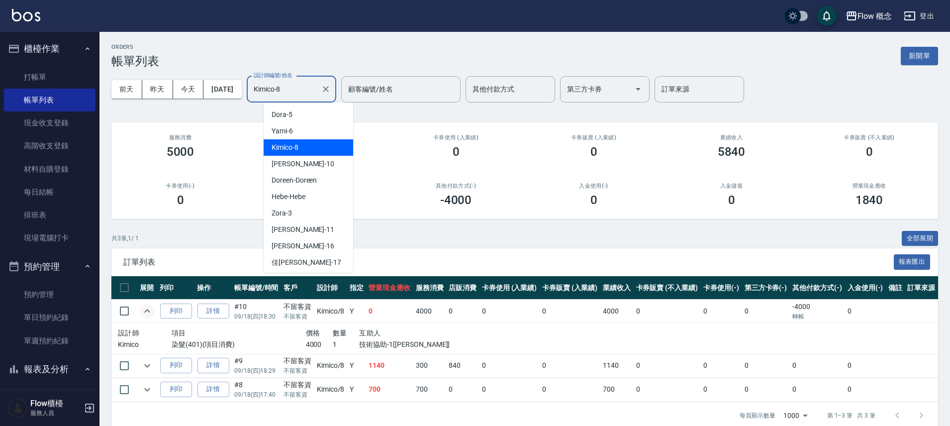
click at [315, 88] on input "Kimico-8" at bounding box center [284, 89] width 66 height 17
click at [329, 87] on icon "Clear" at bounding box center [326, 89] width 6 height 6
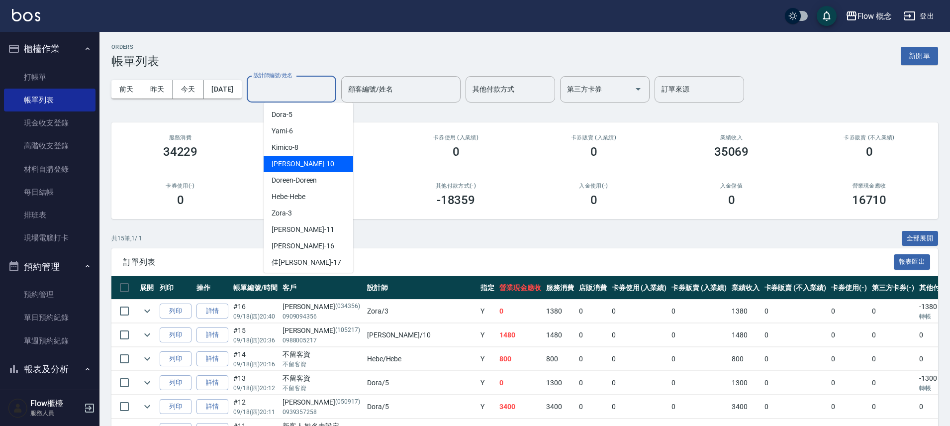
click at [324, 165] on div "[PERSON_NAME] -10" at bounding box center [309, 164] width 90 height 16
type input "[PERSON_NAME]-10"
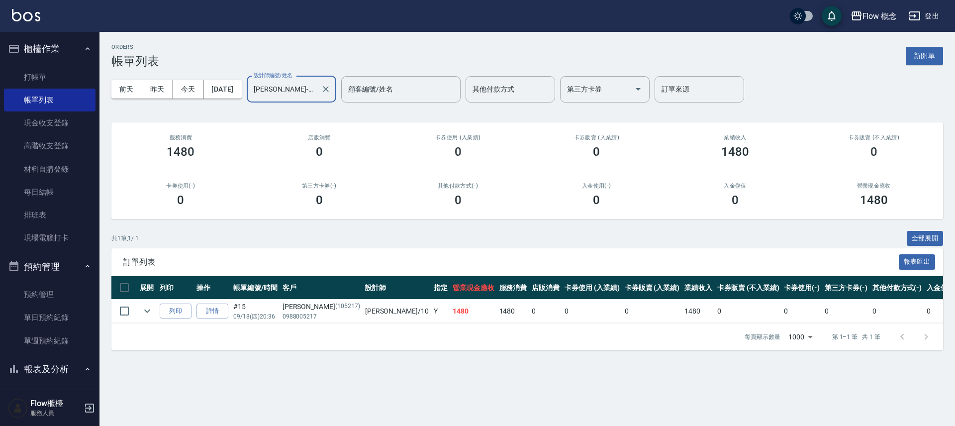
click at [333, 93] on button "Clear" at bounding box center [326, 89] width 14 height 14
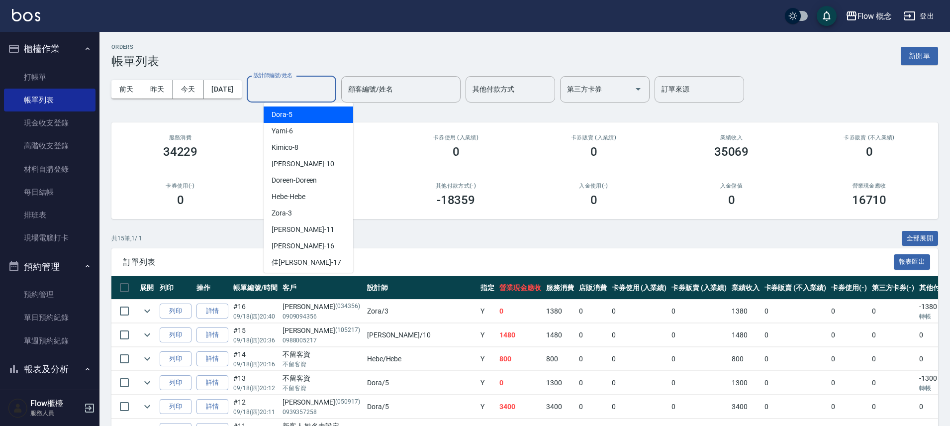
click at [319, 95] on input "設計師編號/姓名" at bounding box center [291, 89] width 81 height 17
click at [309, 230] on div "[PERSON_NAME] -11" at bounding box center [309, 229] width 90 height 16
type input "[PERSON_NAME]-11"
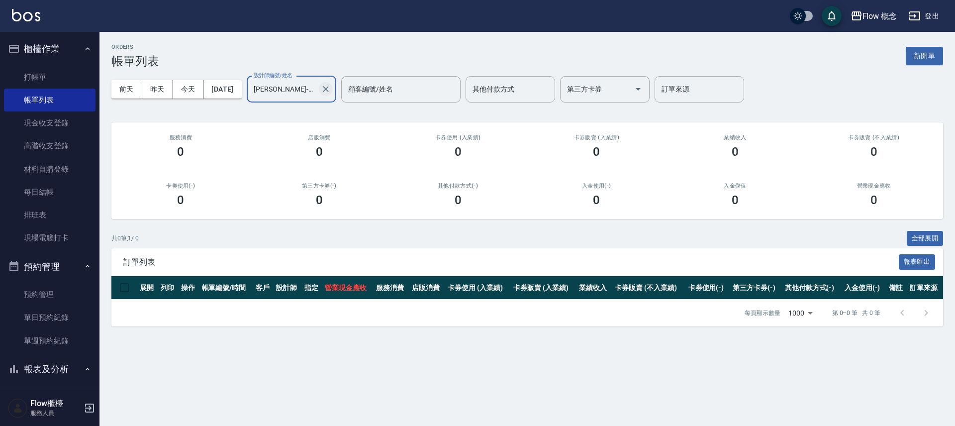
click at [331, 88] on icon "Clear" at bounding box center [326, 89] width 10 height 10
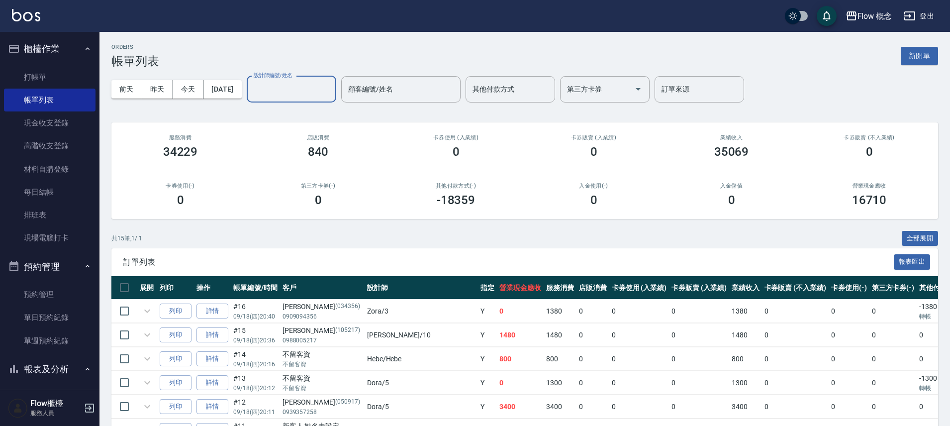
click at [307, 88] on input "設計師編號/姓名" at bounding box center [291, 89] width 81 height 17
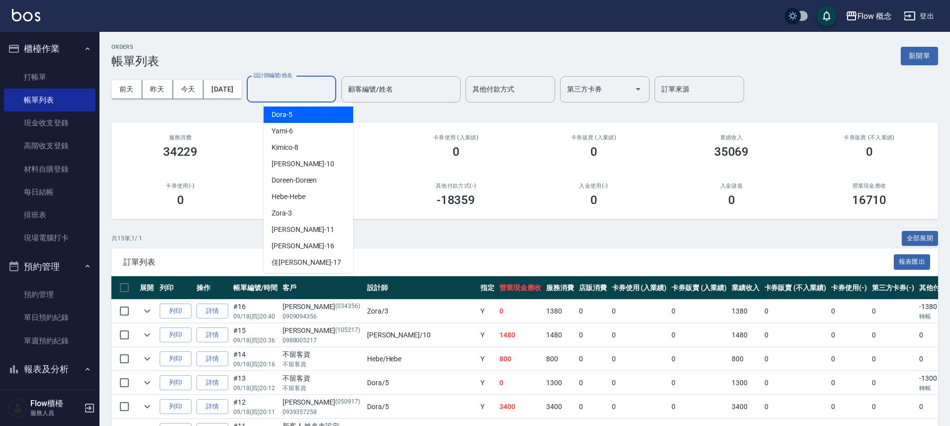
click at [300, 118] on div "Dora -5" at bounding box center [309, 114] width 90 height 16
type input "Dora-5"
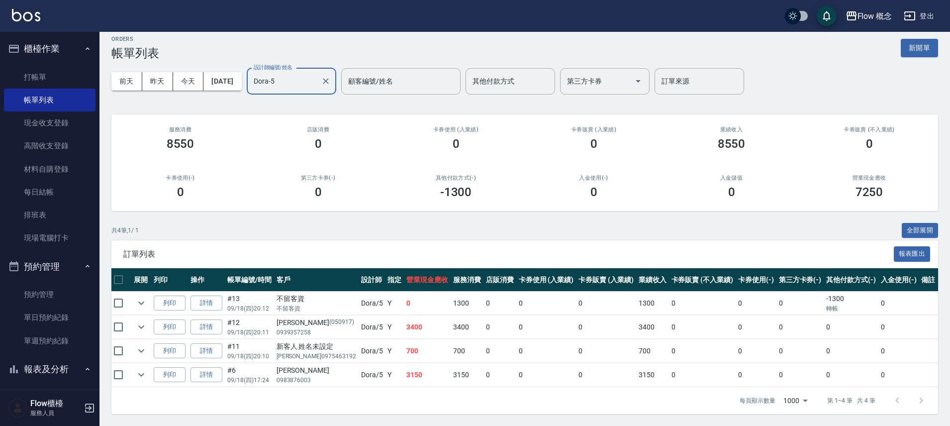
scroll to position [0, 35]
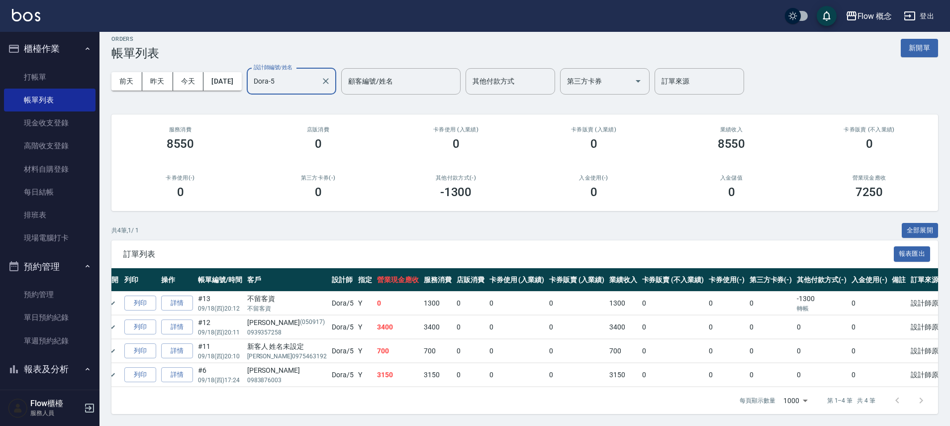
click at [336, 68] on div "Dora-5 設計師編號/姓名" at bounding box center [292, 81] width 90 height 26
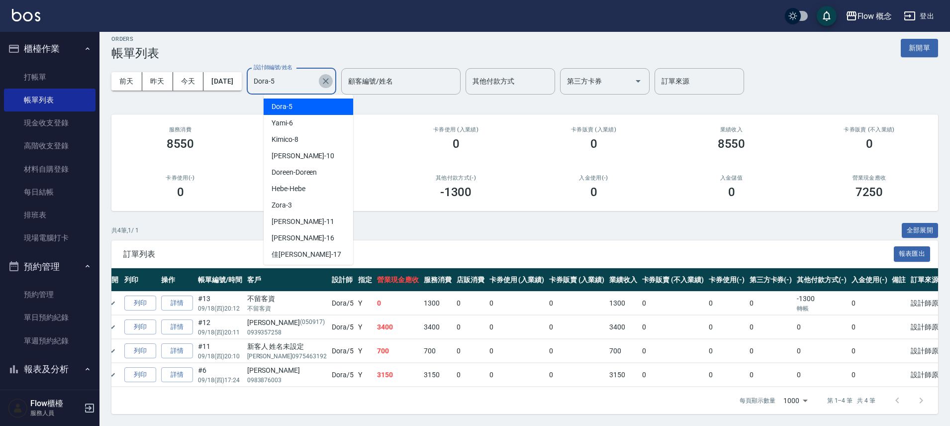
click at [329, 78] on icon "Clear" at bounding box center [326, 81] width 6 height 6
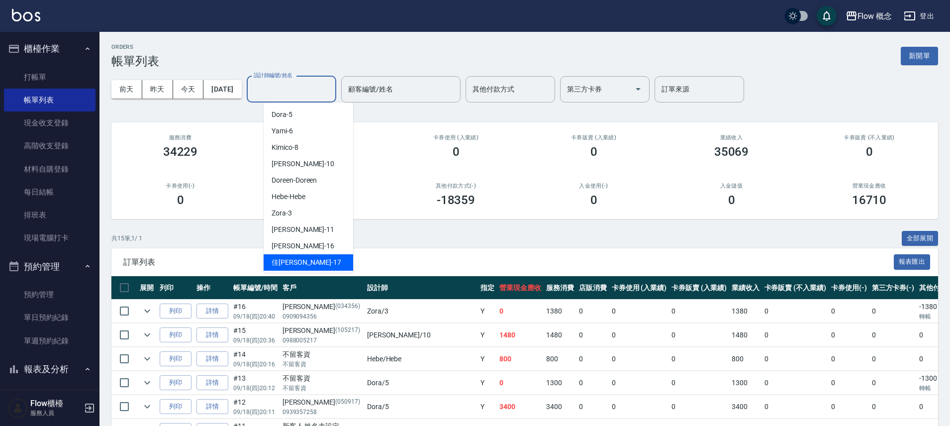
click at [469, 267] on span "訂單列表" at bounding box center [508, 262] width 771 height 10
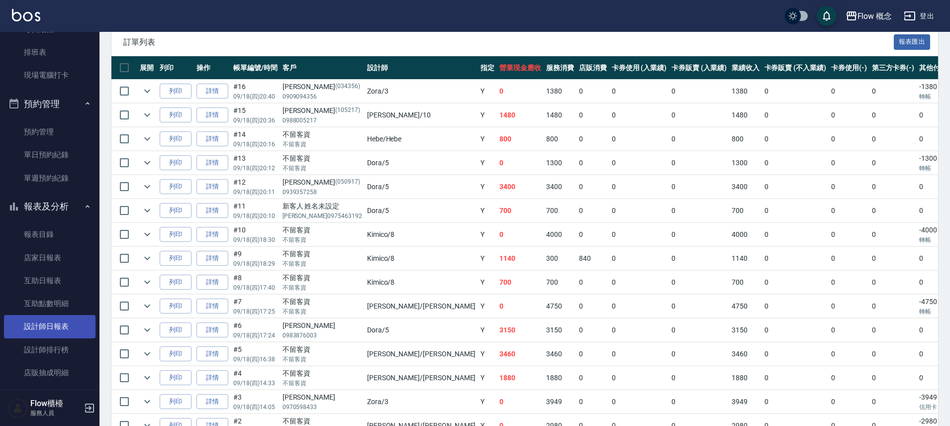
scroll to position [213, 0]
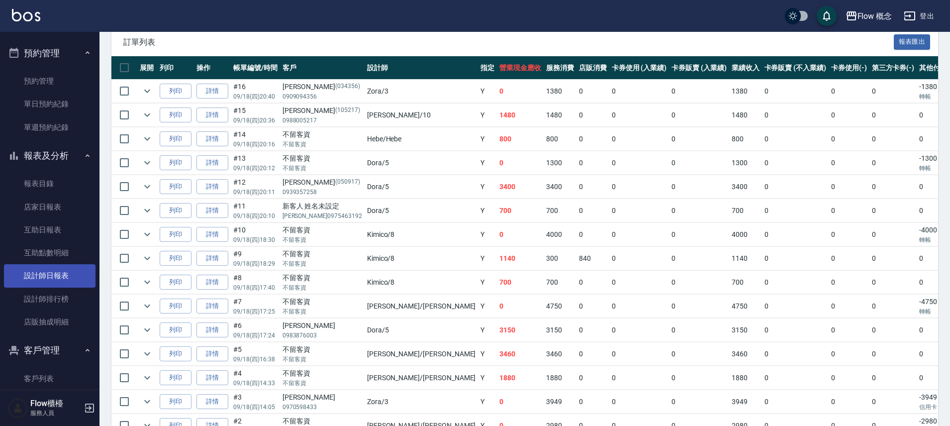
click at [36, 284] on link "設計師日報表" at bounding box center [50, 275] width 92 height 23
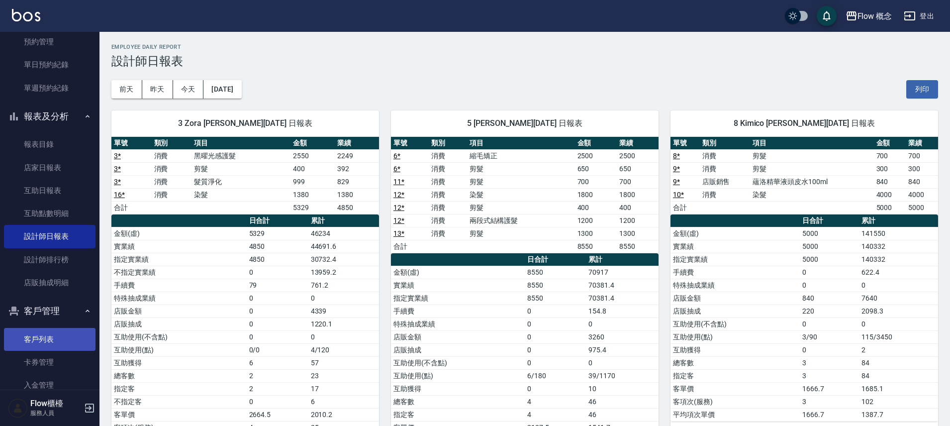
scroll to position [302, 0]
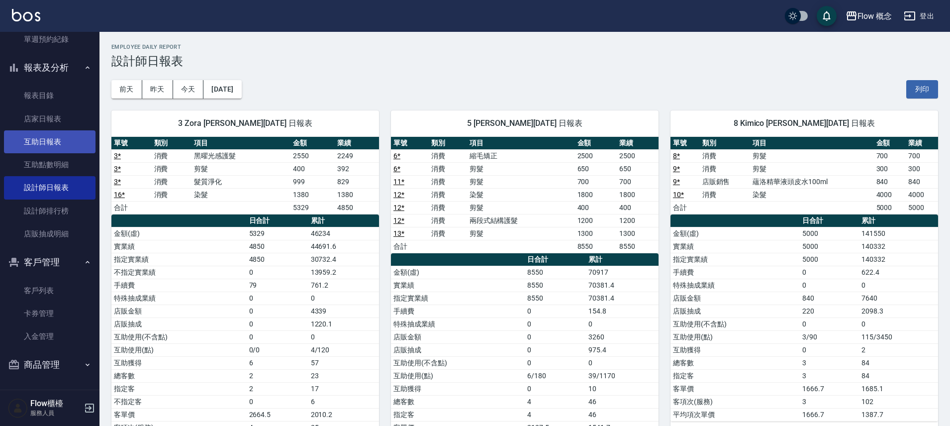
click at [75, 219] on link "設計師排行榜" at bounding box center [50, 211] width 92 height 23
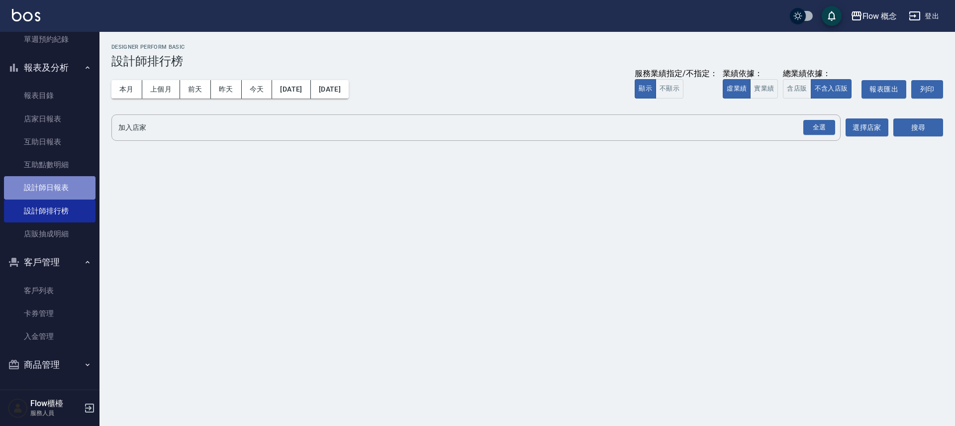
click at [52, 183] on link "設計師日報表" at bounding box center [50, 187] width 92 height 23
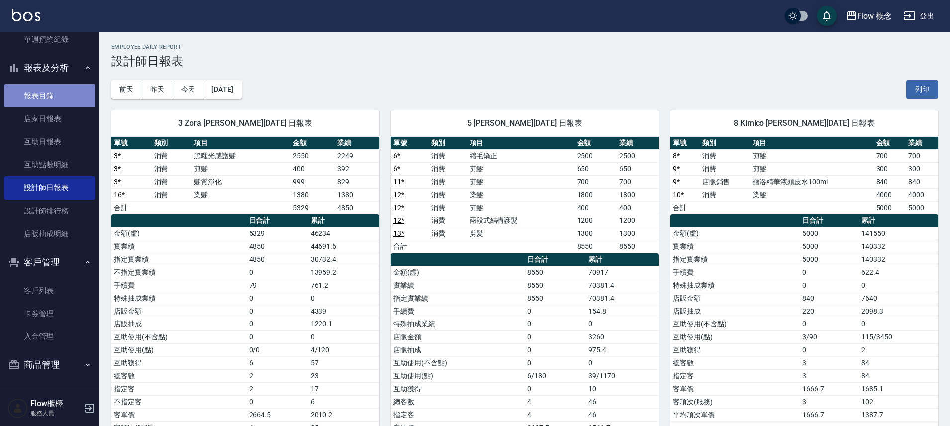
click at [59, 105] on link "報表目錄" at bounding box center [50, 95] width 92 height 23
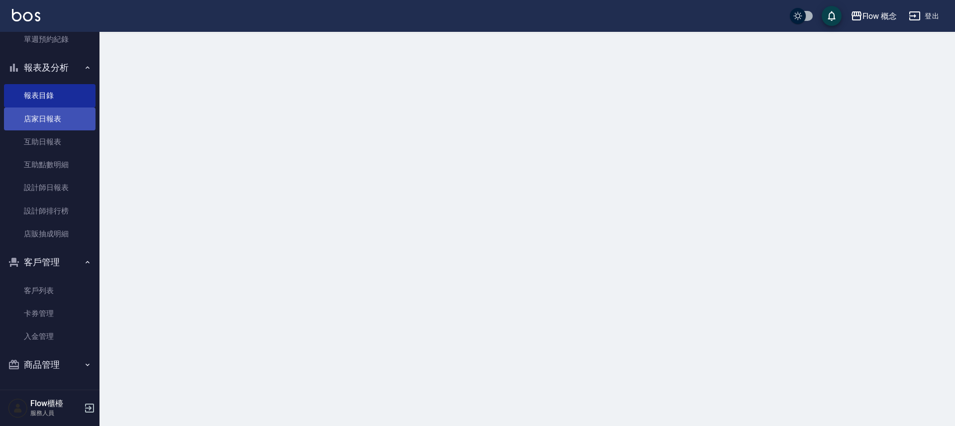
click at [59, 117] on link "店家日報表" at bounding box center [50, 118] width 92 height 23
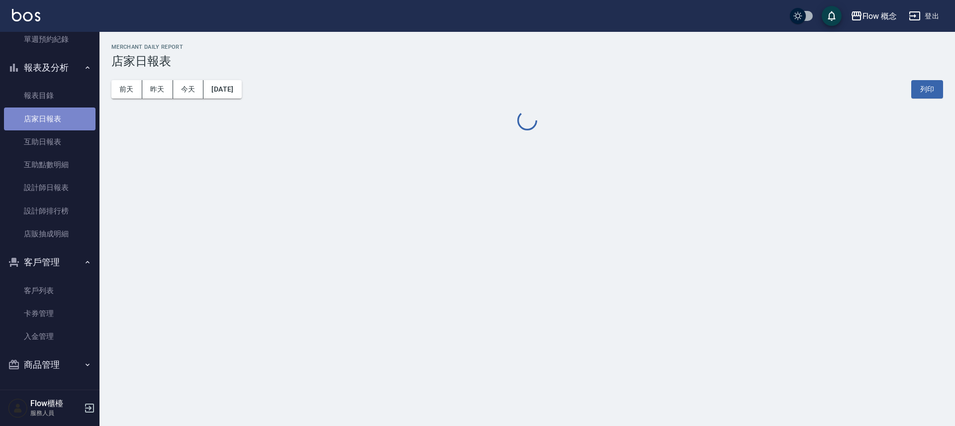
click at [59, 117] on link "店家日報表" at bounding box center [50, 118] width 92 height 23
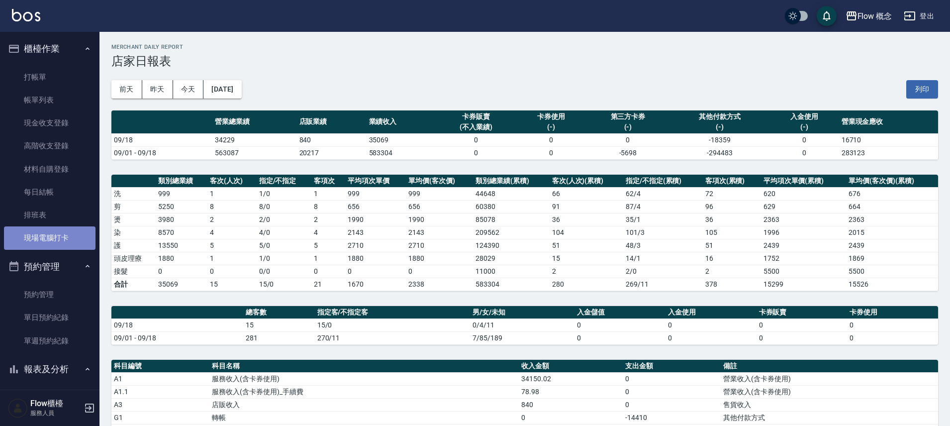
click at [67, 237] on link "現場電腦打卡" at bounding box center [50, 237] width 92 height 23
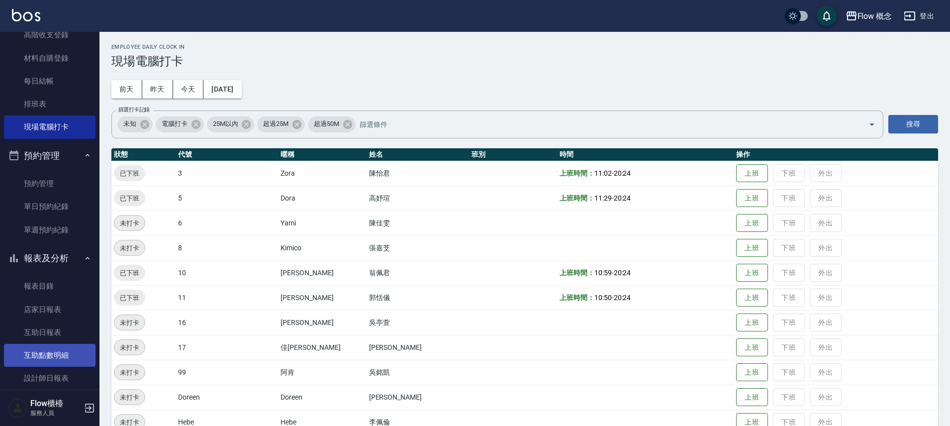
scroll to position [203, 0]
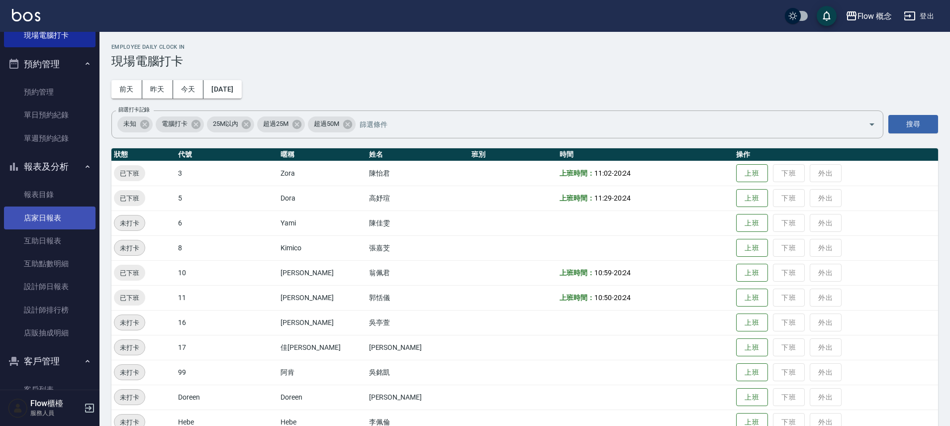
click at [51, 213] on link "店家日報表" at bounding box center [50, 218] width 92 height 23
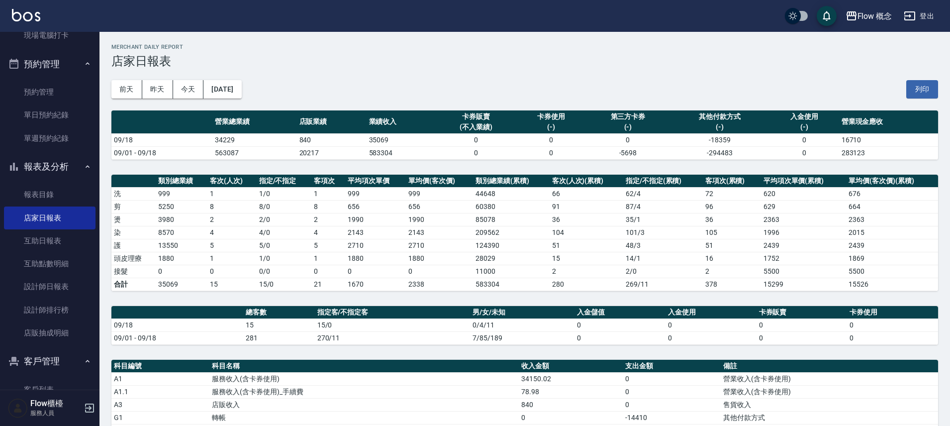
click at [232, 156] on td "563087" at bounding box center [254, 152] width 85 height 13
click at [241, 97] on button "[DATE]" at bounding box center [223, 89] width 38 height 18
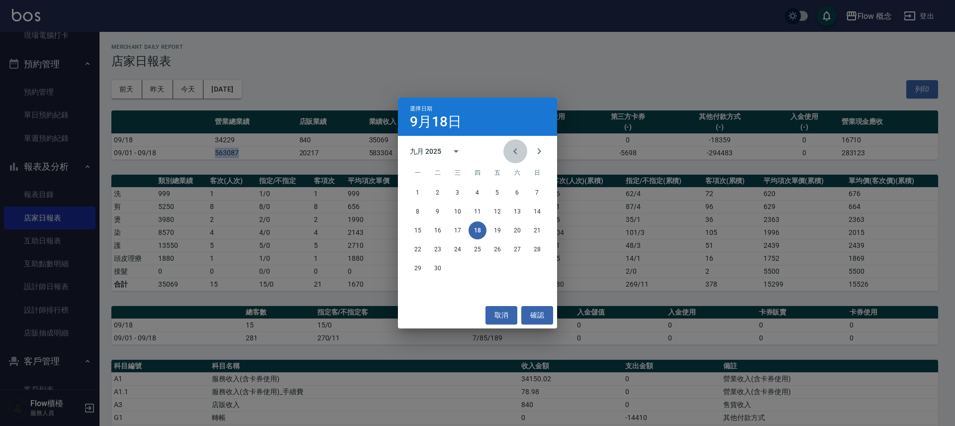
click at [510, 153] on icon "Previous month" at bounding box center [516, 151] width 12 height 12
click at [418, 251] on button "18" at bounding box center [418, 249] width 18 height 18
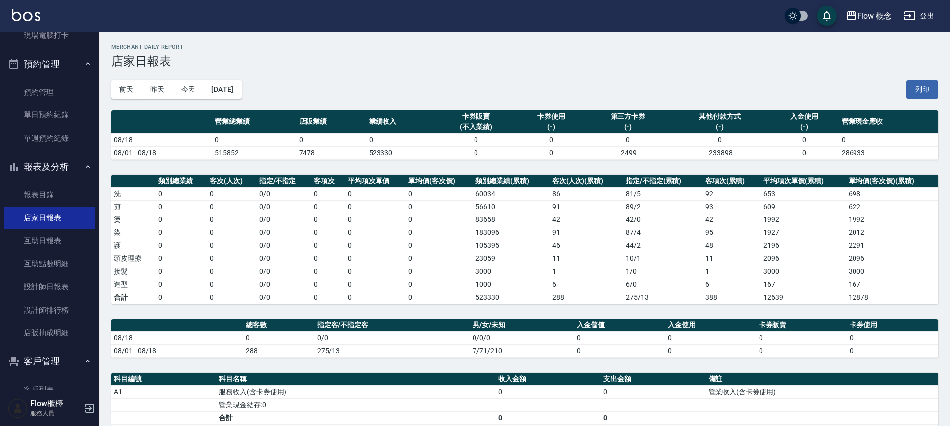
click at [238, 153] on td "515852" at bounding box center [254, 152] width 85 height 13
click at [233, 153] on td "515852" at bounding box center [254, 152] width 85 height 13
click at [229, 153] on td "515852" at bounding box center [254, 152] width 85 height 13
click at [226, 155] on td "515852" at bounding box center [254, 152] width 85 height 13
click at [221, 157] on td "515852" at bounding box center [254, 152] width 85 height 13
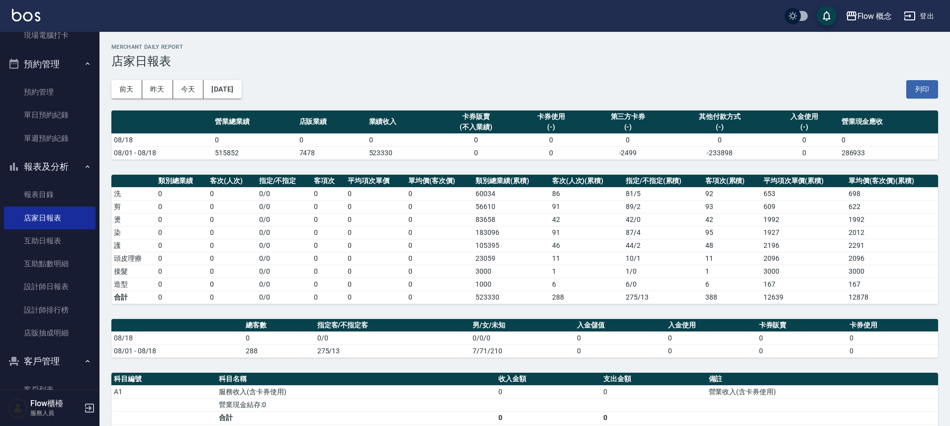
click at [235, 133] on td "0" at bounding box center [254, 139] width 85 height 13
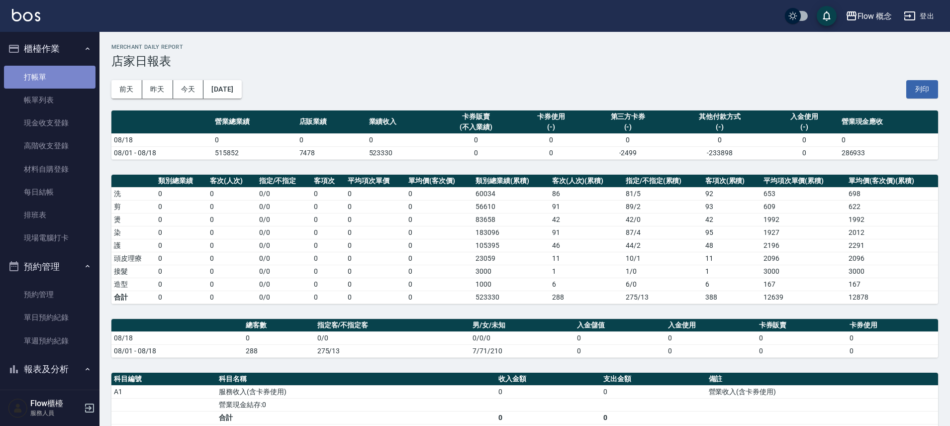
click at [72, 78] on link "打帳單" at bounding box center [50, 77] width 92 height 23
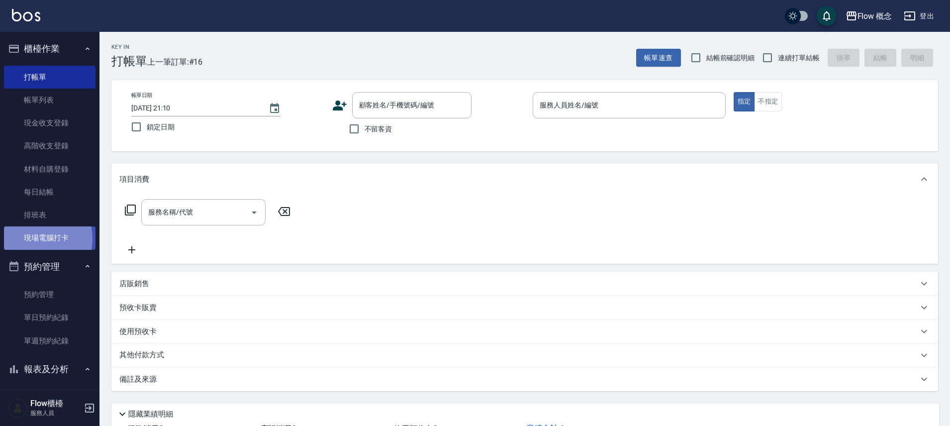
click at [28, 239] on link "現場電腦打卡" at bounding box center [50, 237] width 92 height 23
